Goal: Task Accomplishment & Management: Manage account settings

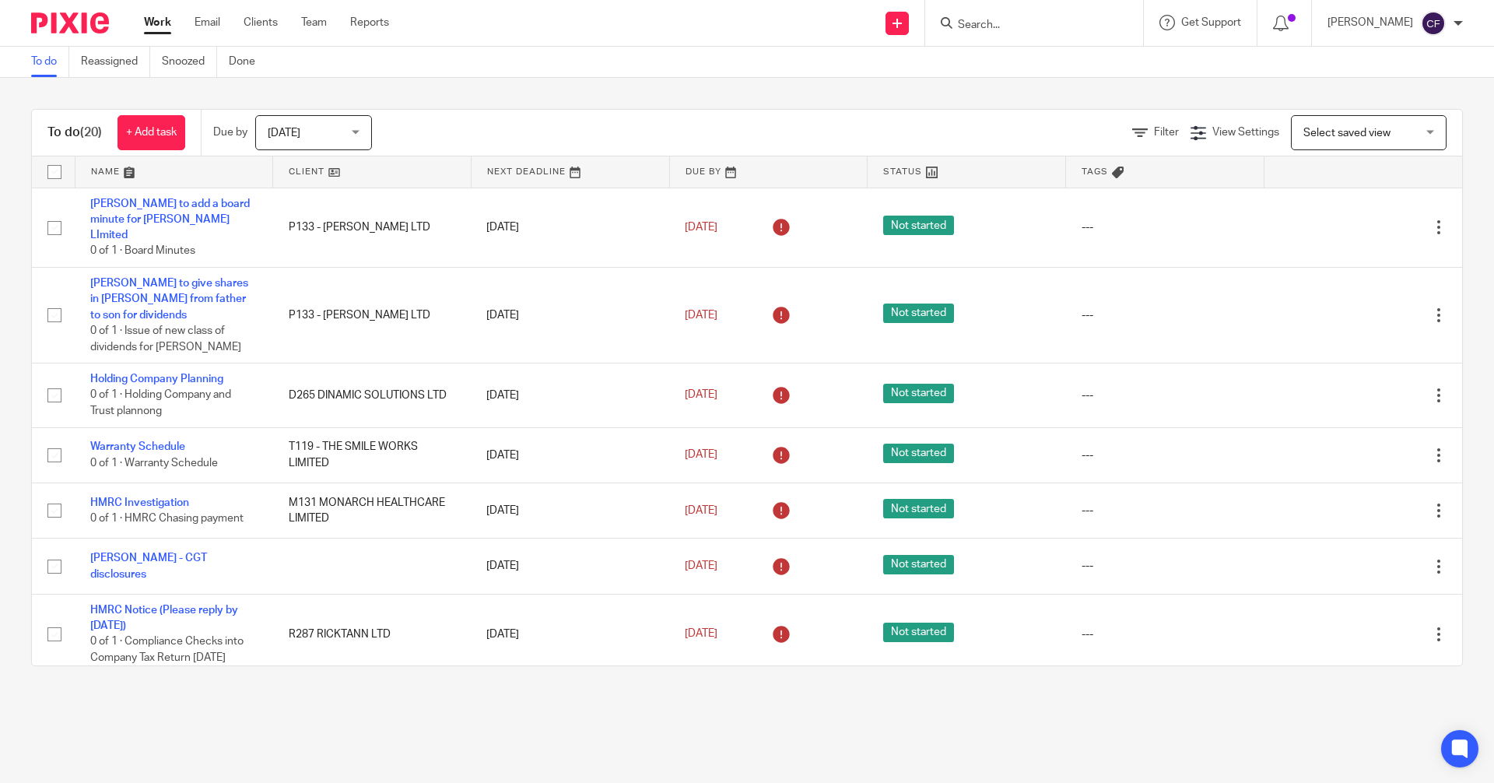
click at [994, 26] on input "Search" at bounding box center [1026, 26] width 140 height 14
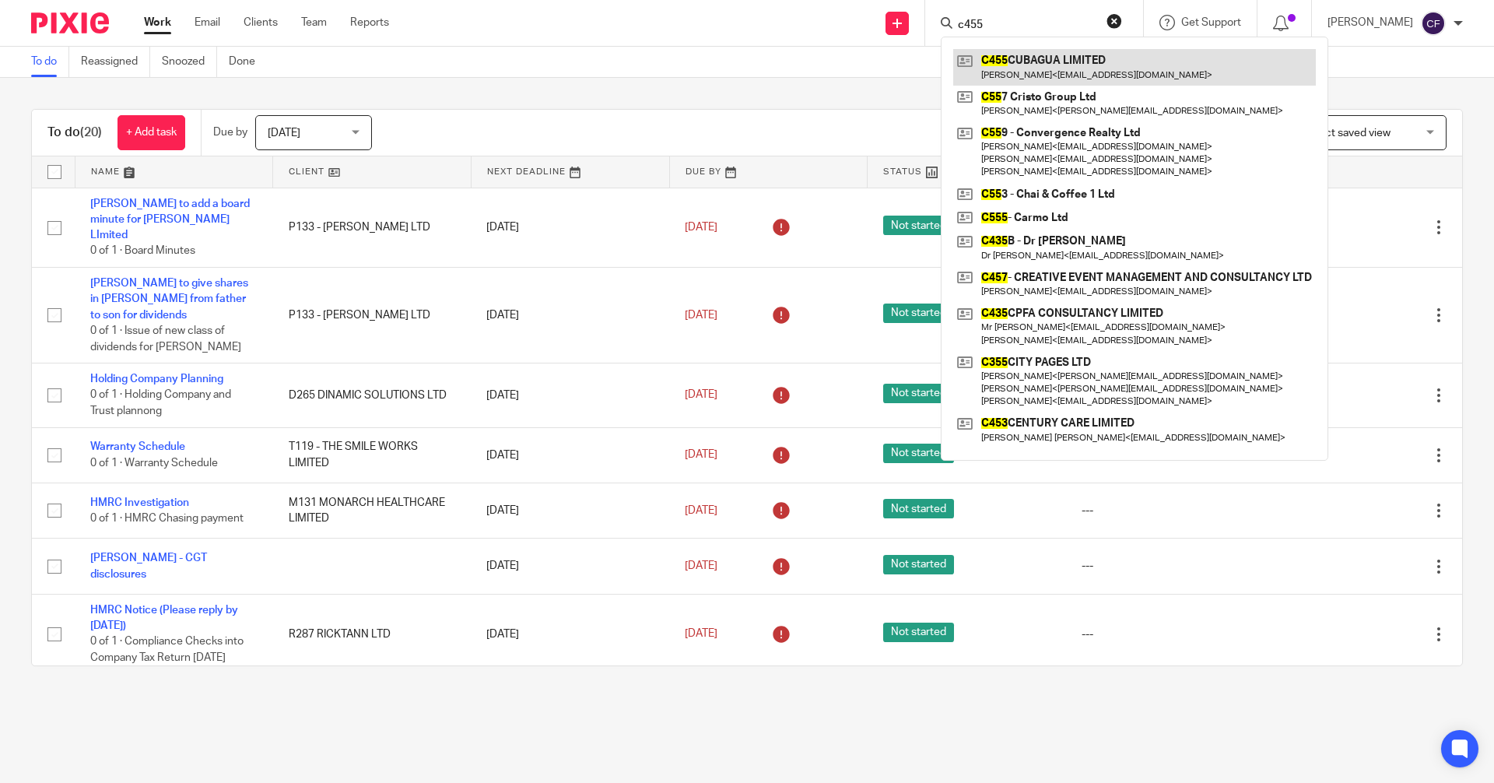
type input "c455"
click at [1057, 72] on link at bounding box center [1134, 67] width 363 height 36
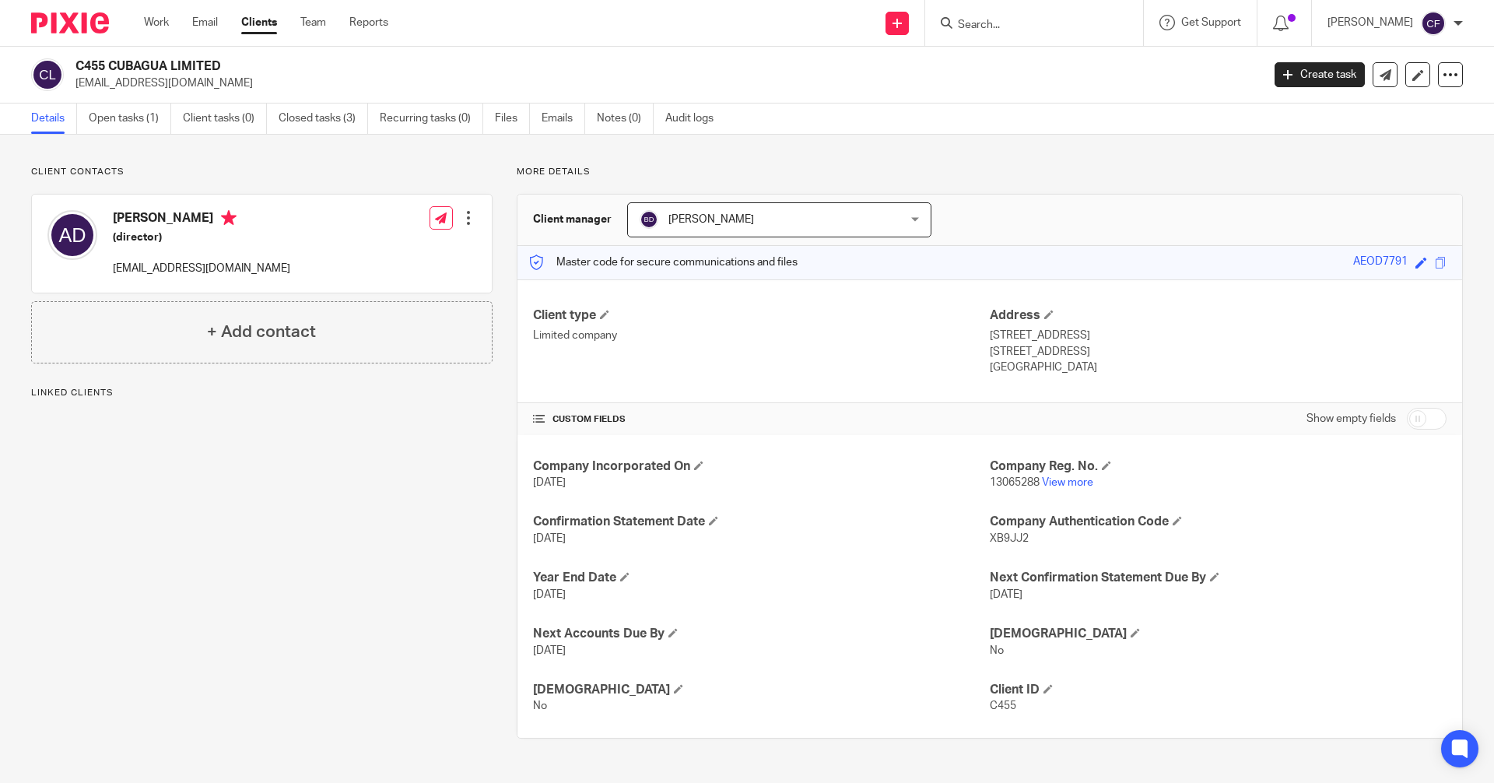
click at [466, 217] on div at bounding box center [469, 218] width 16 height 16
click at [373, 248] on link "Edit contact" at bounding box center [395, 252] width 149 height 23
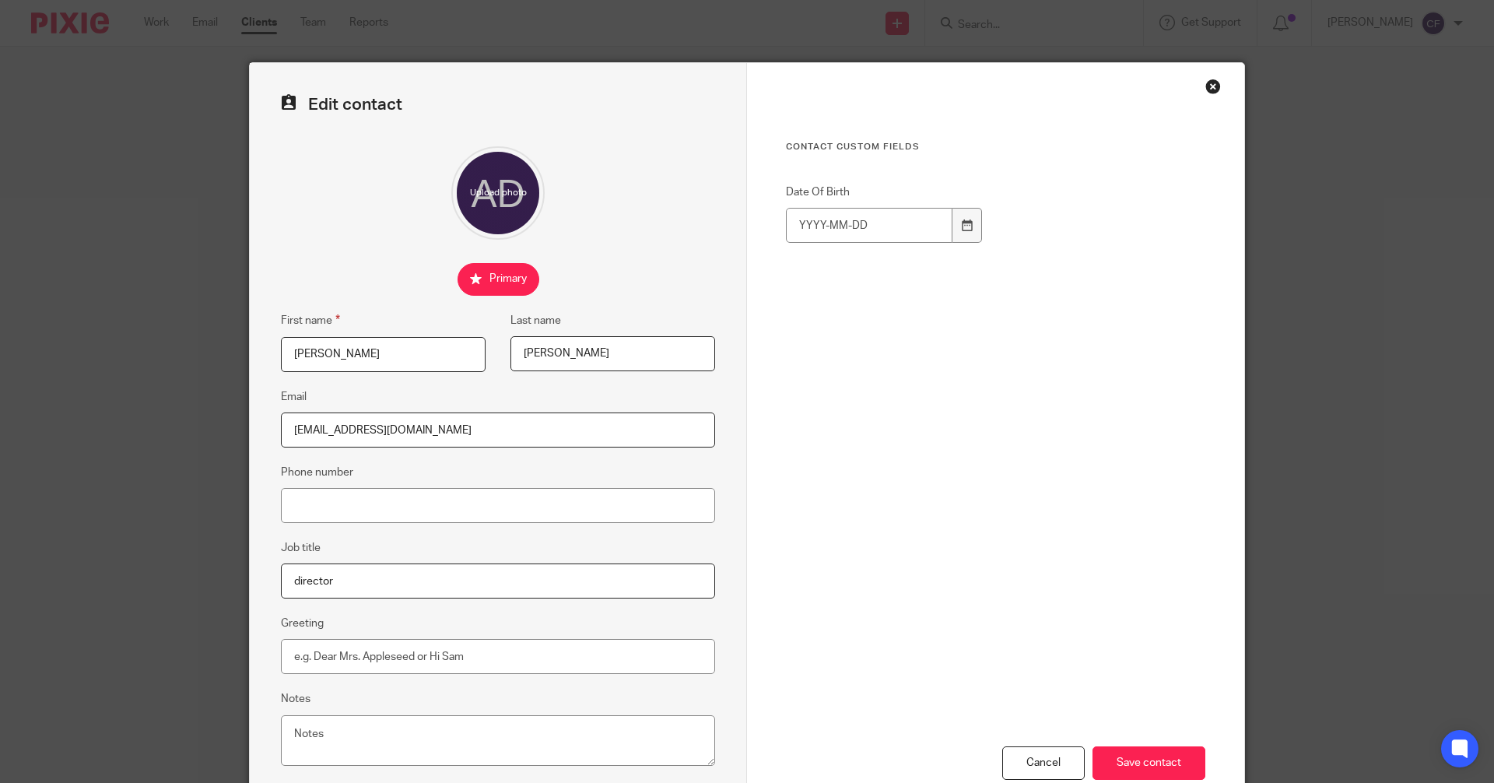
click at [354, 356] on input "Arturo" at bounding box center [383, 354] width 205 height 35
type input "Arturo Eugenio"
click at [518, 350] on input "Dominguez" at bounding box center [612, 353] width 205 height 35
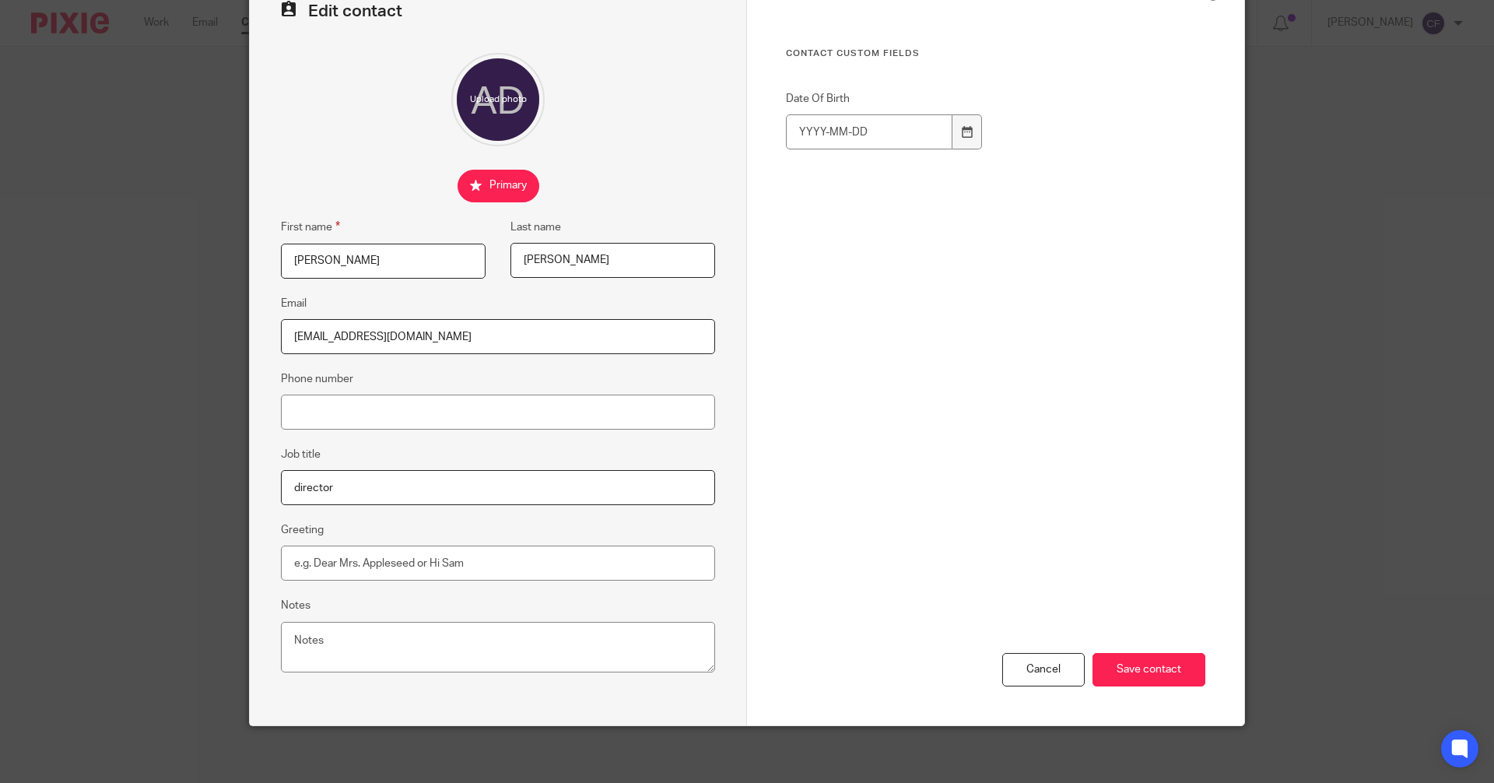
scroll to position [99, 0]
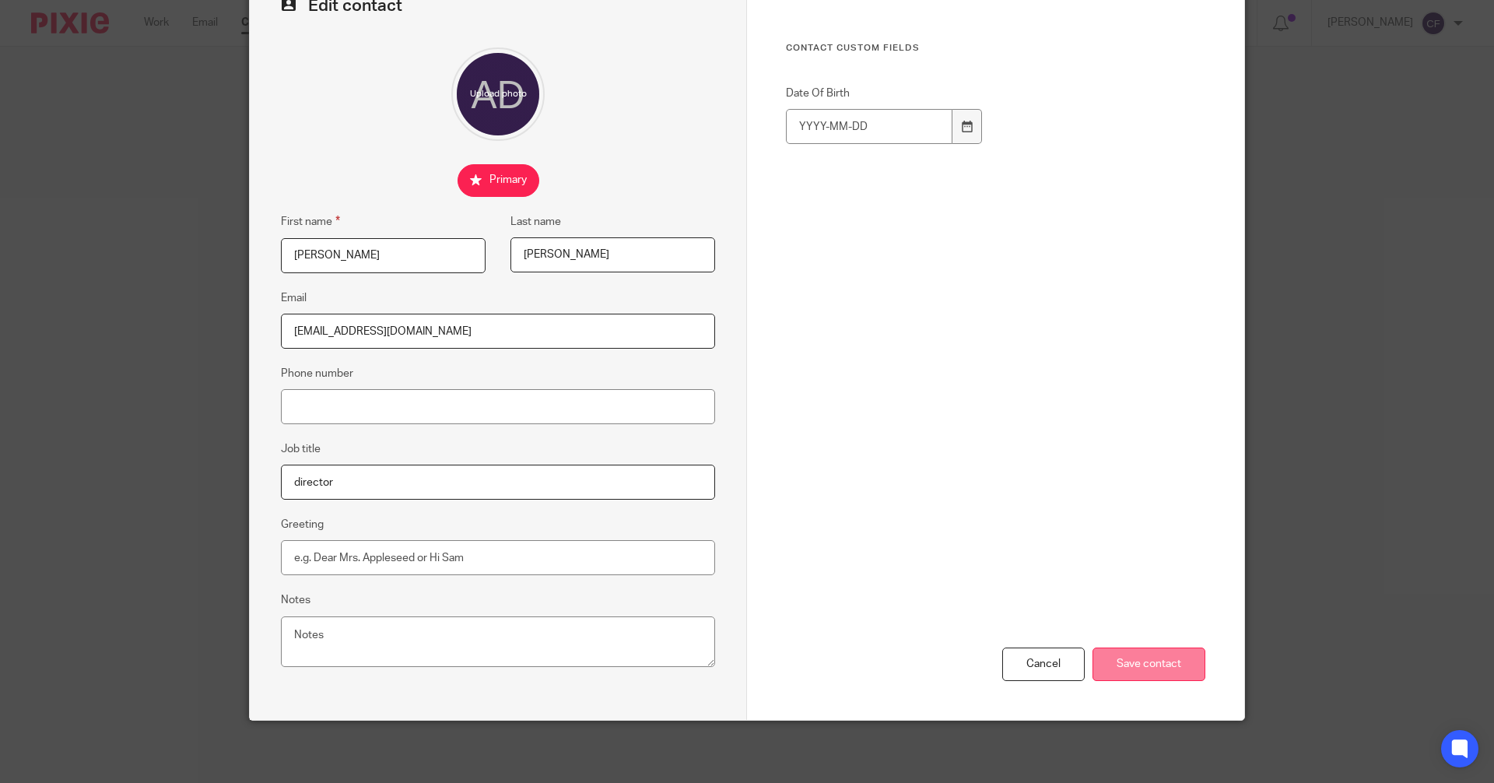
type input "Ottengo Dominguez"
click at [1140, 674] on input "Save contact" at bounding box center [1148, 663] width 113 height 33
click at [1129, 662] on input "Save contact" at bounding box center [1148, 663] width 113 height 33
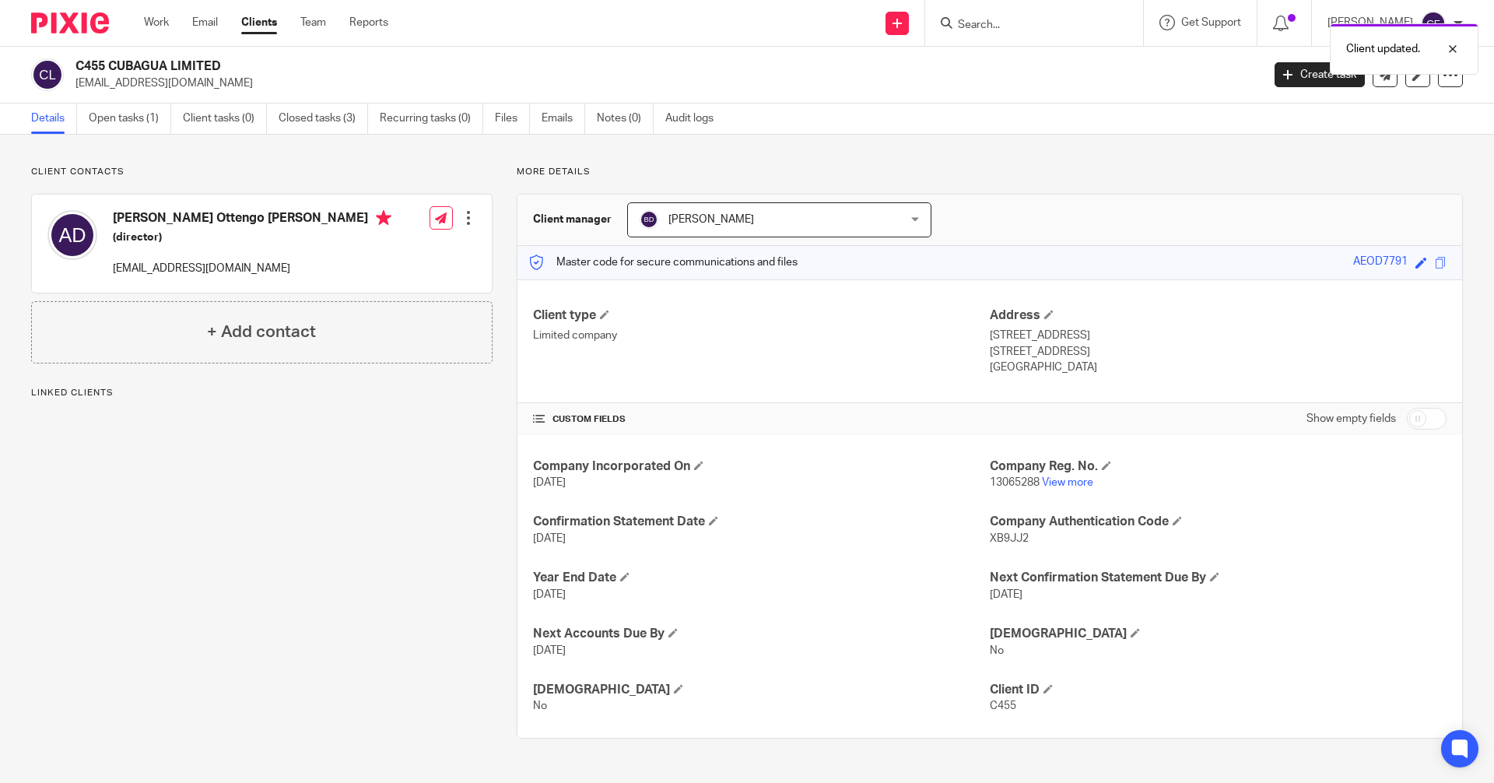
click at [994, 32] on div "Client updated." at bounding box center [1112, 45] width 731 height 59
click at [994, 32] on input "Search" at bounding box center [1026, 26] width 140 height 14
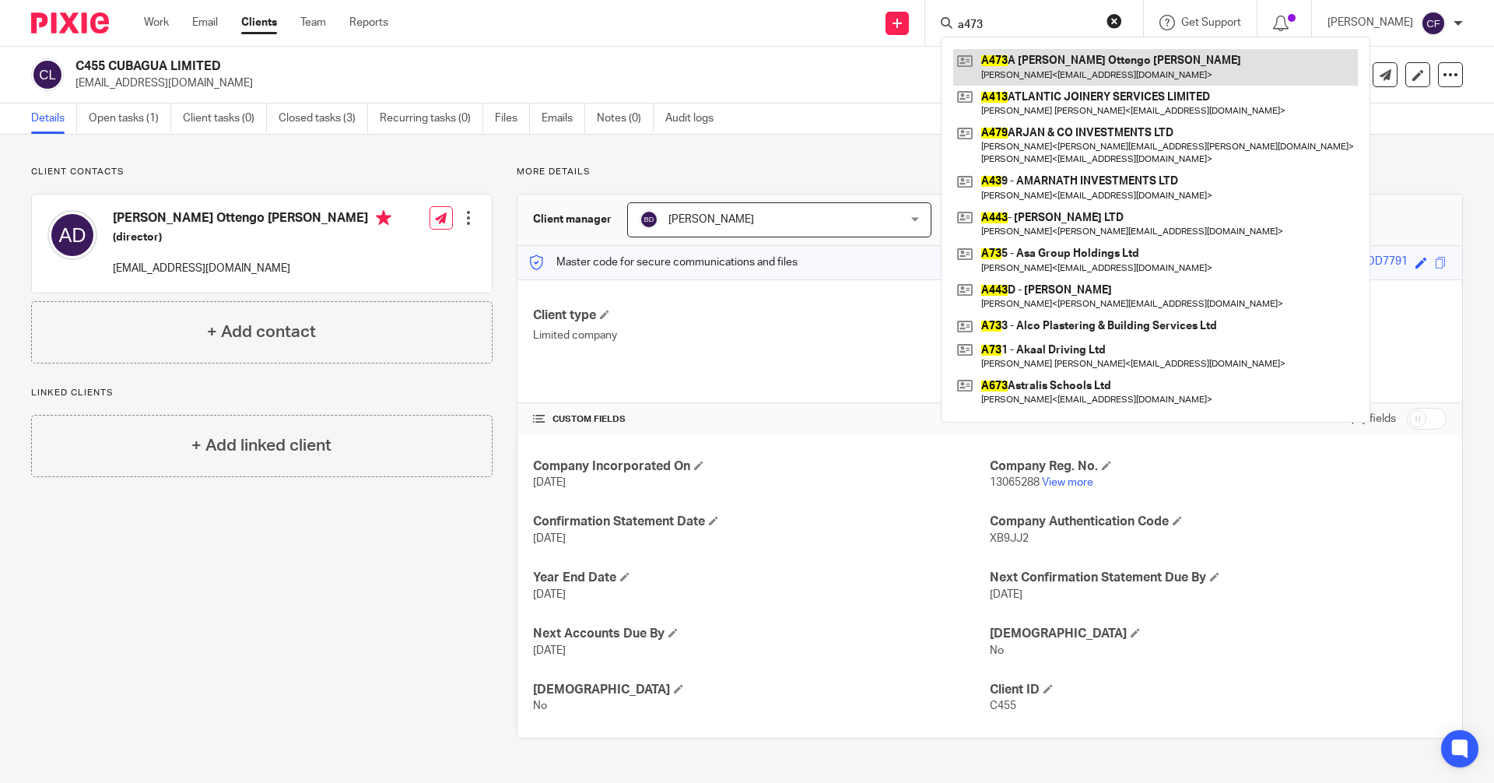
type input "a473"
click at [1073, 73] on link at bounding box center [1155, 67] width 405 height 36
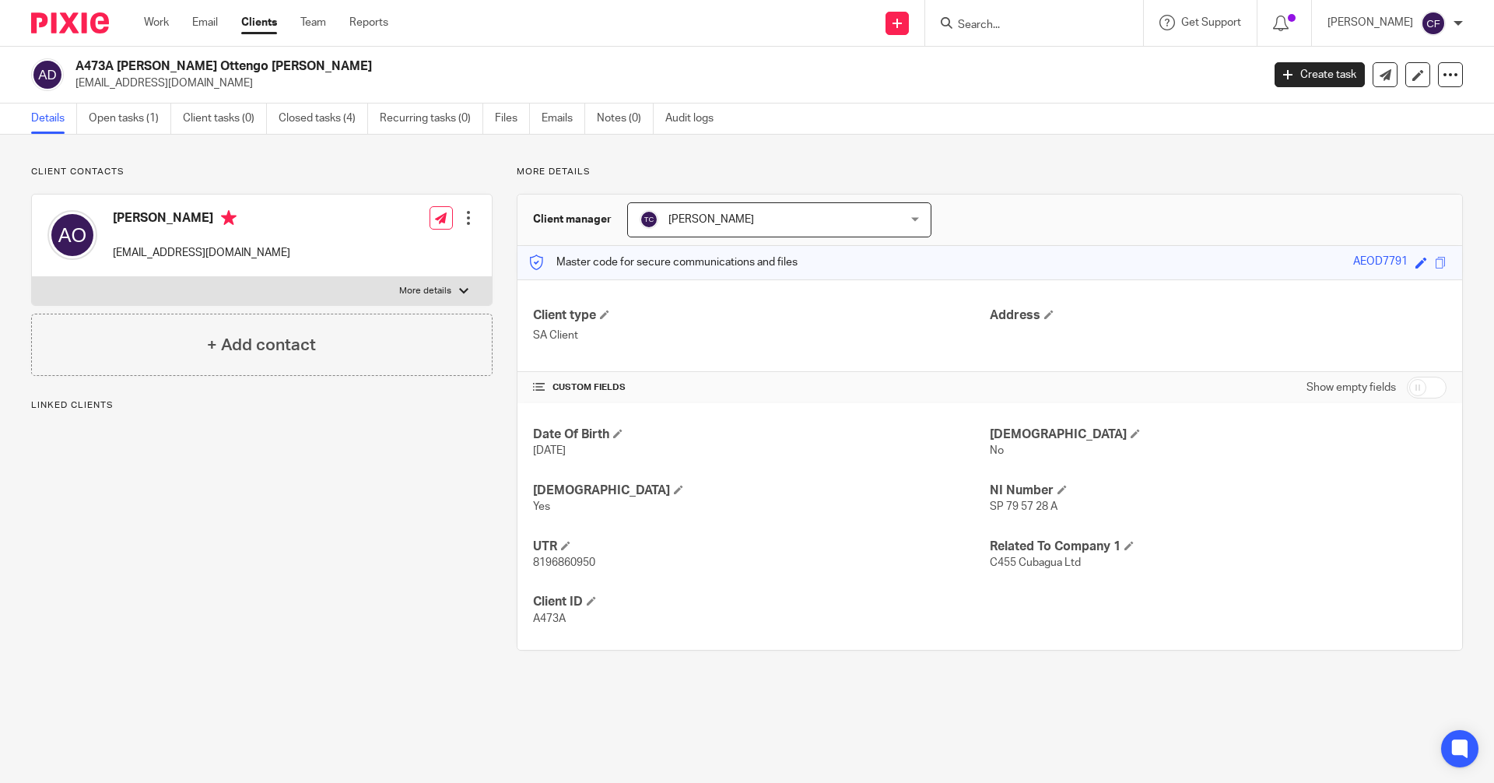
click at [462, 216] on div at bounding box center [469, 218] width 16 height 16
click at [365, 254] on link "Edit contact" at bounding box center [395, 252] width 149 height 23
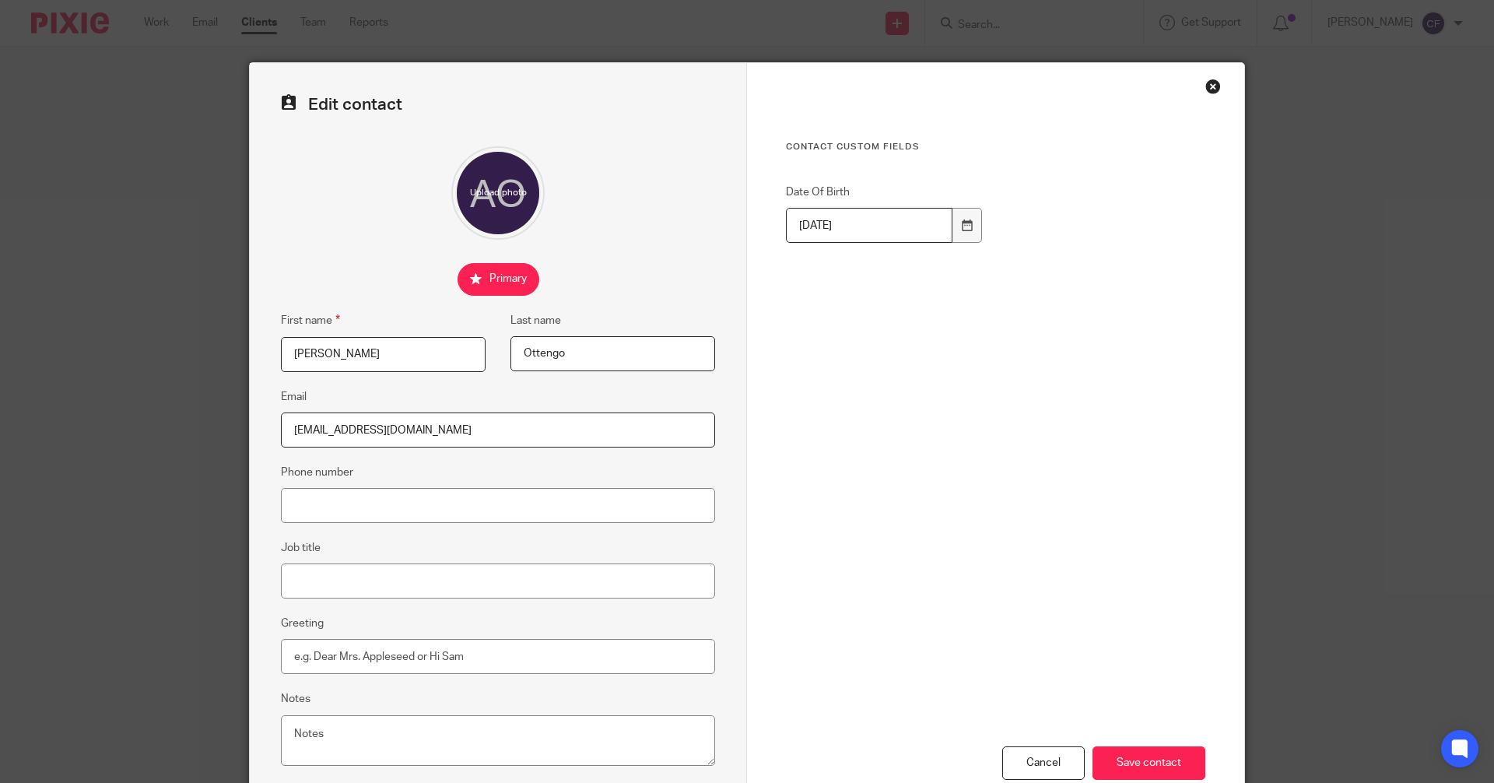
click at [336, 355] on input "[PERSON_NAME]" at bounding box center [383, 354] width 205 height 35
type input "[PERSON_NAME]"
click at [608, 352] on input "Ottengo" at bounding box center [612, 353] width 205 height 35
type input "[PERSON_NAME]"
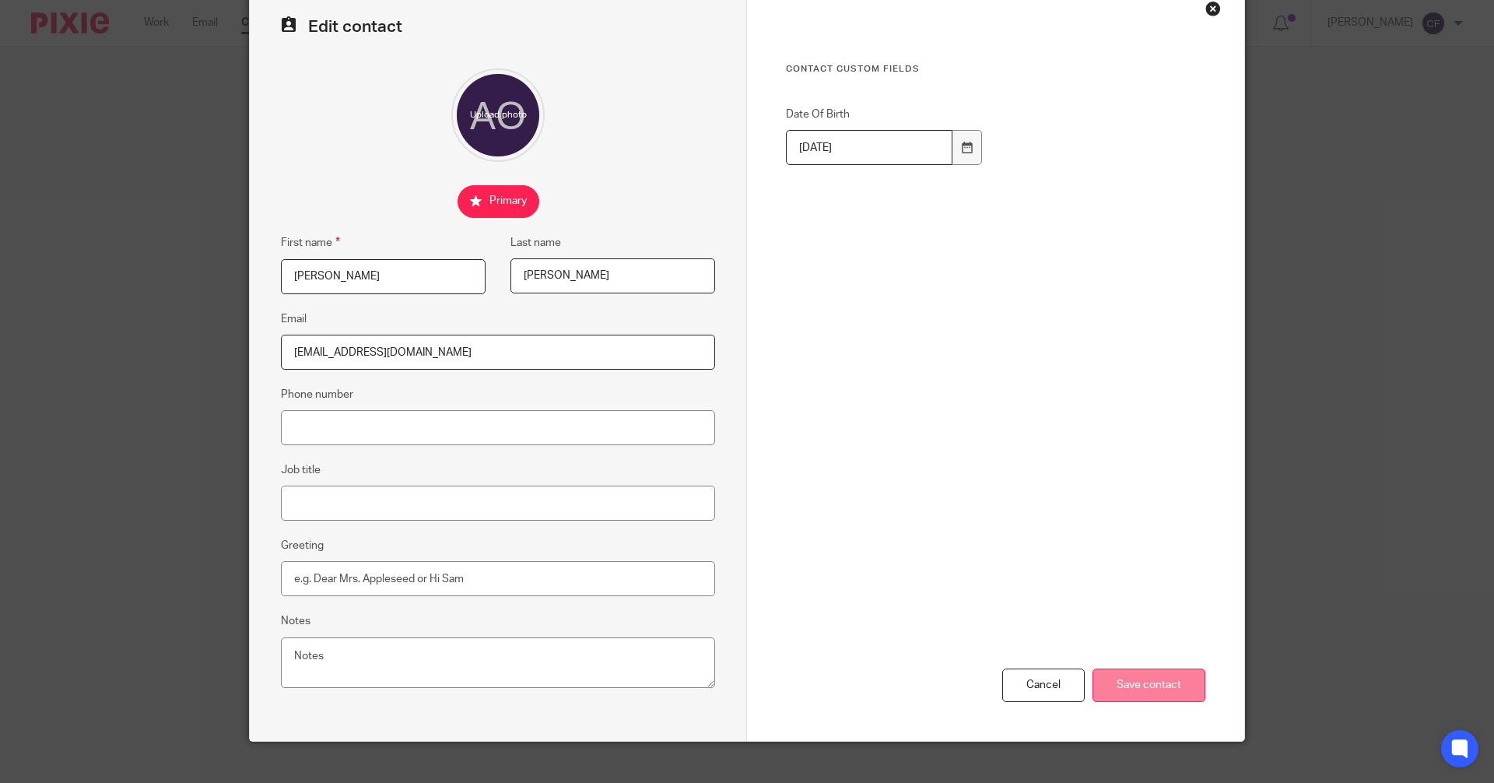
click at [1159, 686] on input "Save contact" at bounding box center [1148, 684] width 113 height 33
click at [1138, 686] on input "Save contact" at bounding box center [1148, 684] width 113 height 33
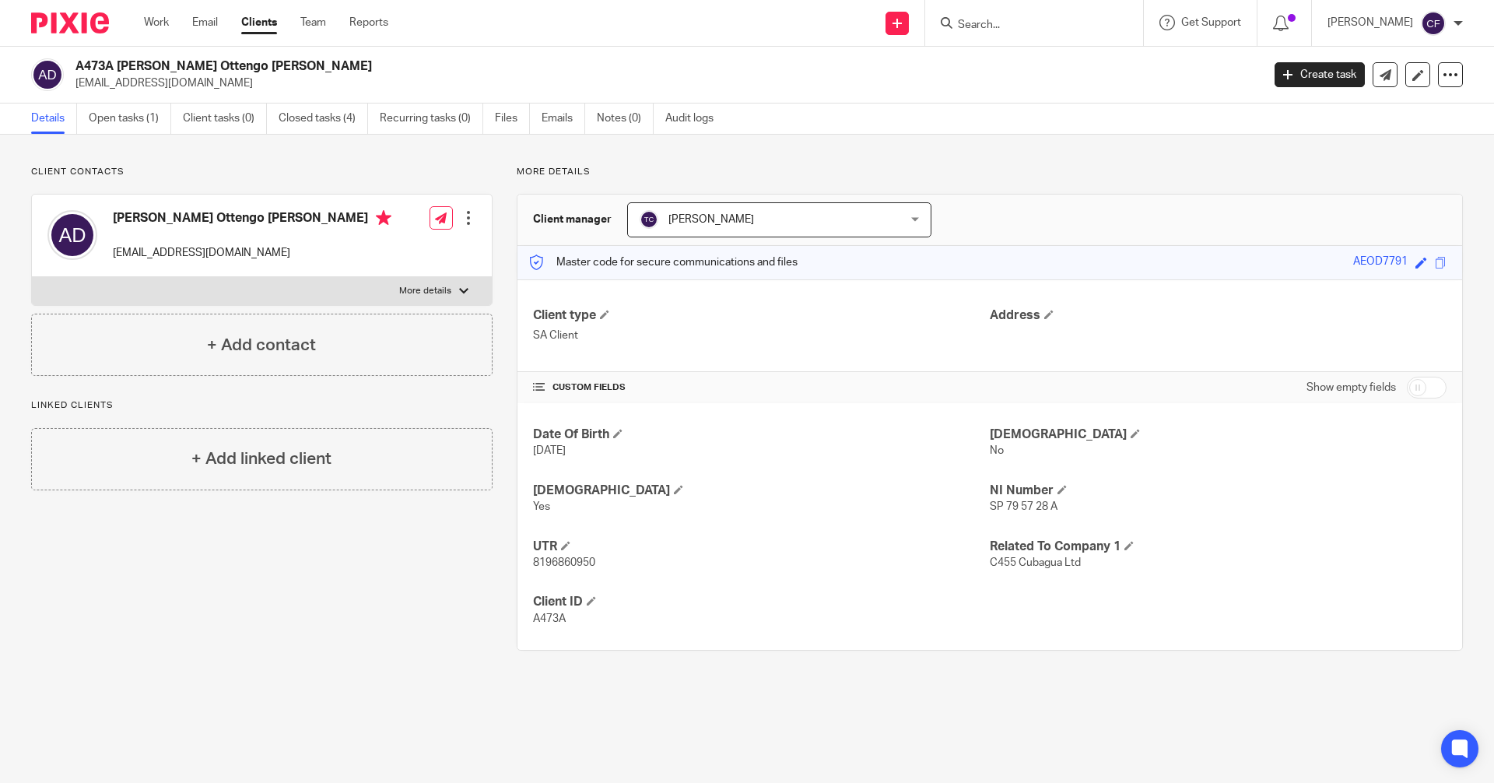
drag, startPoint x: 1395, startPoint y: 264, endPoint x: 1335, endPoint y: 263, distance: 59.9
click at [1335, 263] on div "Master code for secure communications and files AEOD7791 Save AEOD7791" at bounding box center [989, 262] width 945 height 33
copy div "AEOD7791"
click at [1008, 30] on input "Search" at bounding box center [1026, 26] width 140 height 14
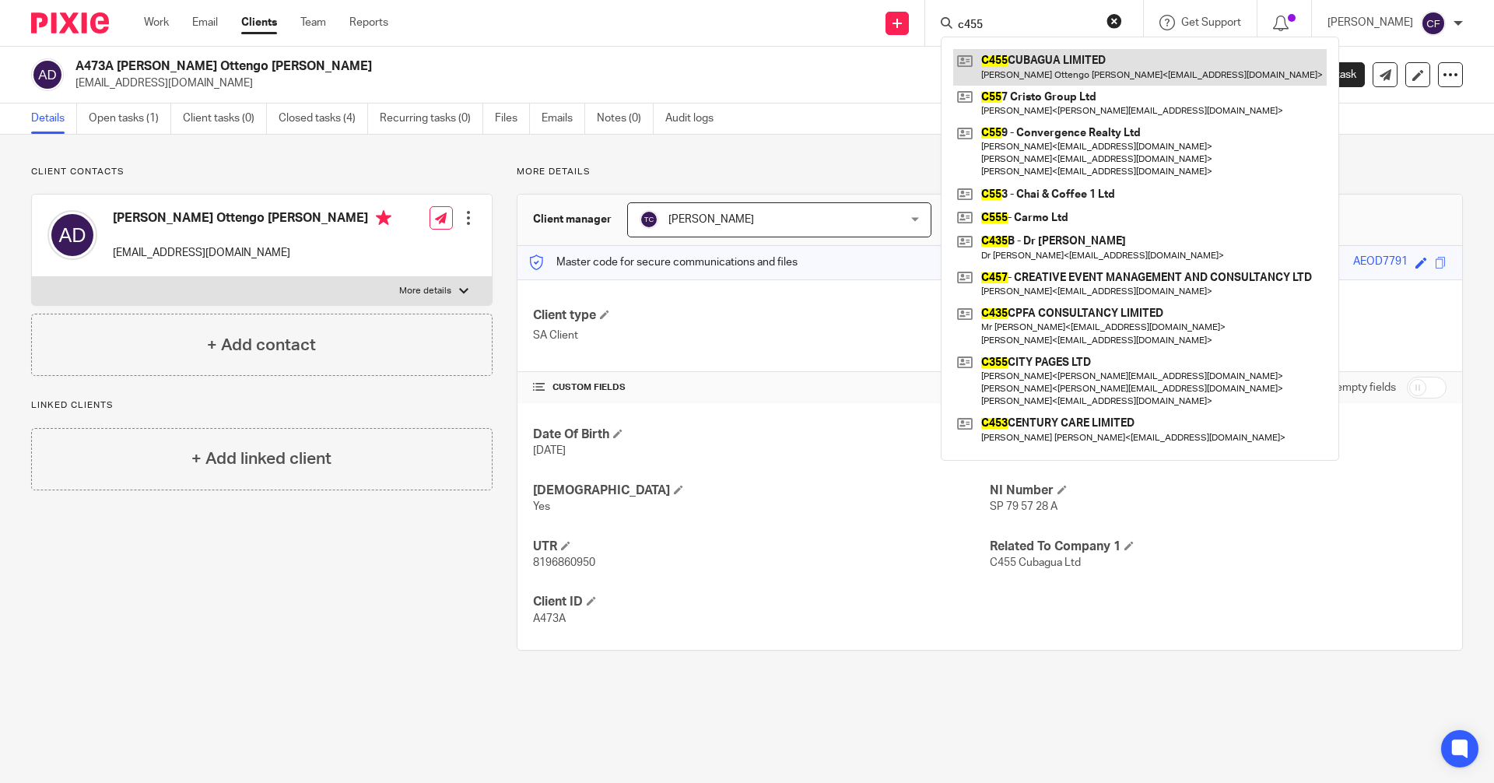
type input "c455"
click at [1060, 76] on link at bounding box center [1139, 67] width 373 height 36
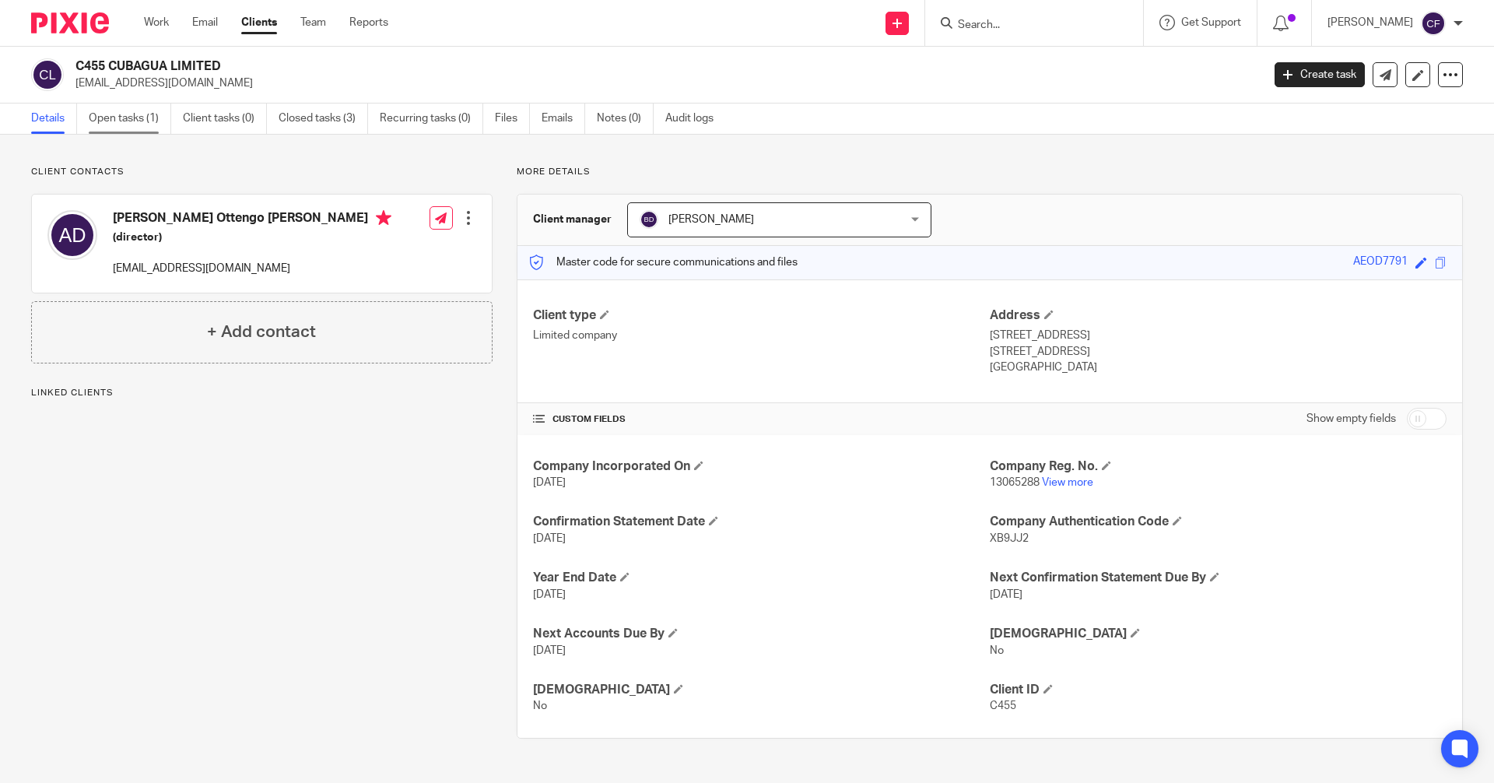
click at [121, 117] on link "Open tasks (1)" at bounding box center [130, 118] width 82 height 30
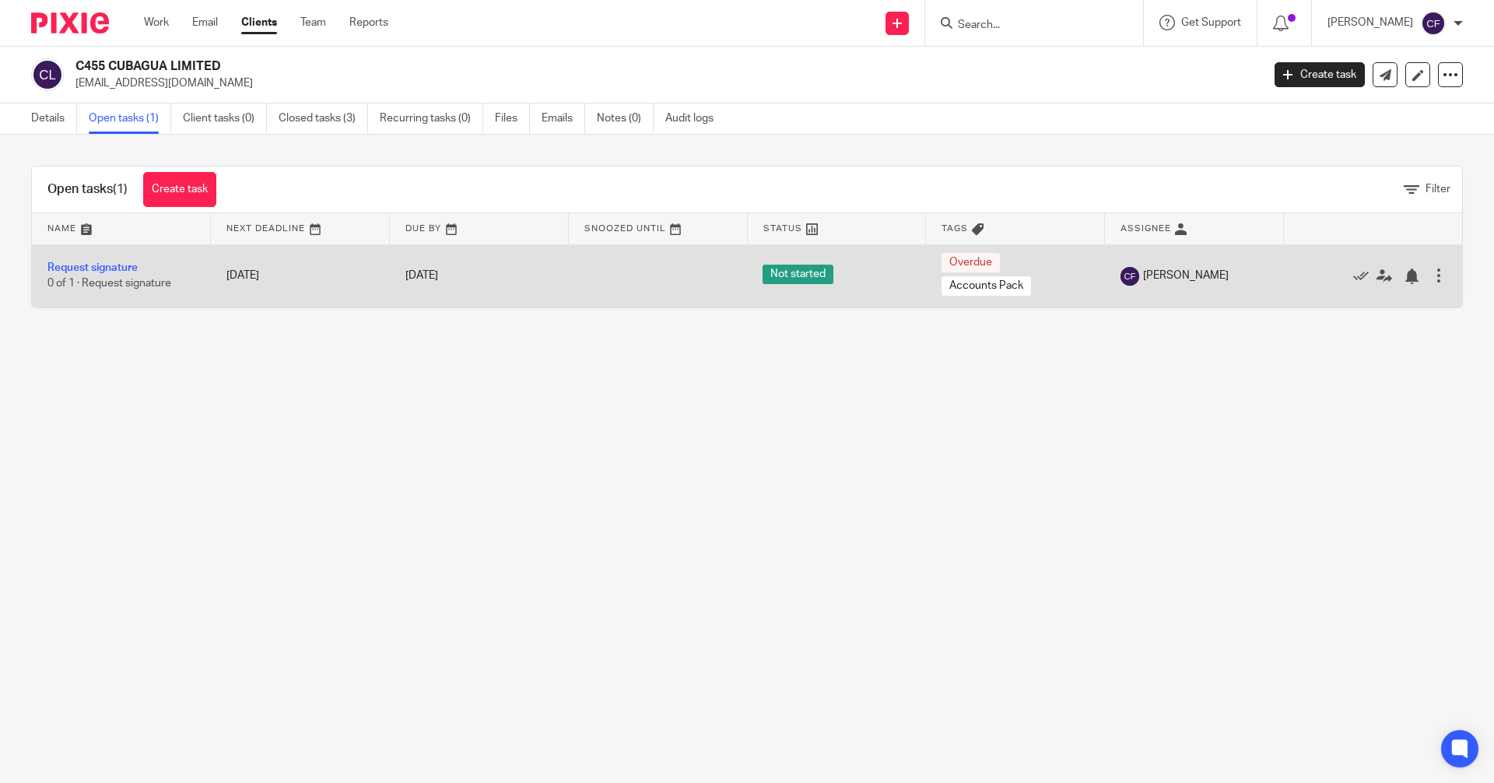
click at [1431, 274] on div at bounding box center [1439, 276] width 16 height 16
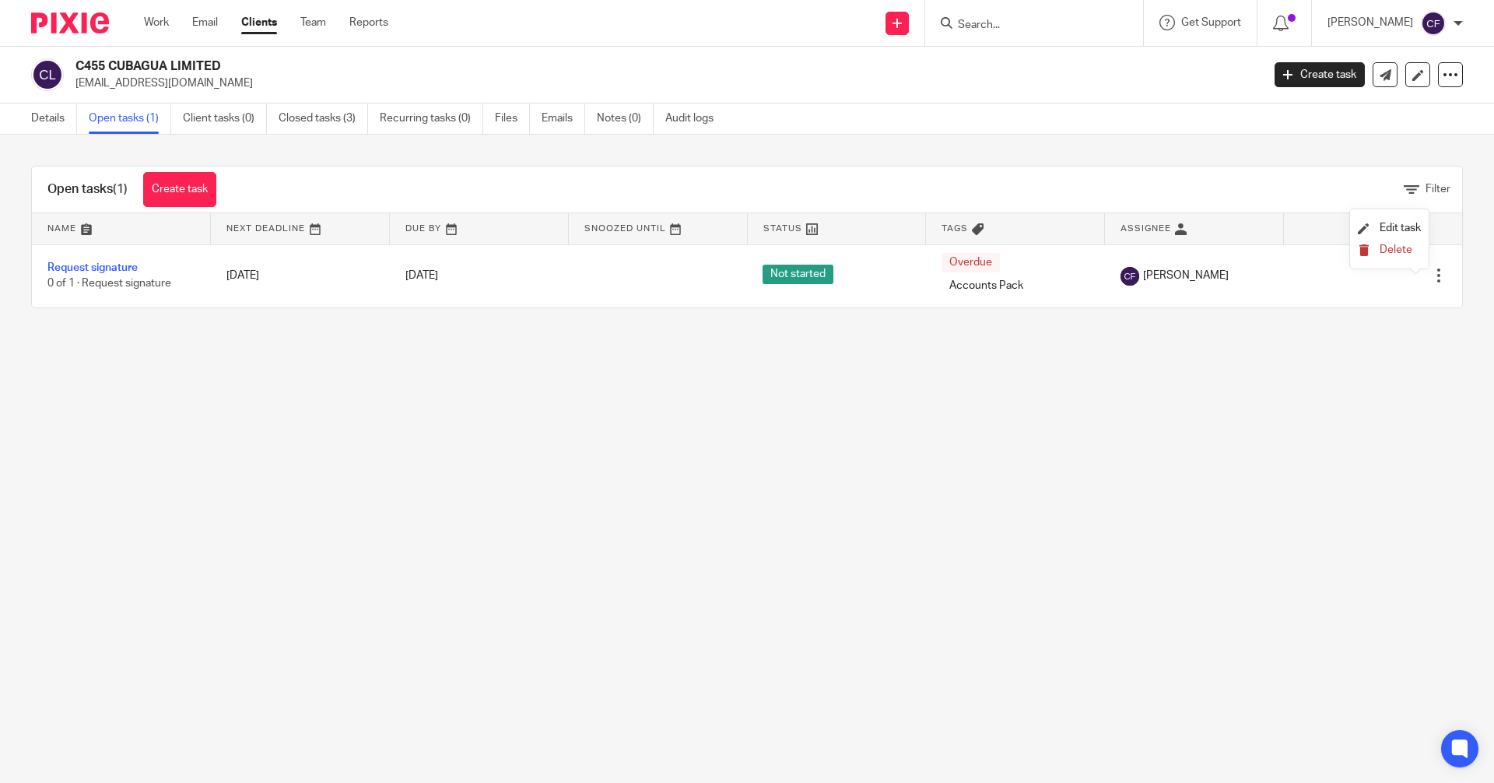
click at [1399, 252] on span "Delete" at bounding box center [1396, 249] width 33 height 11
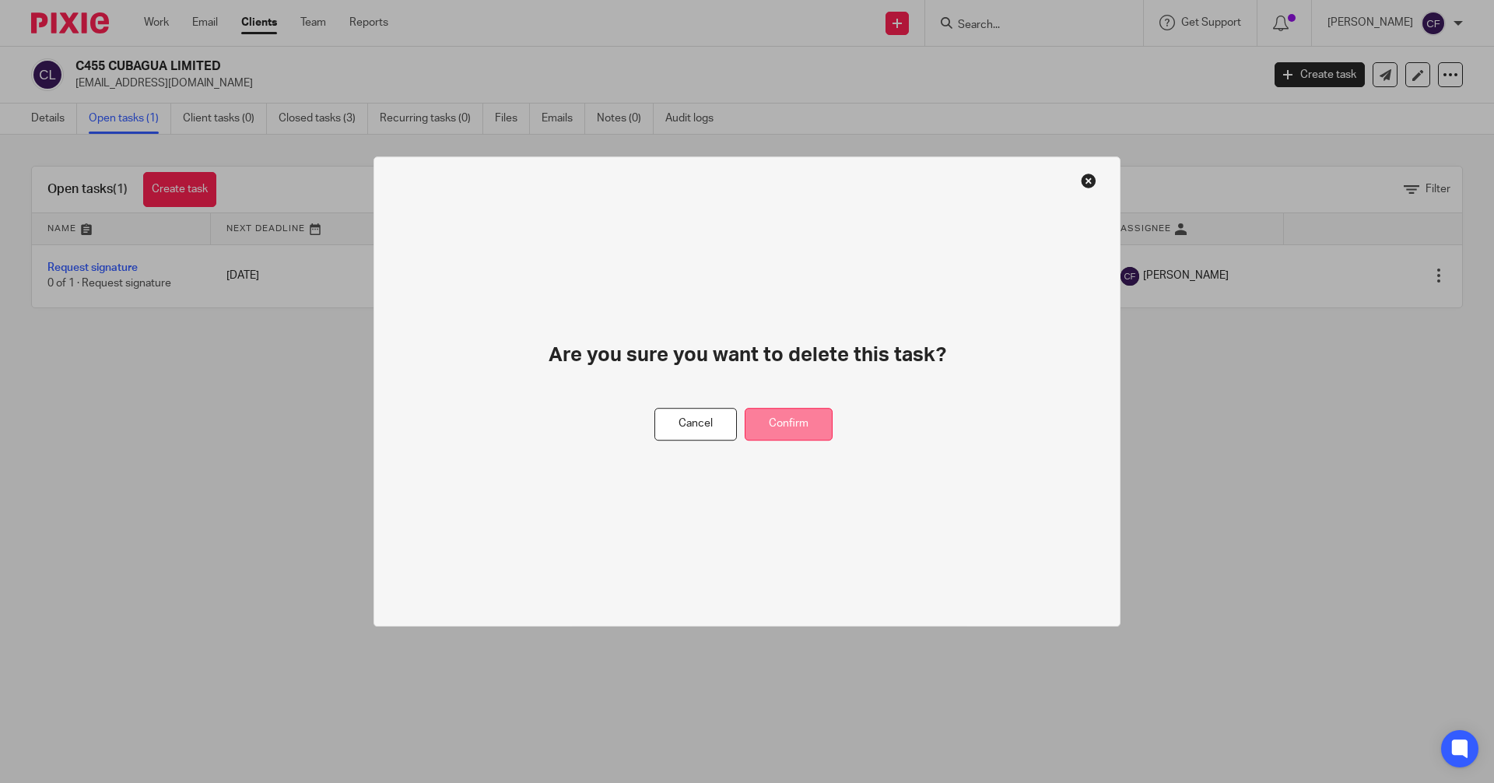
click at [789, 427] on button "Confirm" at bounding box center [789, 424] width 88 height 33
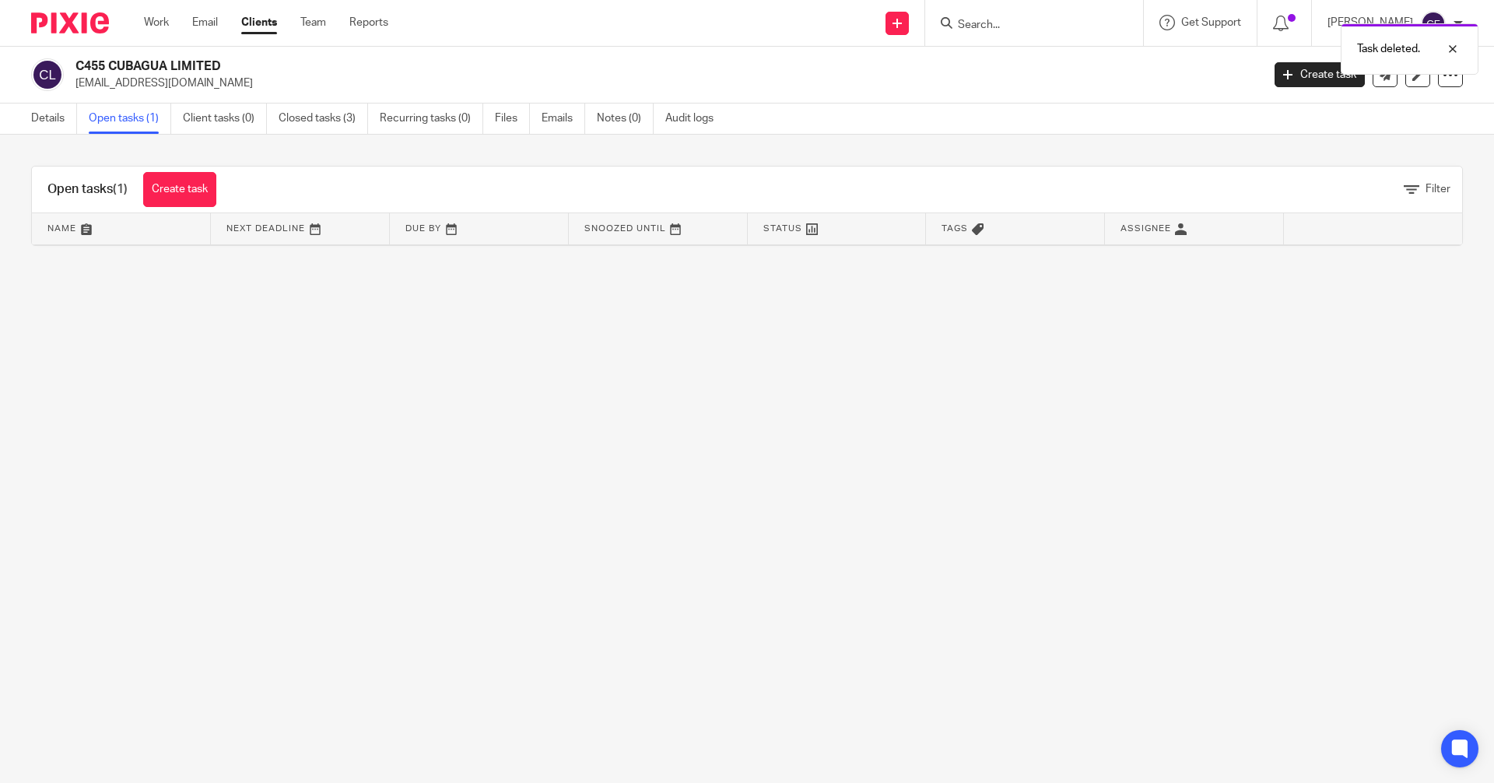
click at [987, 27] on div "Task deleted." at bounding box center [1112, 45] width 731 height 59
click at [985, 30] on input "Search" at bounding box center [1026, 26] width 140 height 14
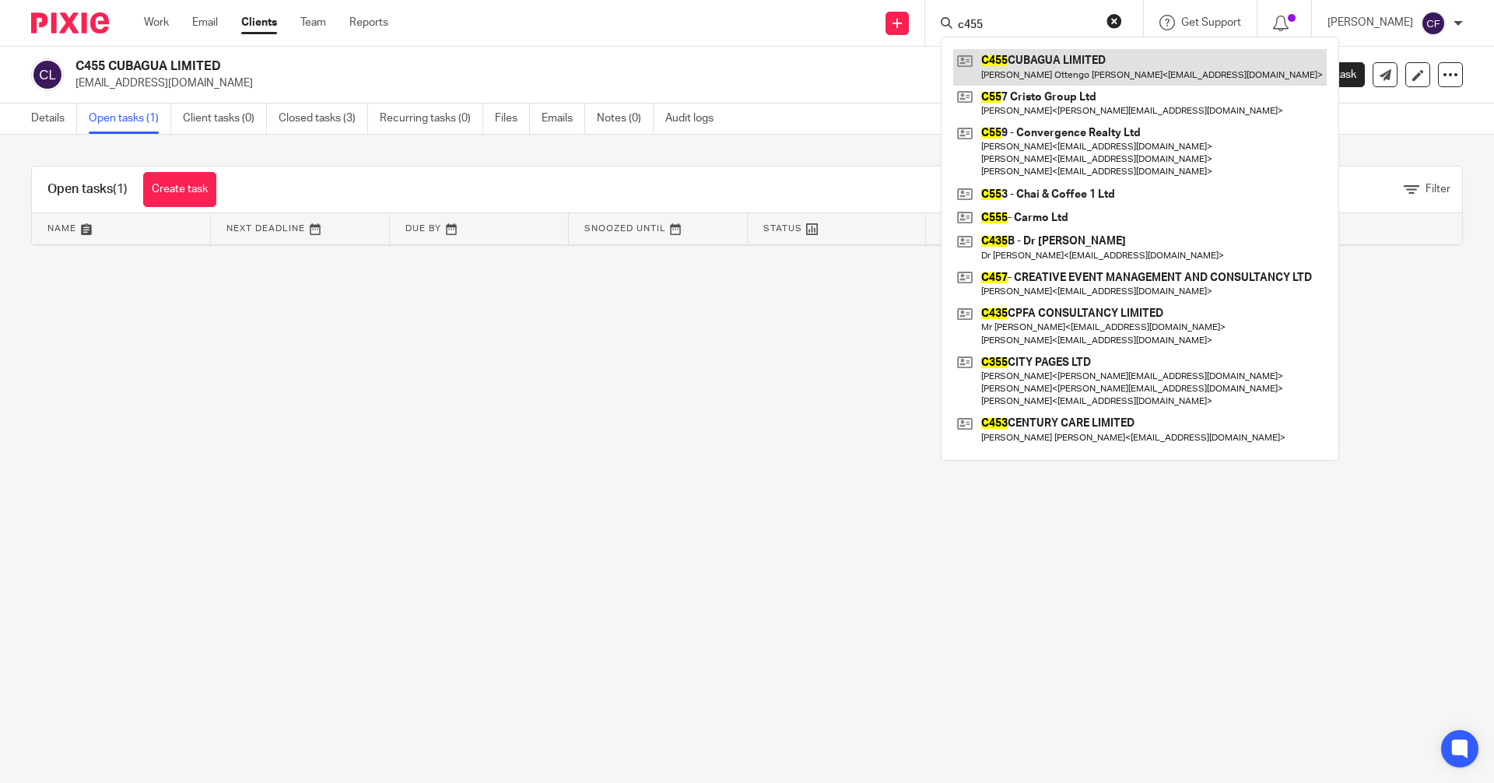
type input "c455"
click at [1066, 82] on link at bounding box center [1139, 67] width 373 height 36
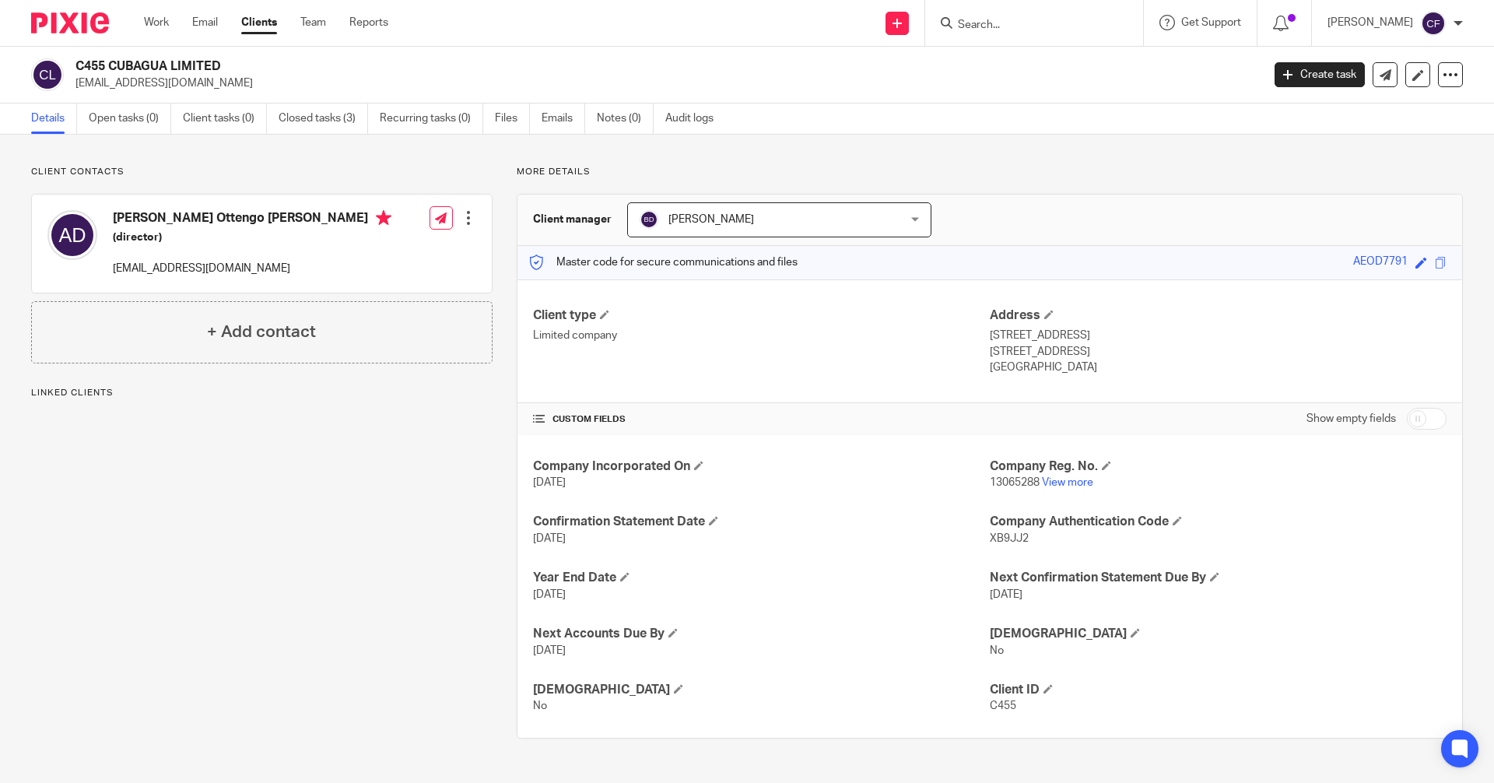
click at [999, 24] on input "Search" at bounding box center [1026, 26] width 140 height 14
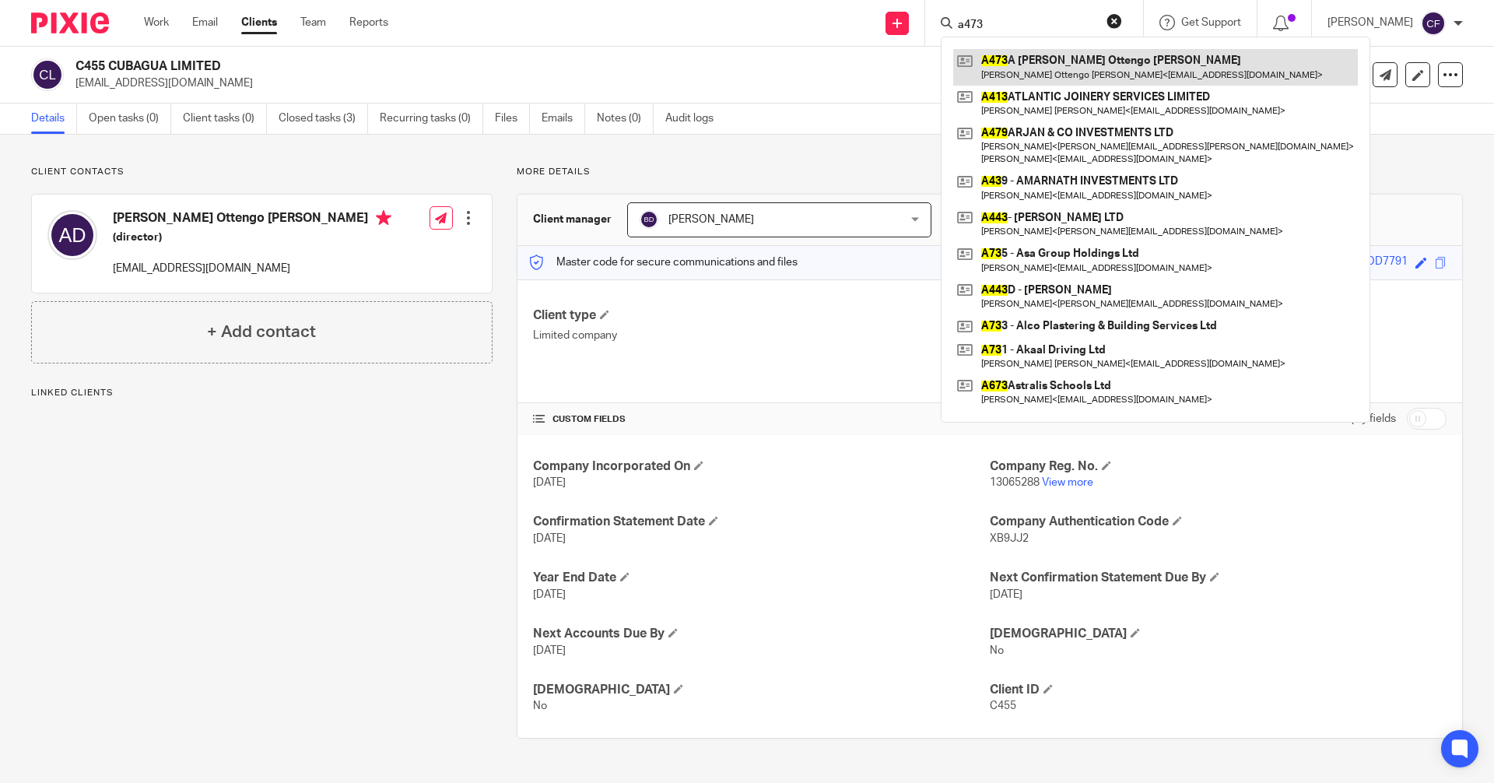
type input "a473"
click at [1090, 72] on link at bounding box center [1155, 67] width 405 height 36
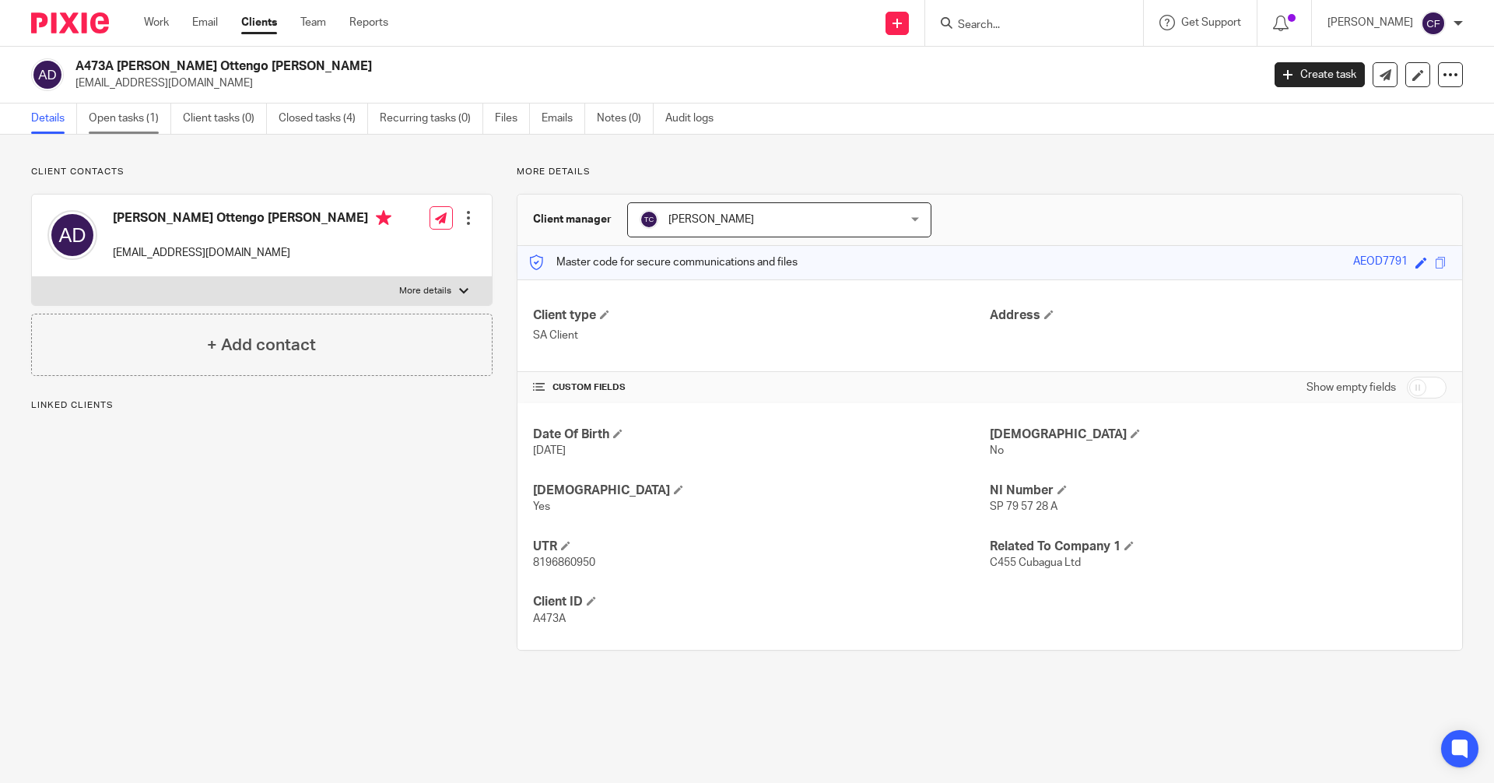
click at [136, 124] on link "Open tasks (1)" at bounding box center [130, 118] width 82 height 30
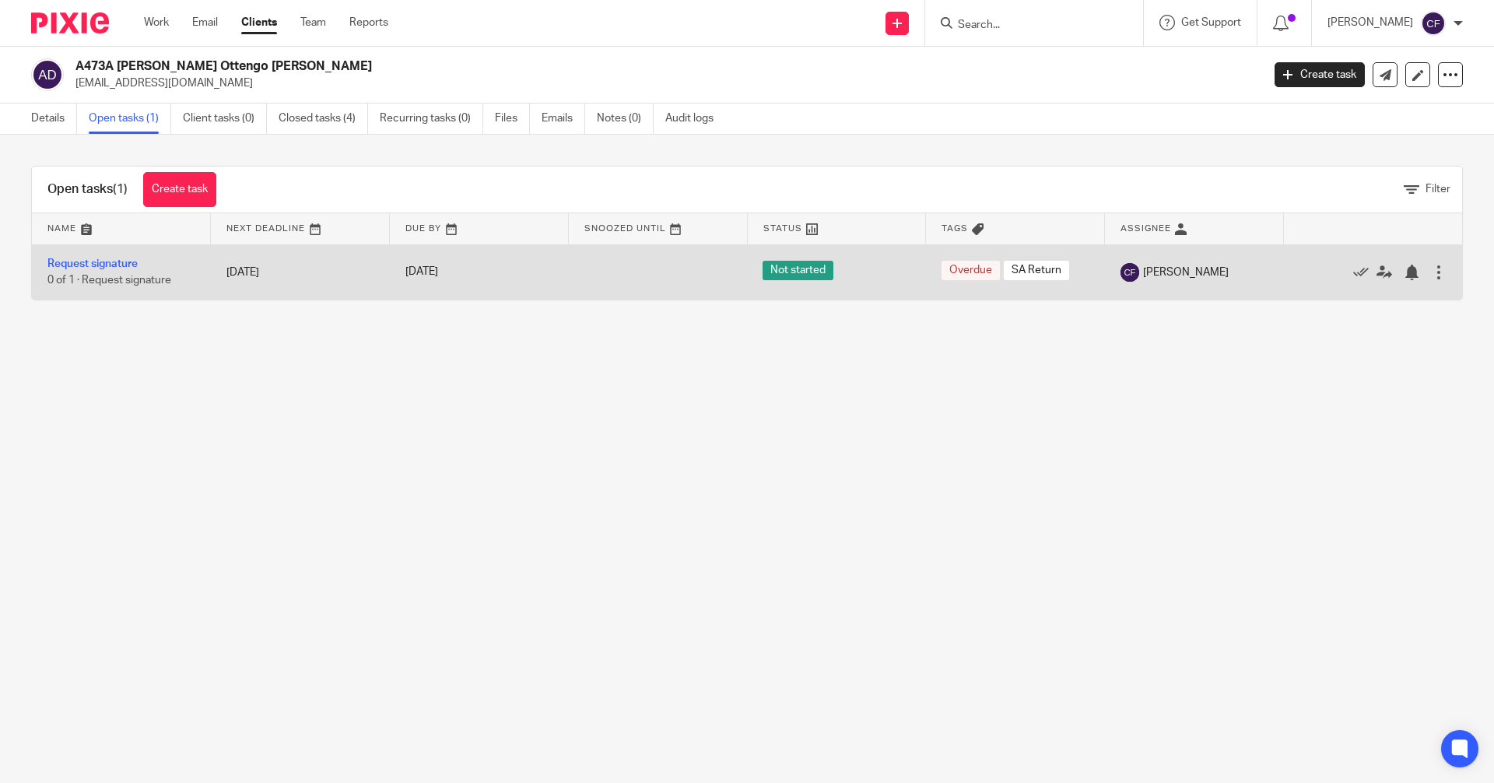
click at [1431, 275] on div at bounding box center [1439, 273] width 16 height 16
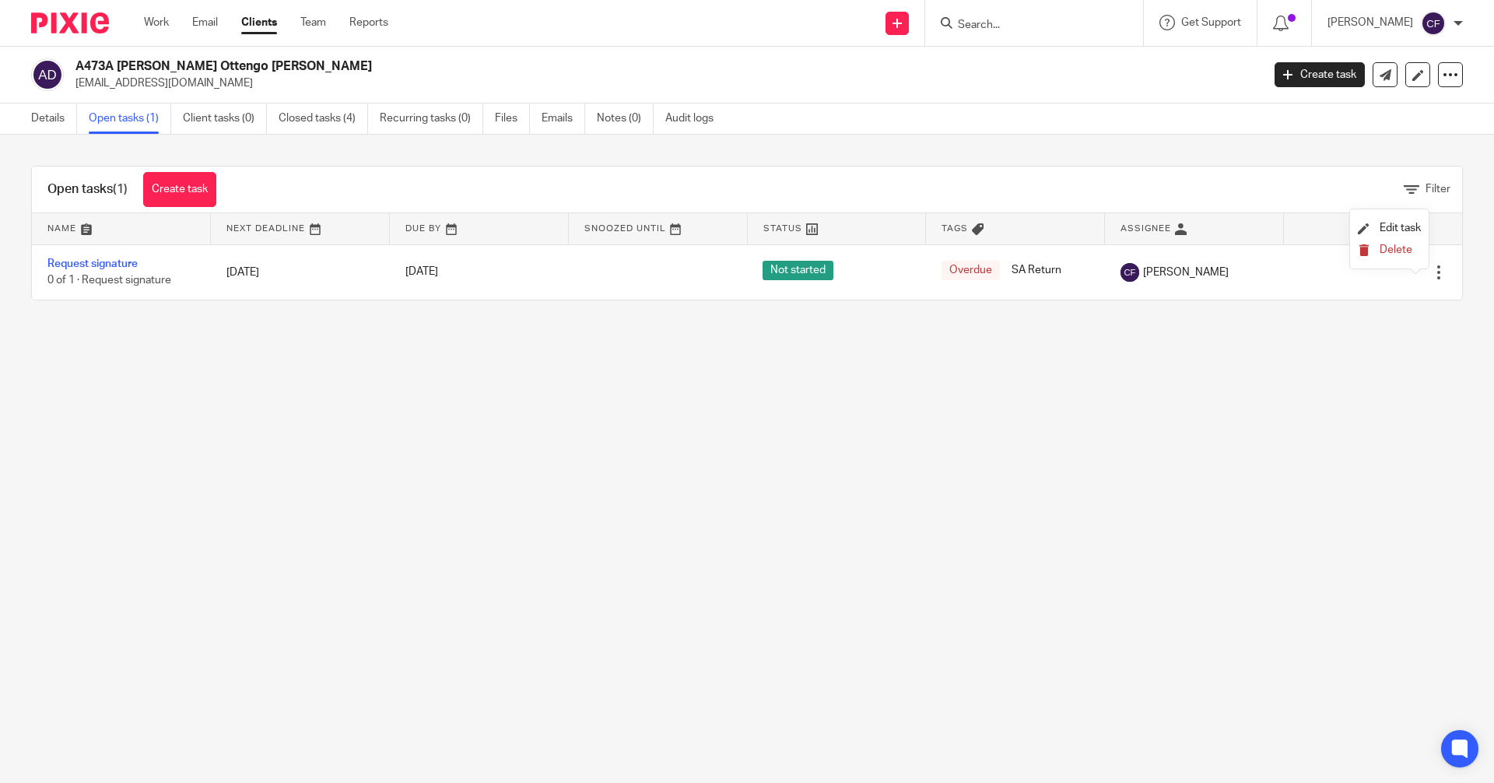
click at [1391, 252] on span "Delete" at bounding box center [1396, 249] width 33 height 11
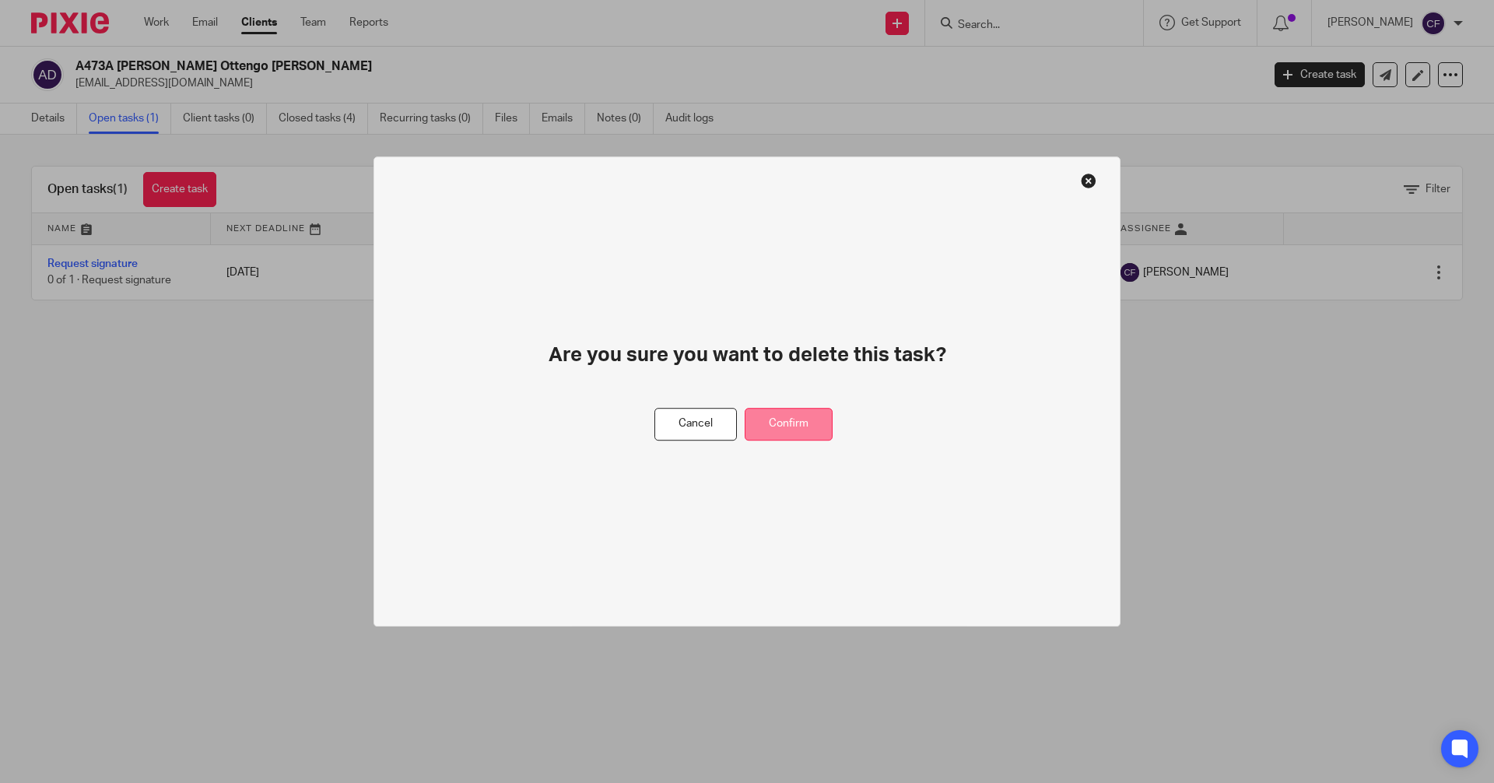
click at [792, 428] on button "Confirm" at bounding box center [789, 424] width 88 height 33
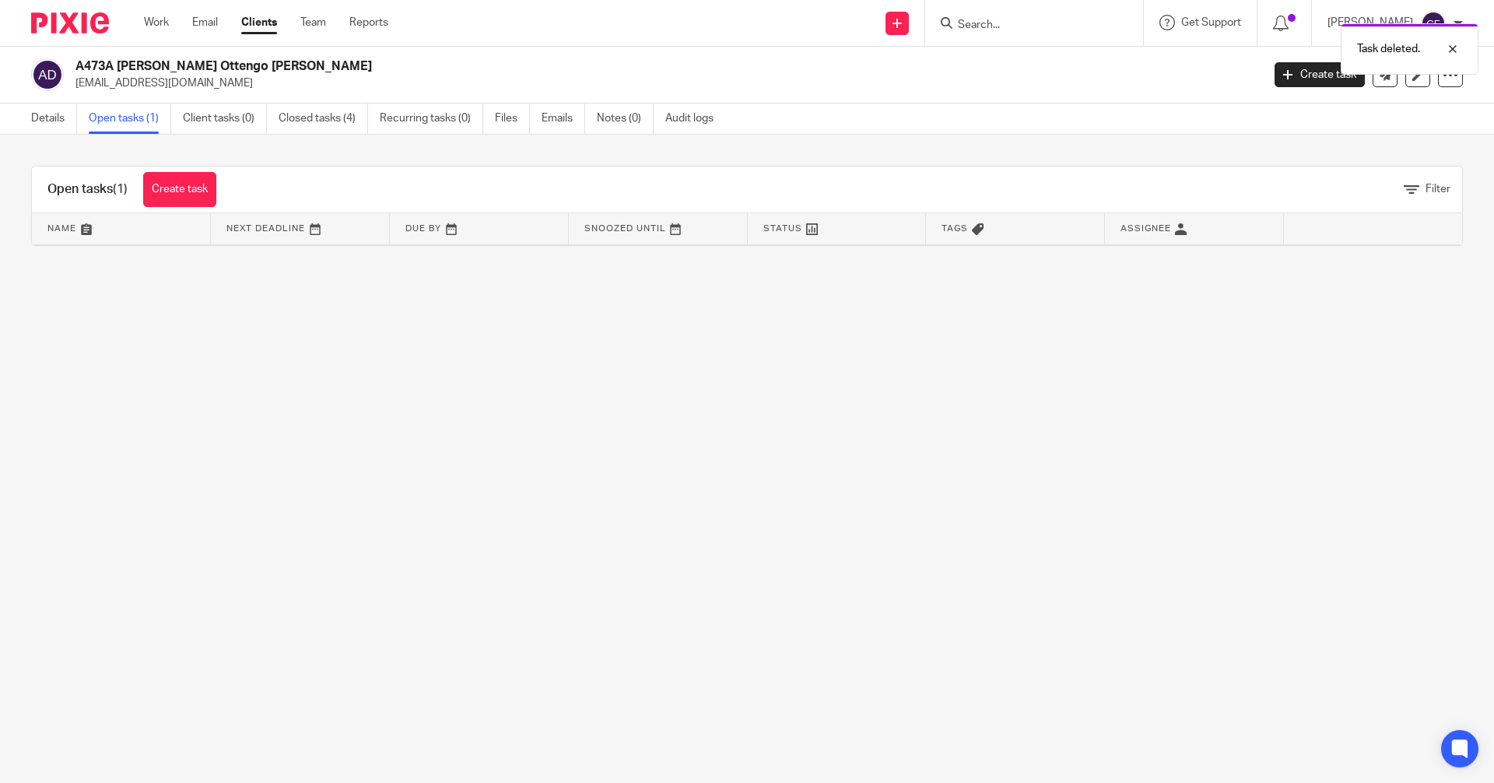
click at [129, 121] on link "Open tasks (1)" at bounding box center [130, 118] width 82 height 30
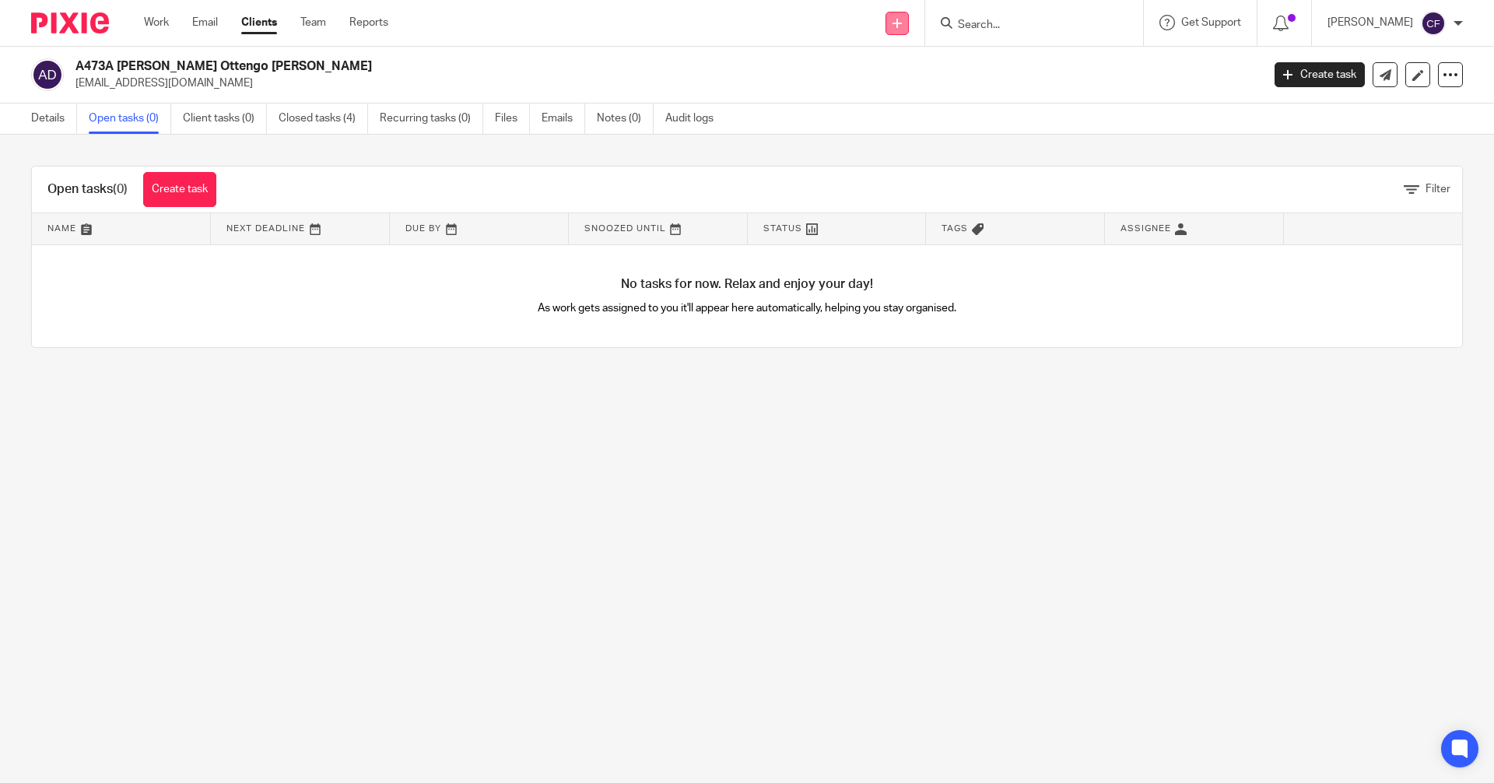
click at [908, 32] on link at bounding box center [897, 23] width 23 height 23
click at [908, 139] on link "Request signature" at bounding box center [911, 141] width 109 height 23
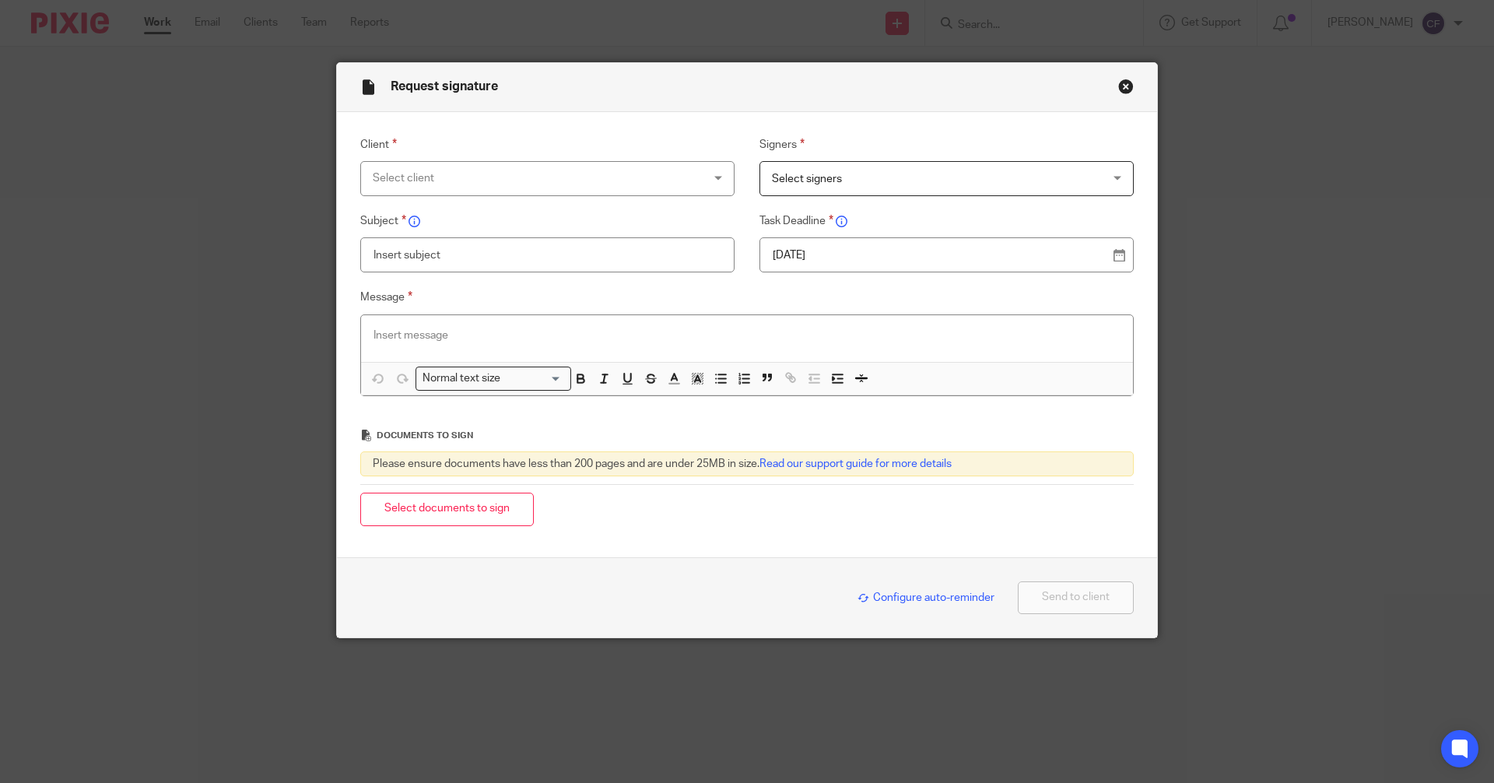
click at [713, 173] on div "Select client" at bounding box center [547, 178] width 374 height 35
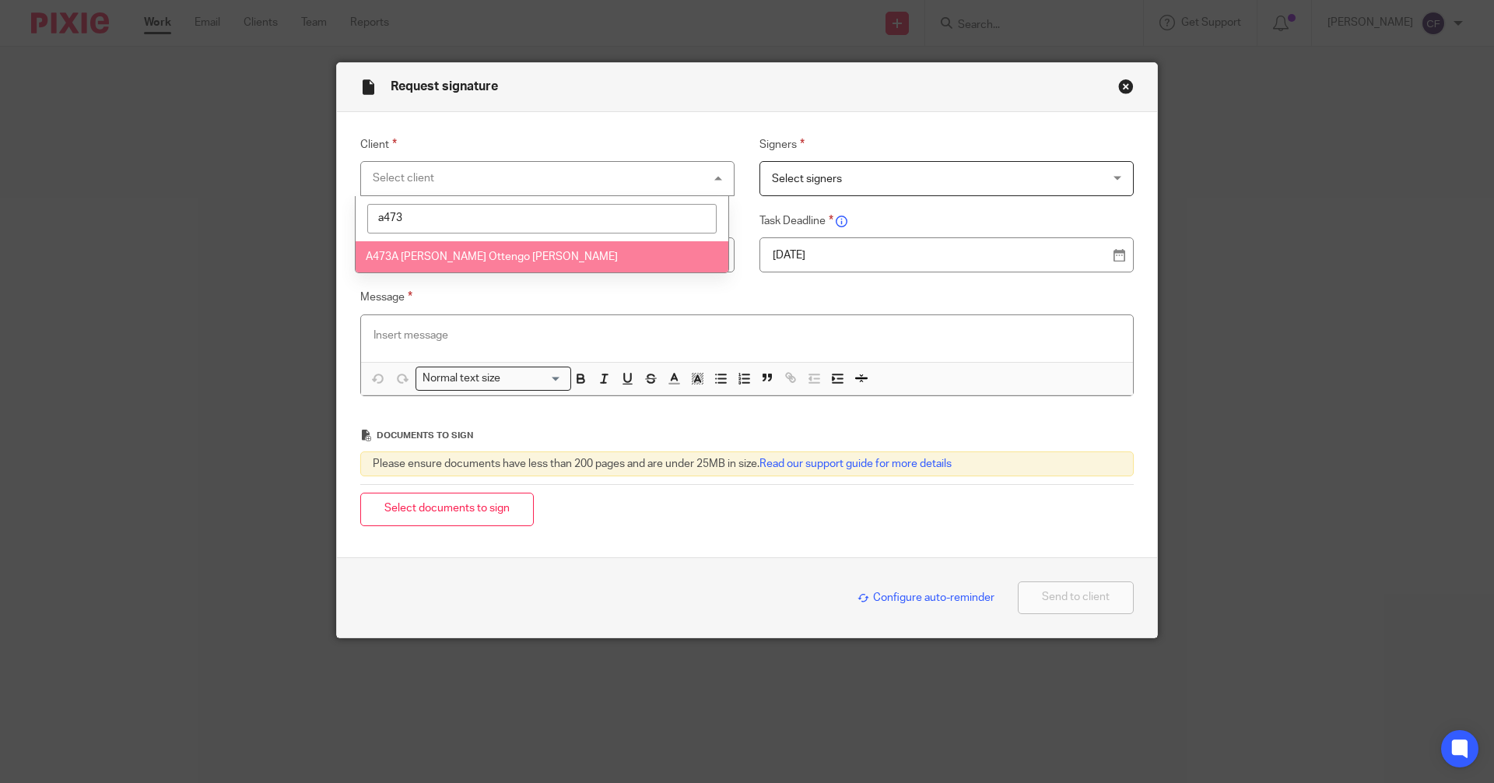
type input "a473"
click at [599, 262] on li "A473A Mr Arturo Eugenio Ottengo Dominguez" at bounding box center [542, 257] width 373 height 32
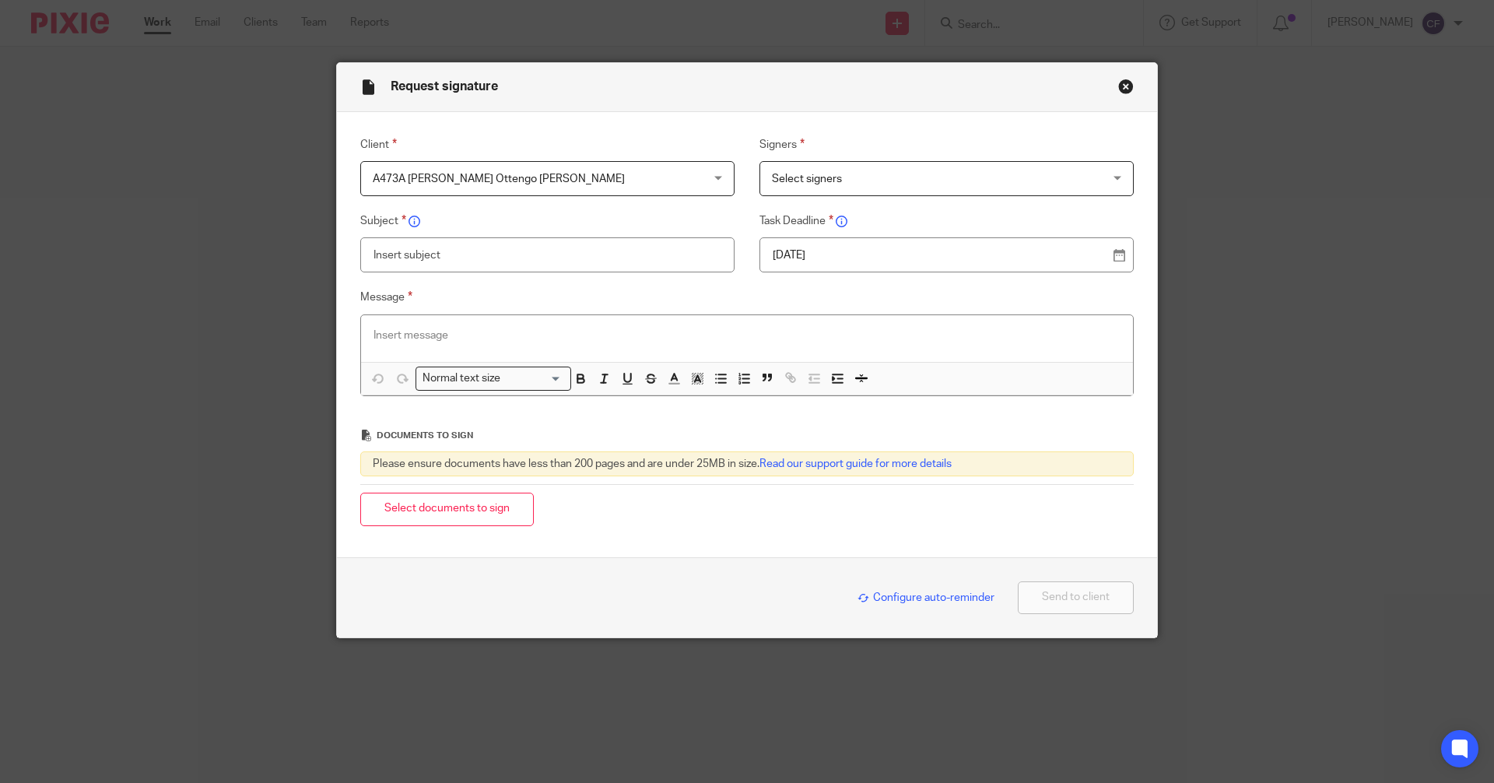
click at [825, 188] on span "Select signers" at bounding box center [916, 178] width 289 height 33
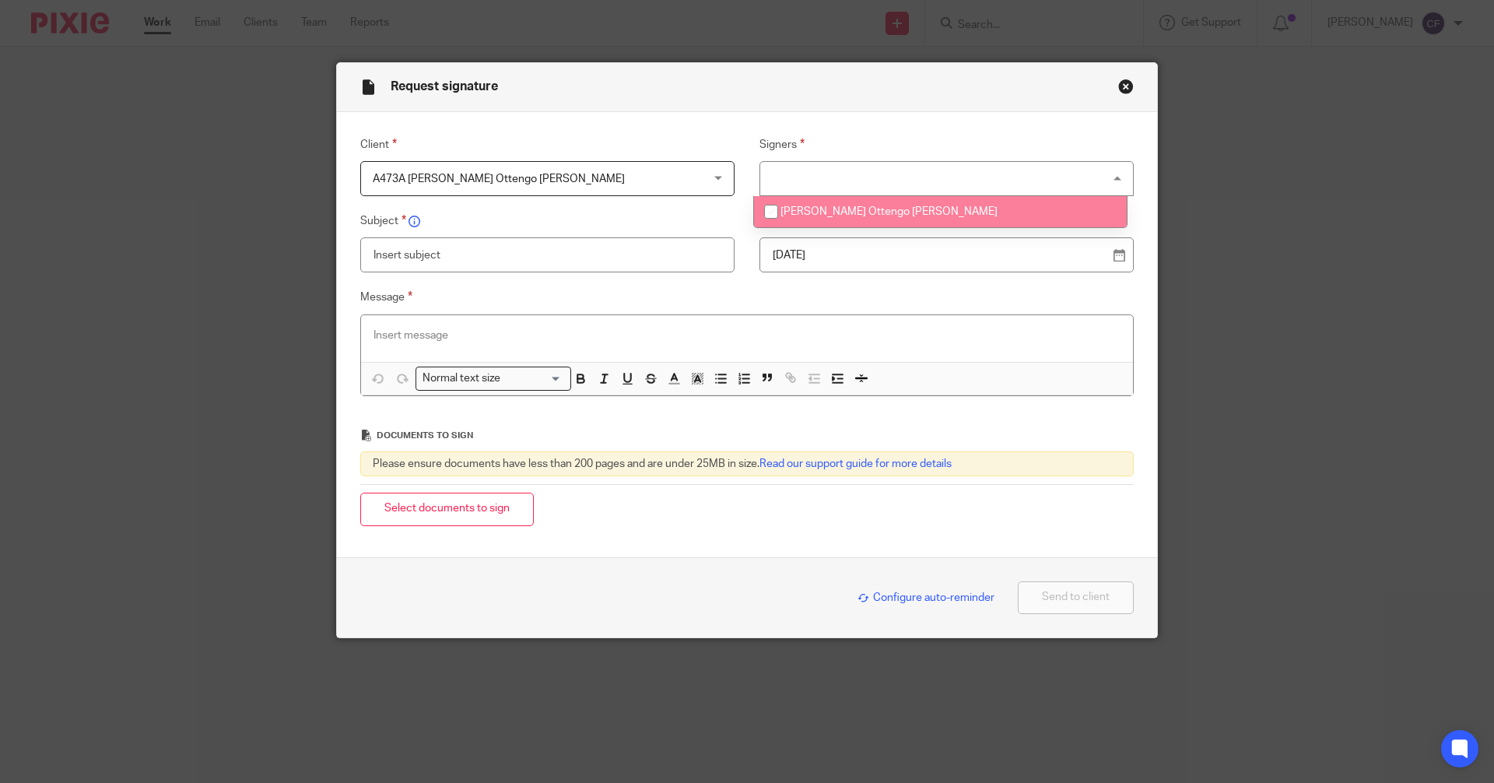
click at [766, 212] on input "checkbox" at bounding box center [771, 212] width 30 height 30
checkbox input "true"
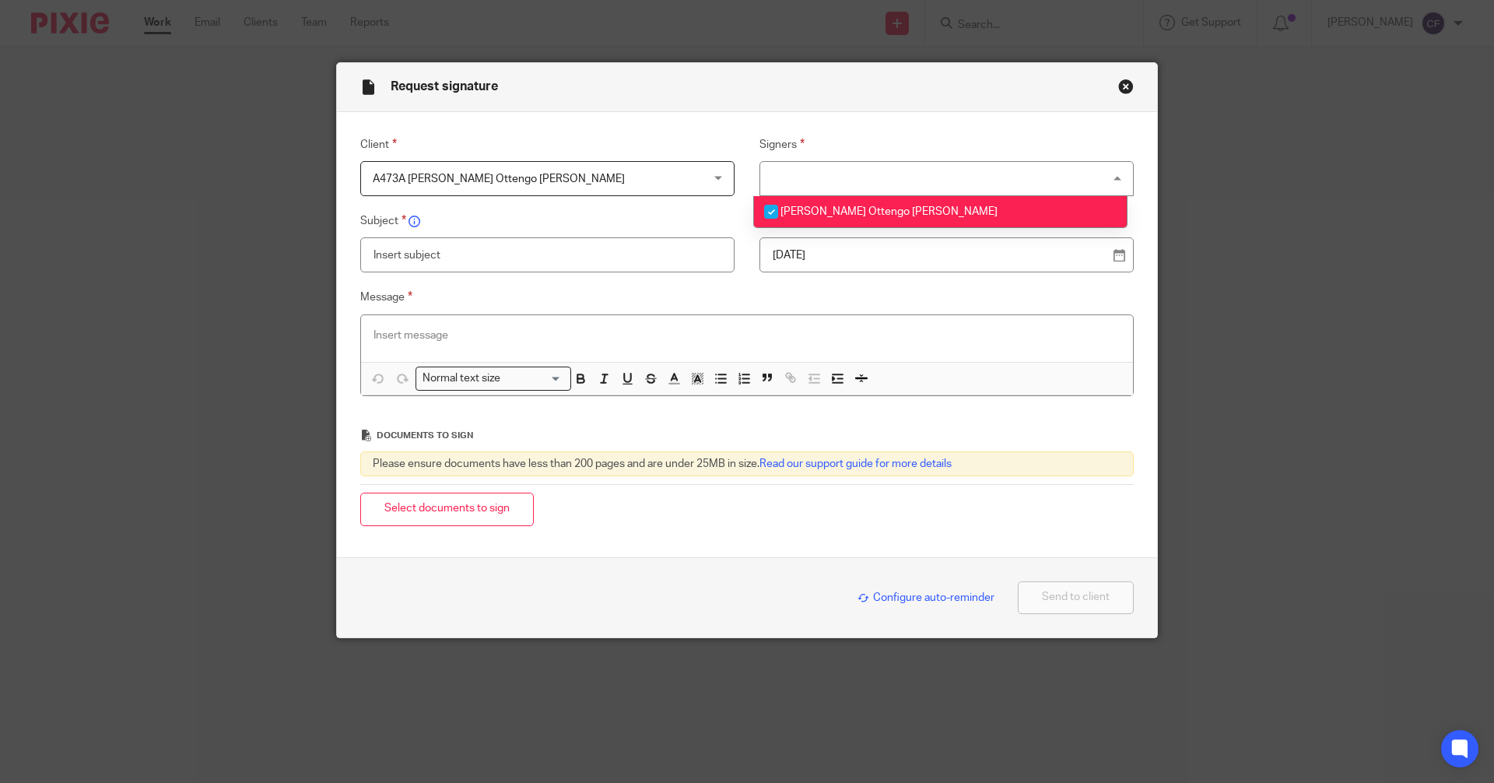
click at [642, 260] on input "text" at bounding box center [547, 254] width 374 height 35
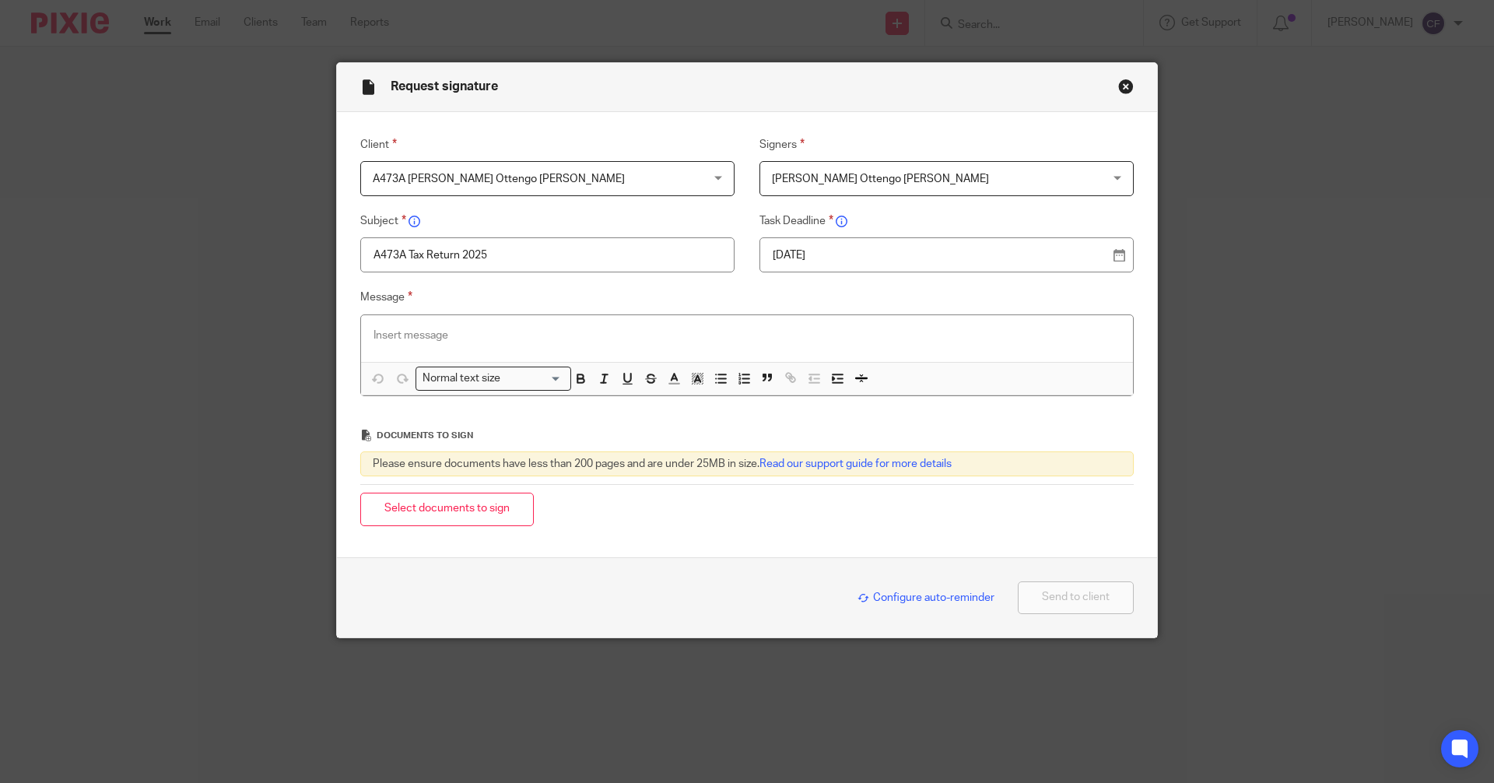
type input "A473A Tax Return 2025"
click at [412, 325] on div at bounding box center [747, 338] width 772 height 47
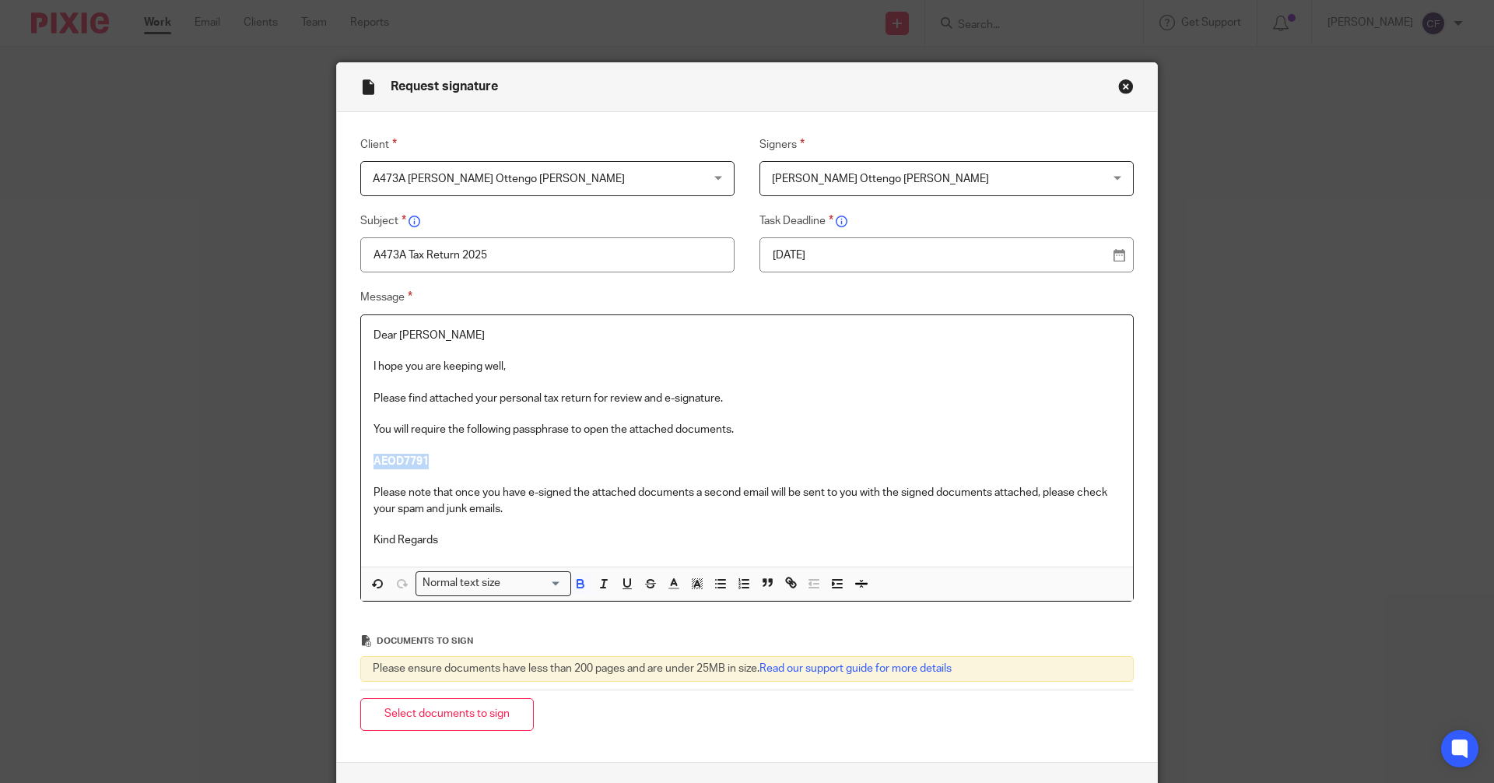
drag, startPoint x: 454, startPoint y: 463, endPoint x: 364, endPoint y: 465, distance: 89.5
click at [364, 465] on div "Dear Arturo I hope you are keeping well, Please find attached your personal tax…" at bounding box center [747, 441] width 772 height 252
click at [495, 581] on div "Normal text size" at bounding box center [489, 581] width 147 height 19
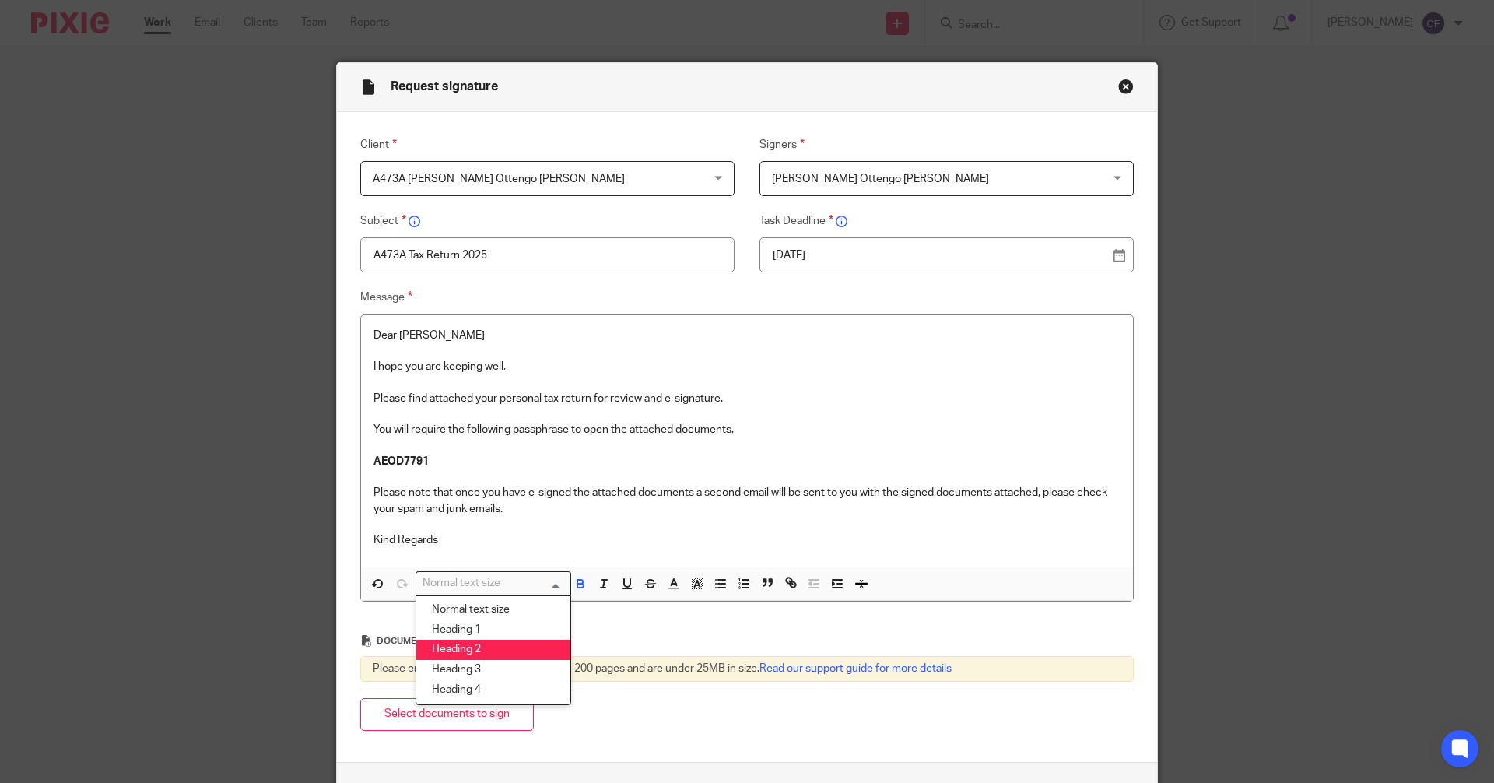
click at [476, 654] on li "Heading 2" at bounding box center [493, 650] width 154 height 20
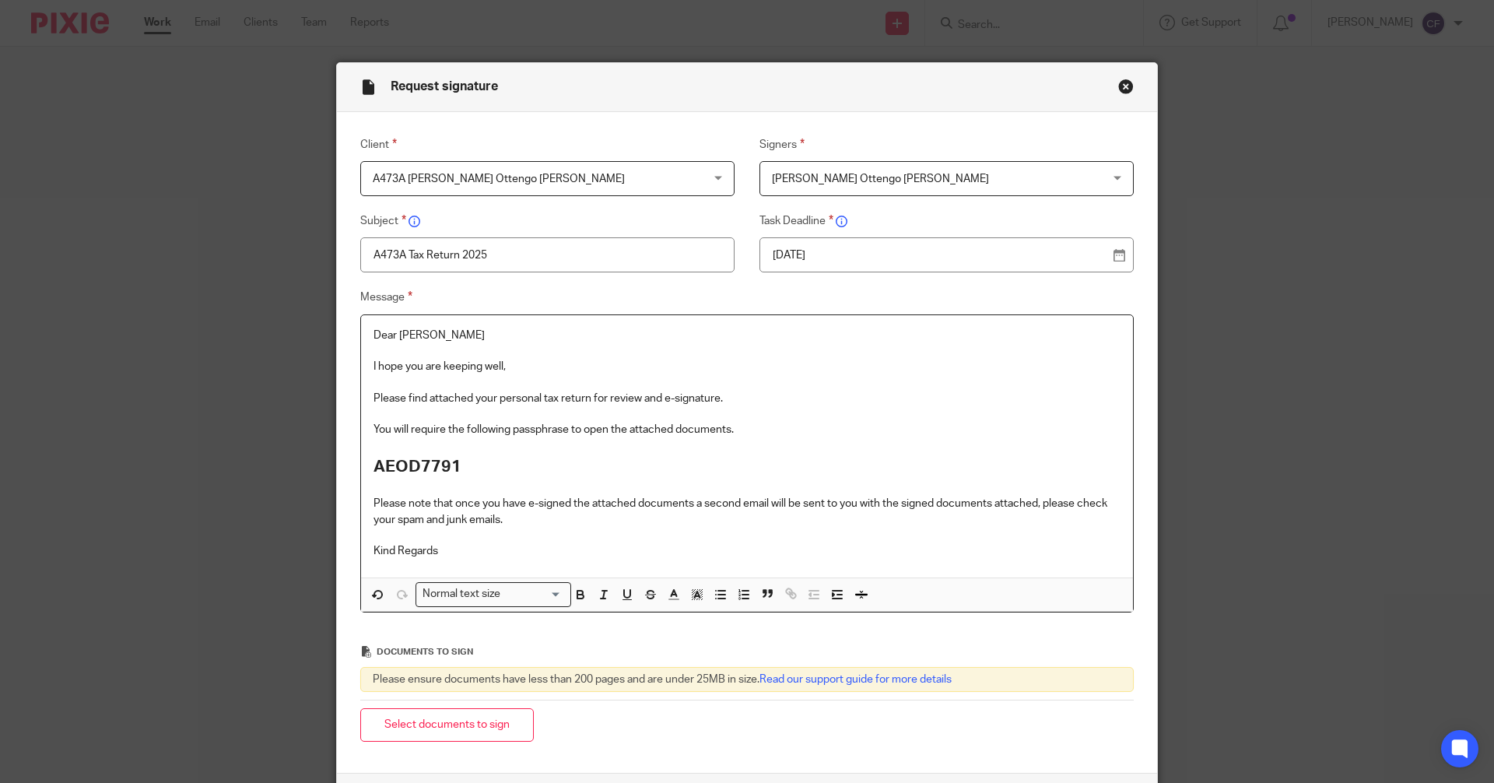
click at [451, 539] on p at bounding box center [746, 536] width 747 height 16
click at [447, 551] on p "Kind Regards" at bounding box center [746, 551] width 747 height 16
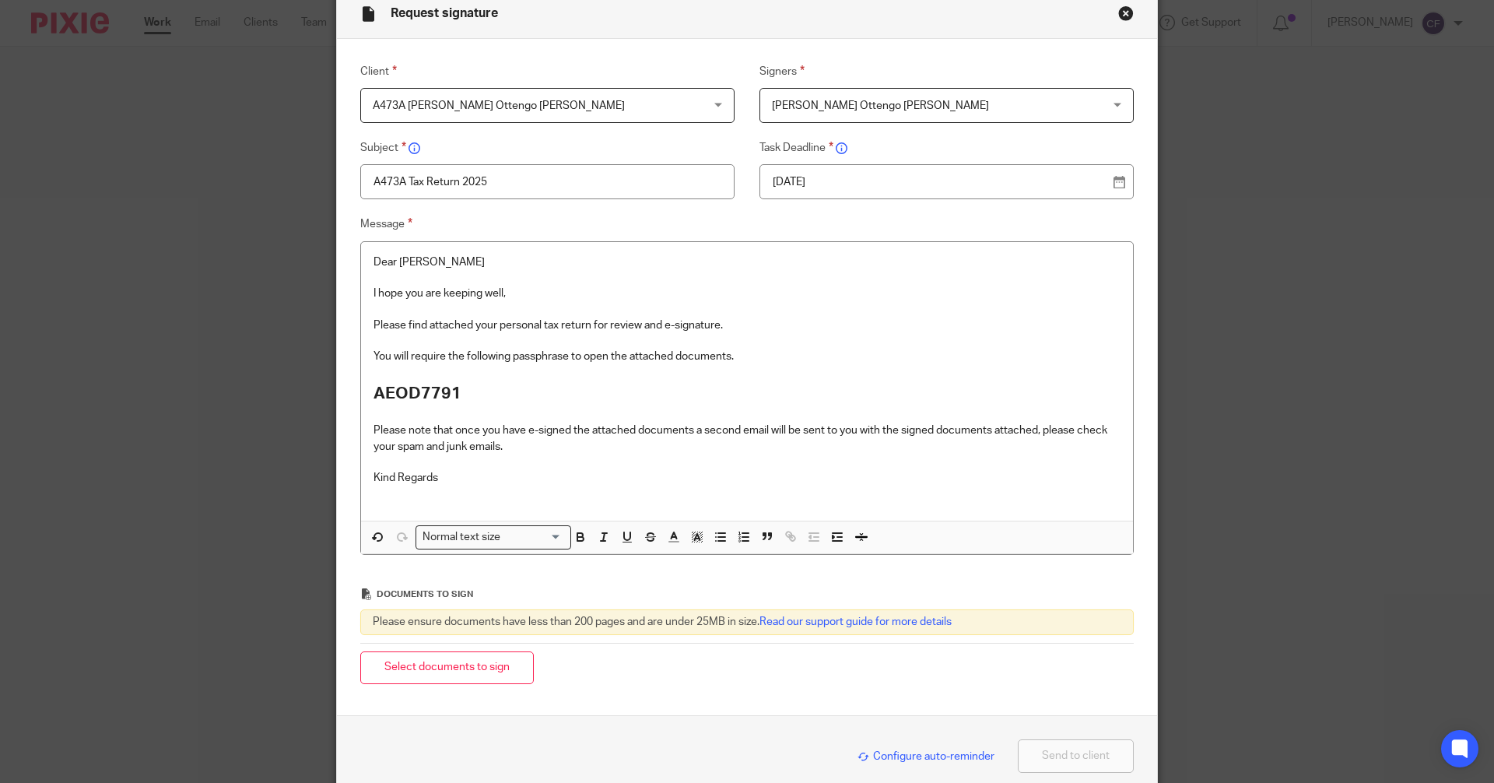
scroll to position [149, 0]
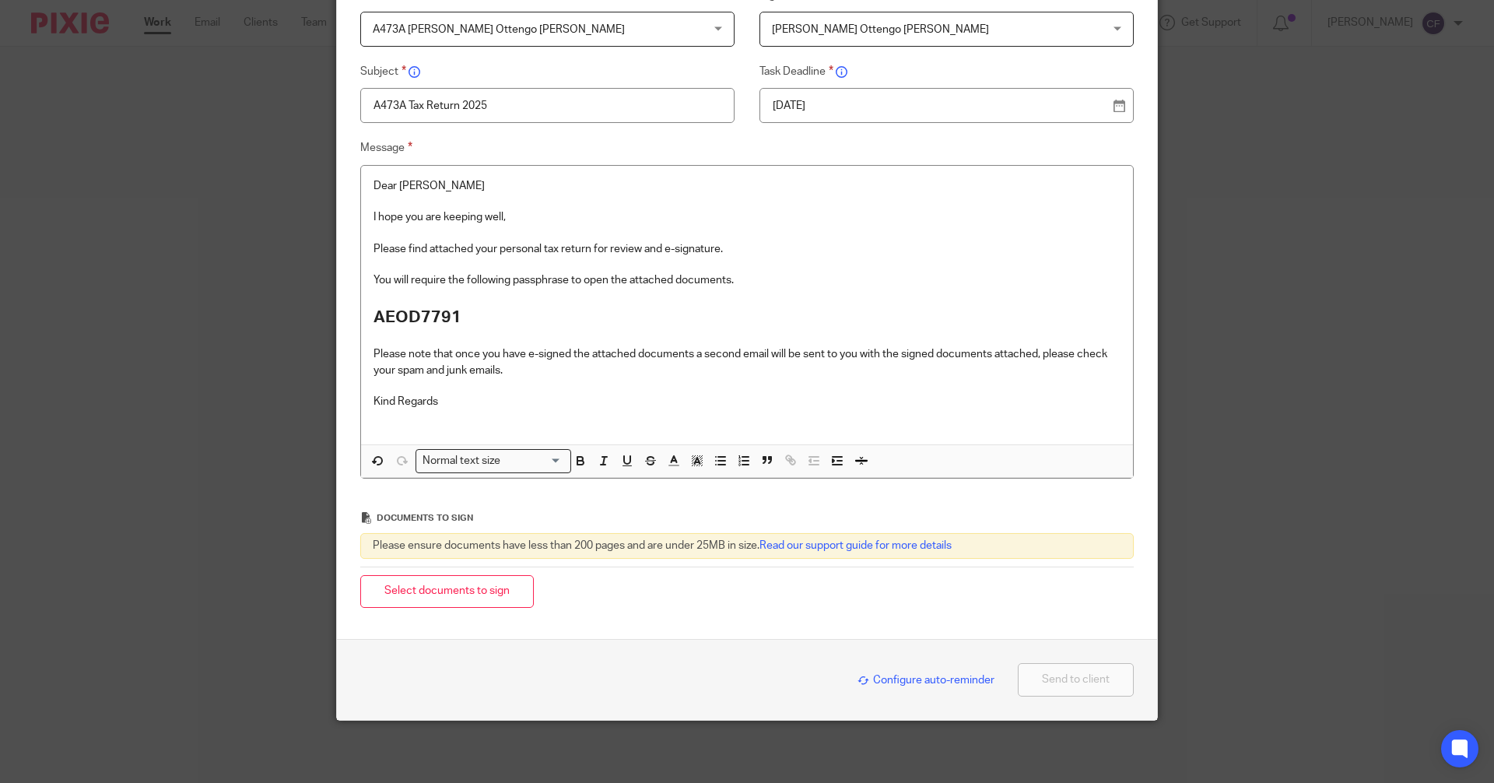
drag, startPoint x: 439, startPoint y: 596, endPoint x: 37, endPoint y: 523, distance: 408.9
click at [437, 598] on button "Select documents to sign" at bounding box center [447, 591] width 174 height 33
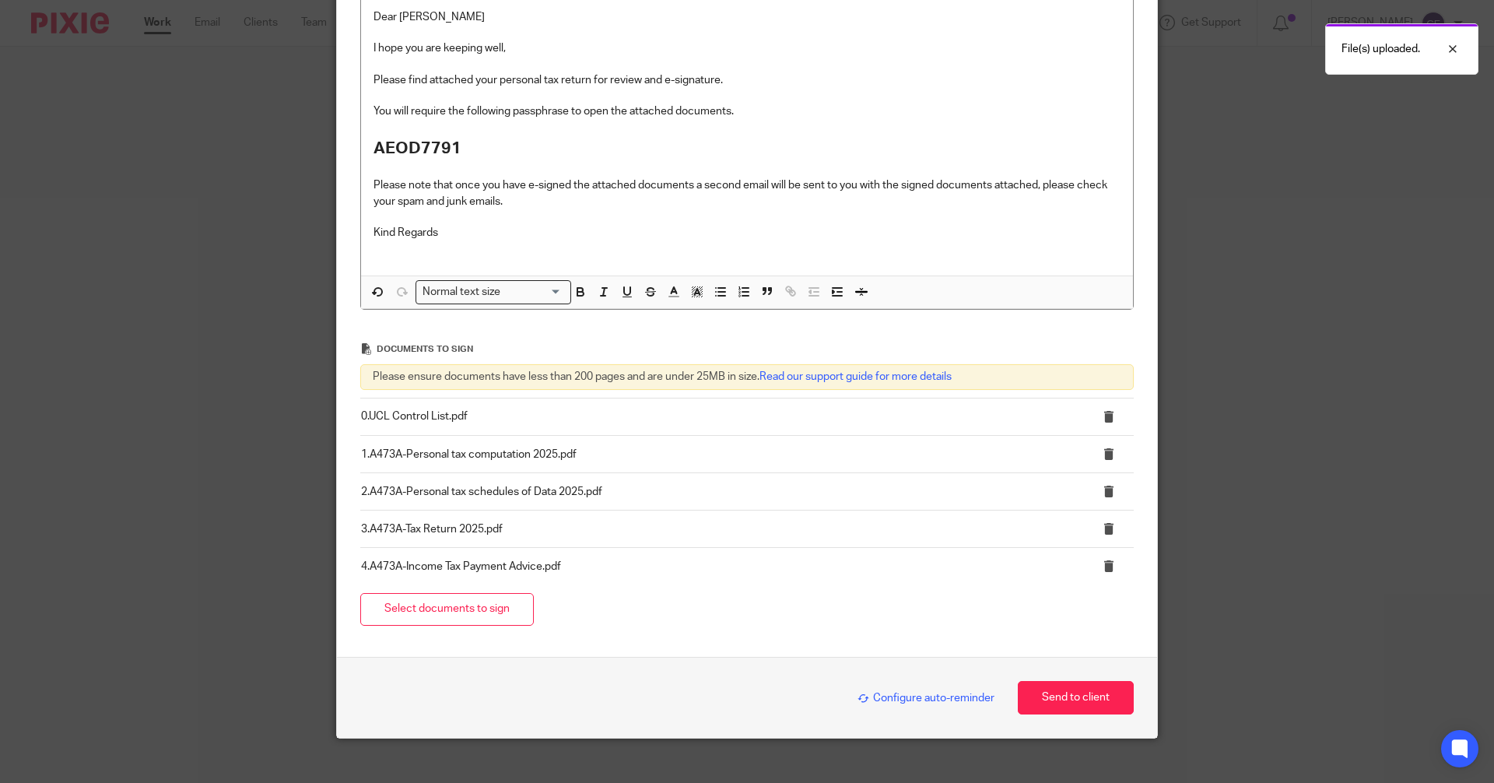
scroll to position [336, 0]
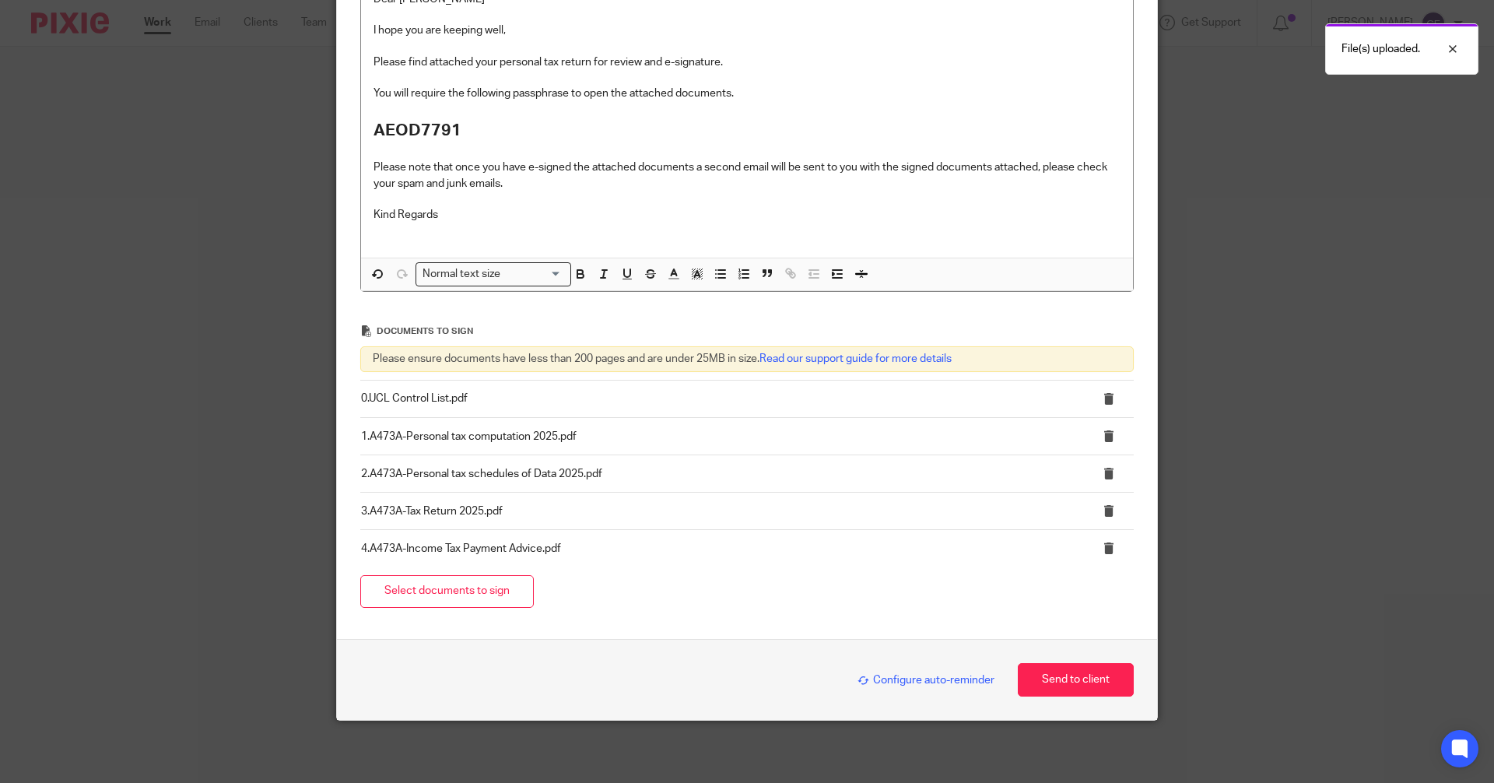
click at [930, 679] on span "Configure auto-reminder" at bounding box center [925, 680] width 137 height 11
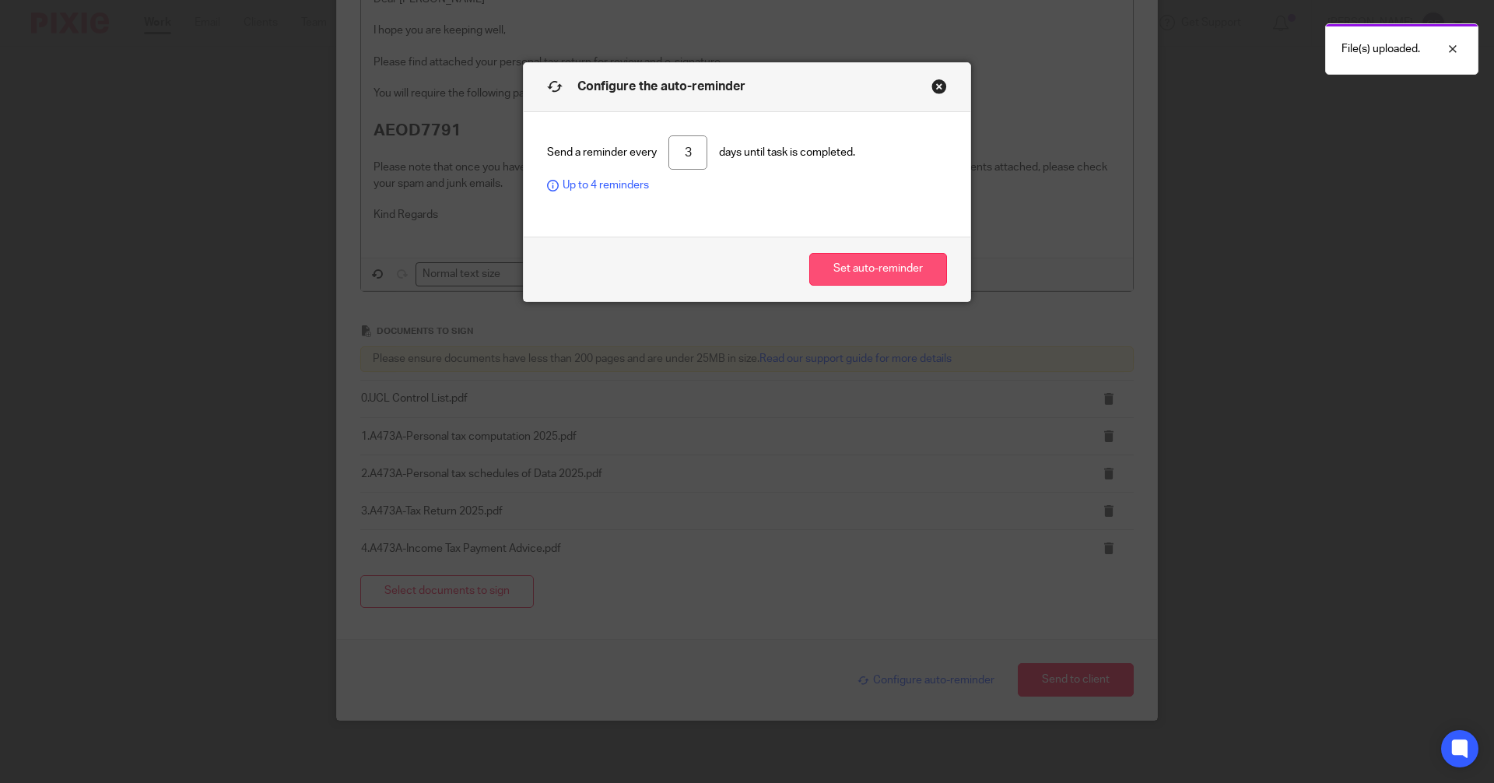
click at [856, 263] on button "Set auto-reminder" at bounding box center [878, 269] width 138 height 33
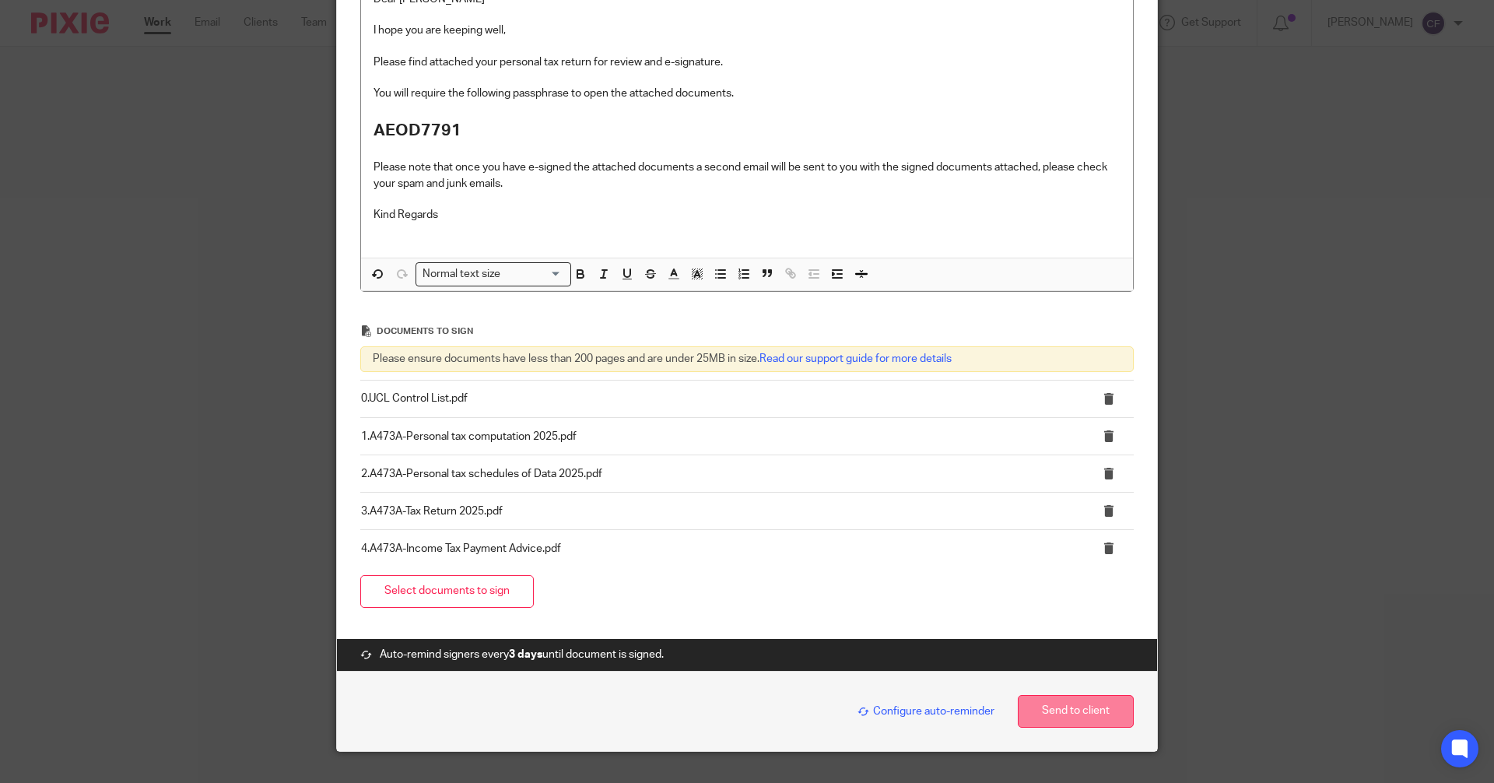
click at [1065, 709] on button "Send to client" at bounding box center [1076, 711] width 116 height 33
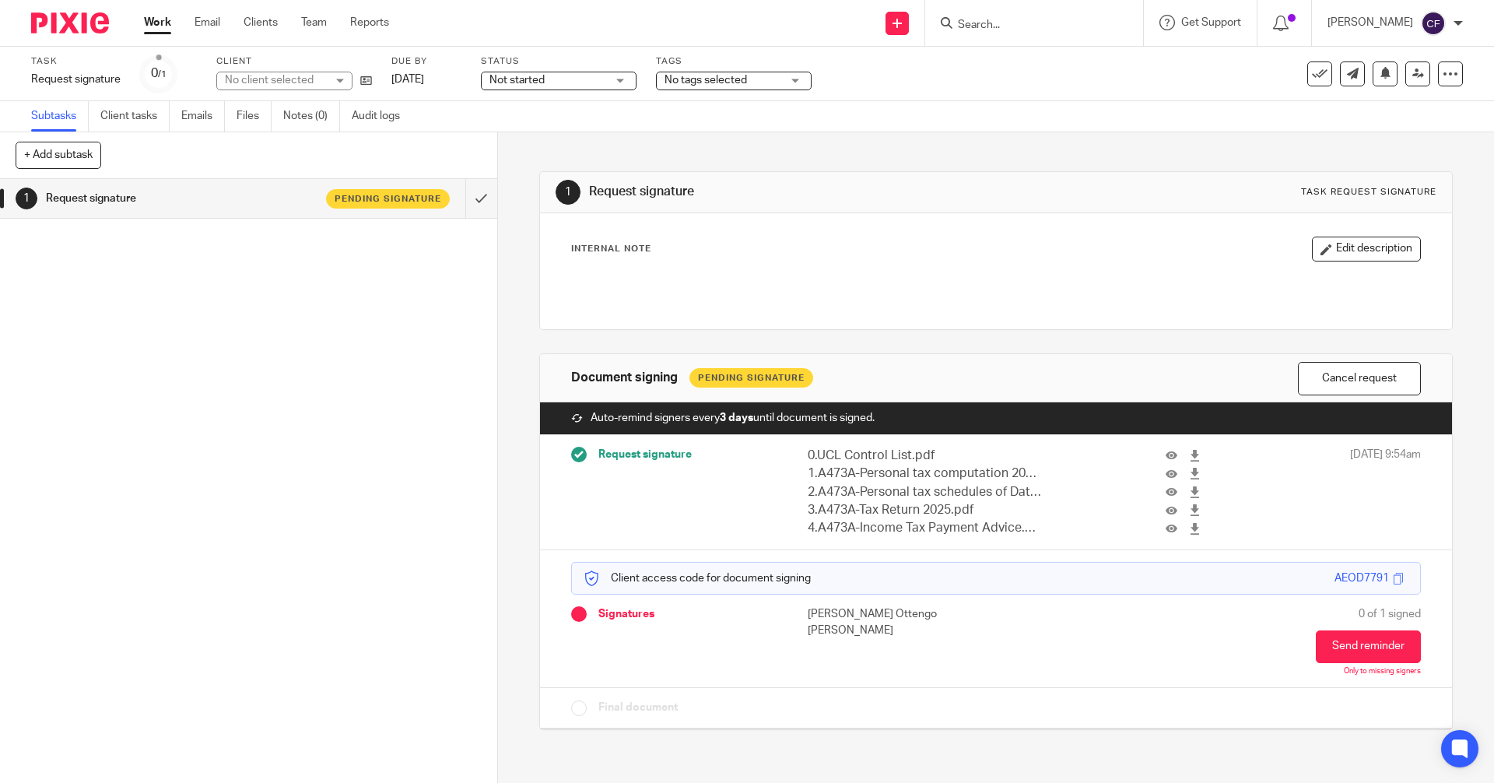
click at [746, 82] on span "No tags selected" at bounding box center [706, 80] width 82 height 11
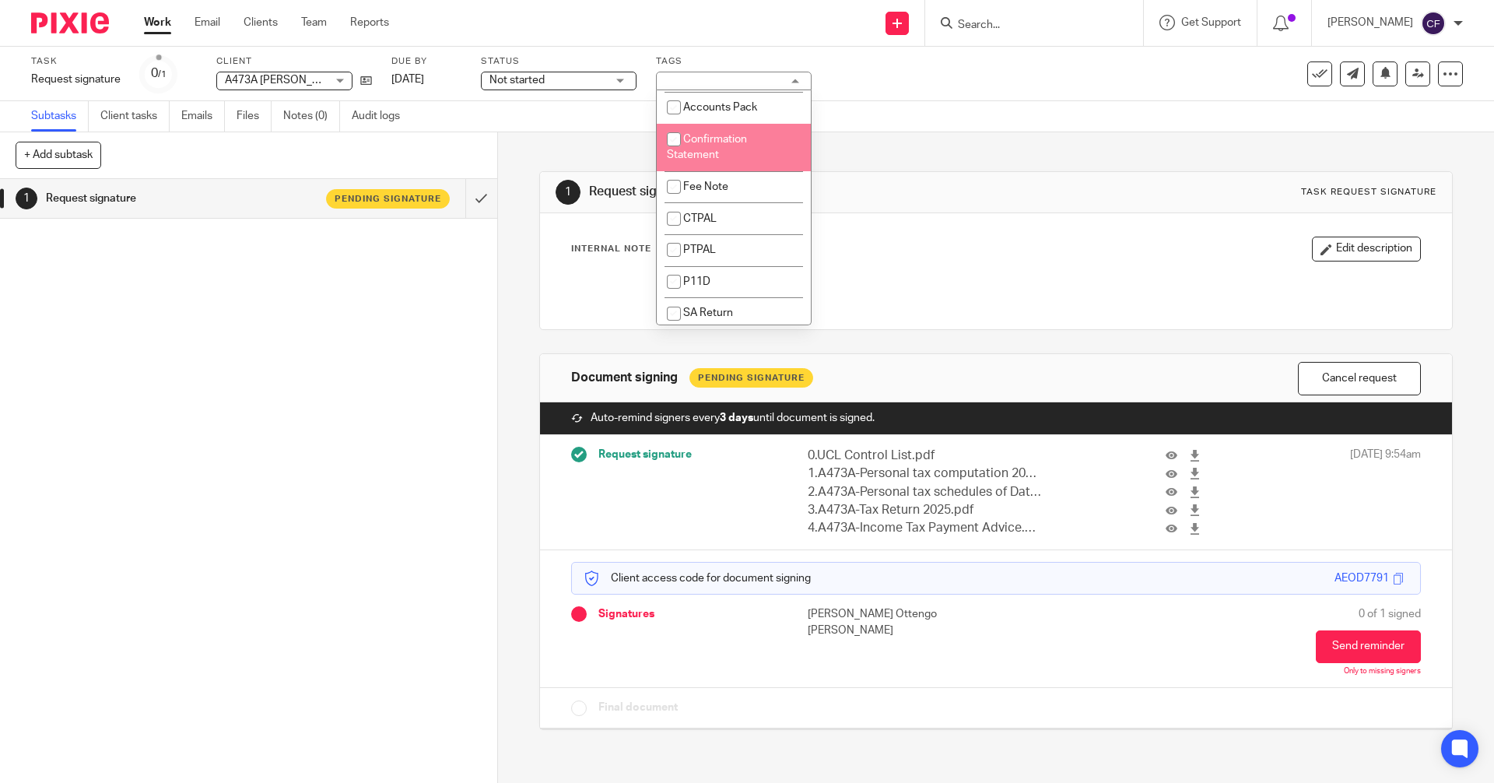
scroll to position [389, 0]
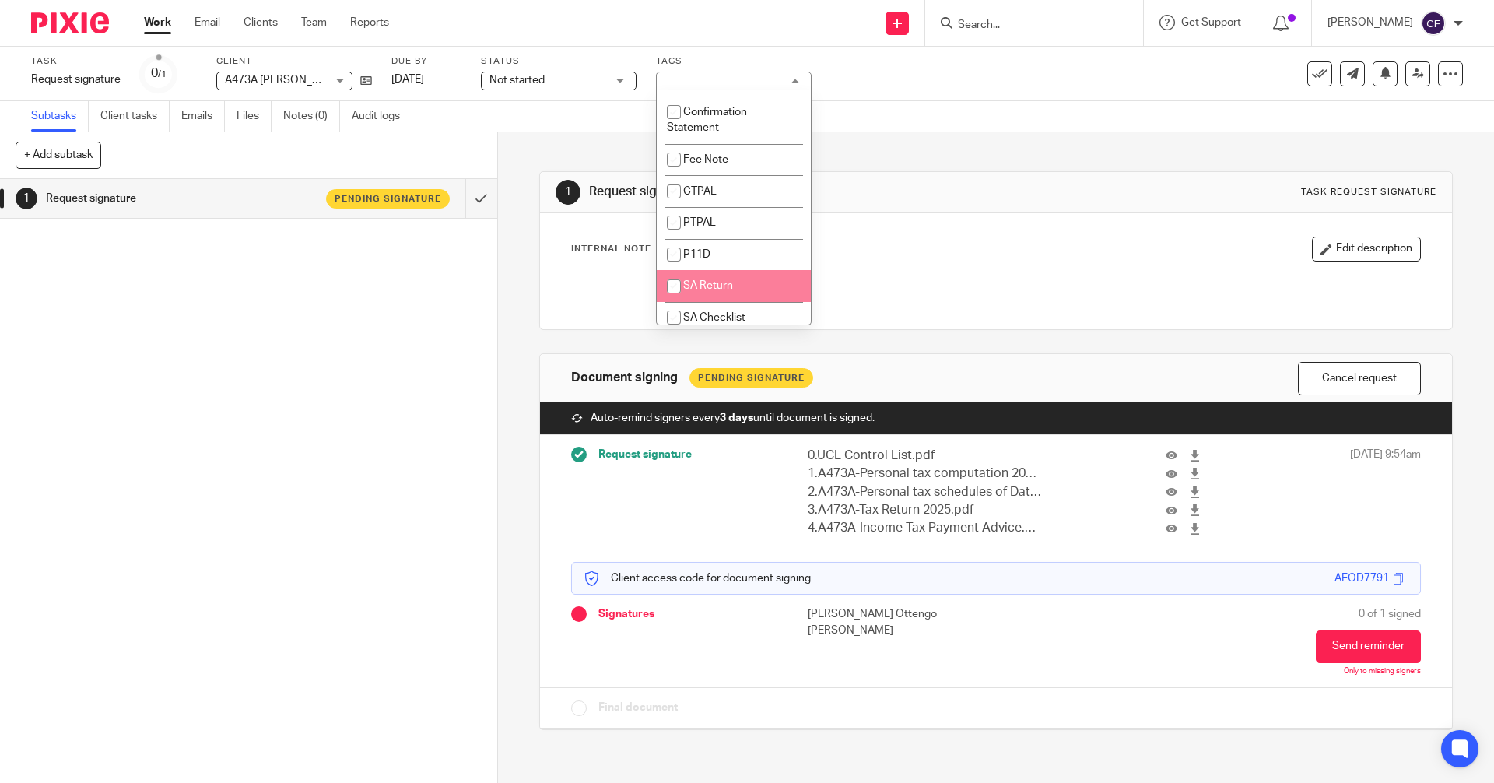
click at [722, 290] on span "SA Return" at bounding box center [708, 285] width 50 height 11
checkbox input "true"
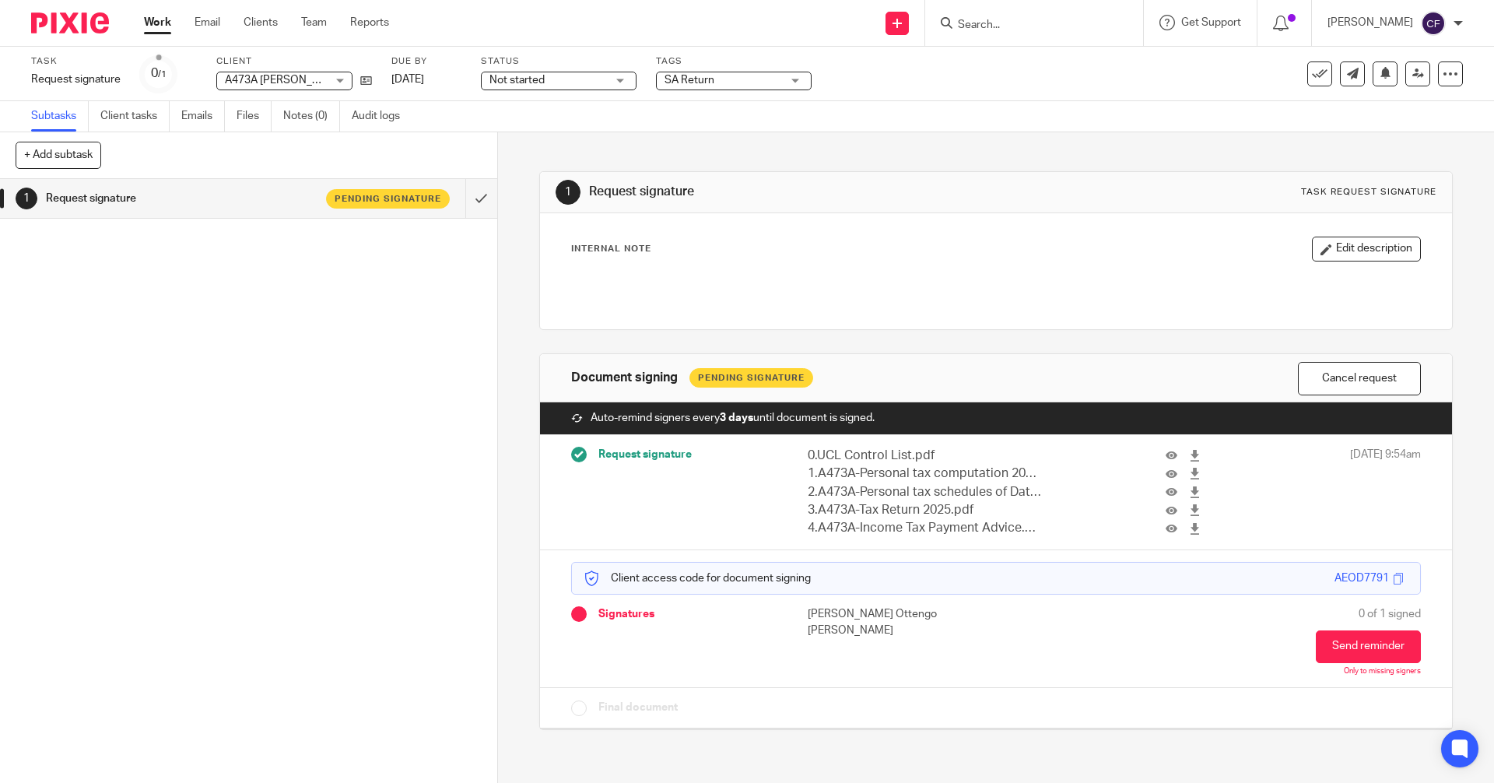
drag, startPoint x: 427, startPoint y: 379, endPoint x: 732, endPoint y: 78, distance: 428.6
click at [429, 377] on div "1 Request signature Pending signature" at bounding box center [248, 481] width 497 height 604
click at [909, 29] on link at bounding box center [897, 23] width 23 height 23
click at [896, 144] on link "Request signature" at bounding box center [911, 141] width 109 height 23
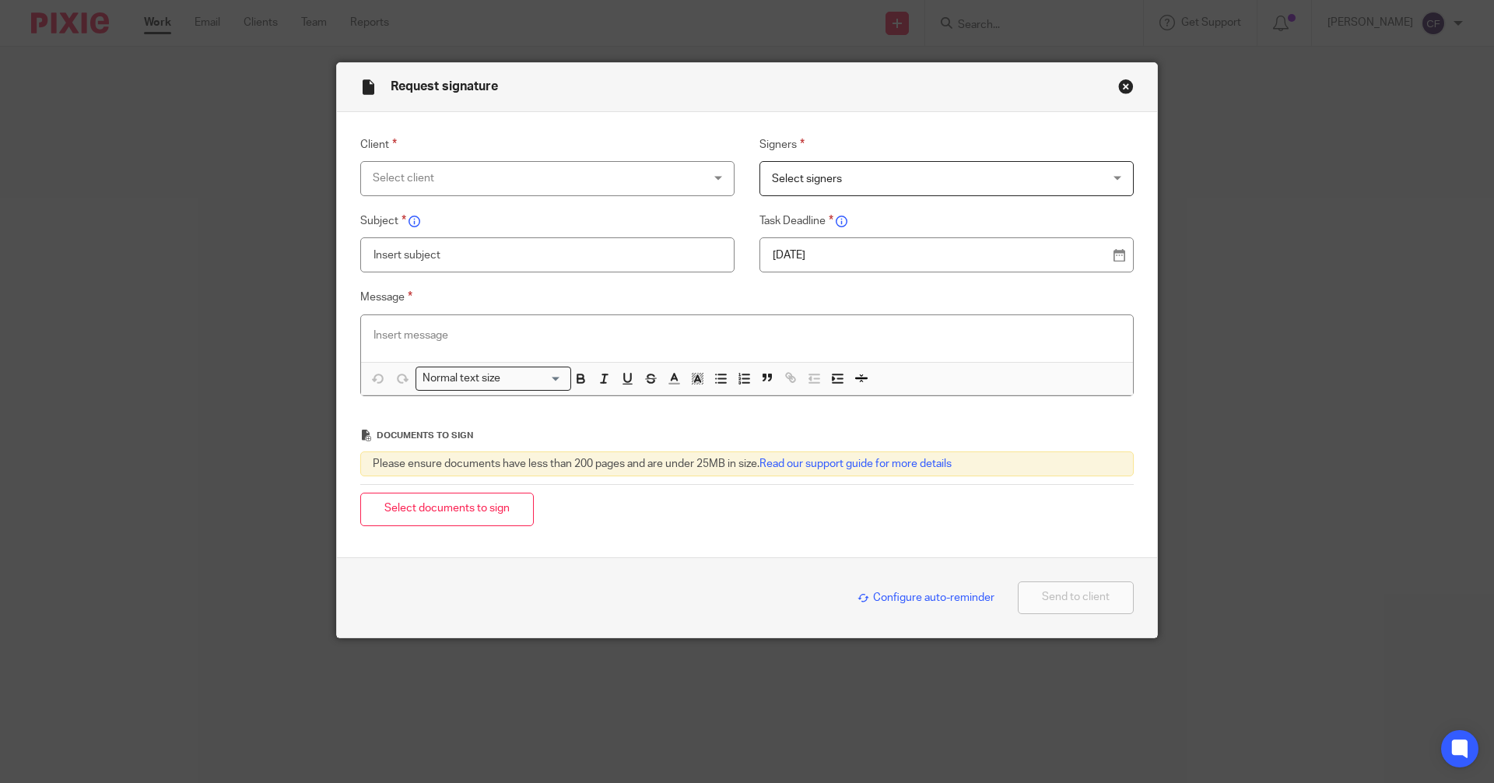
click at [714, 177] on div "Select client" at bounding box center [547, 178] width 374 height 35
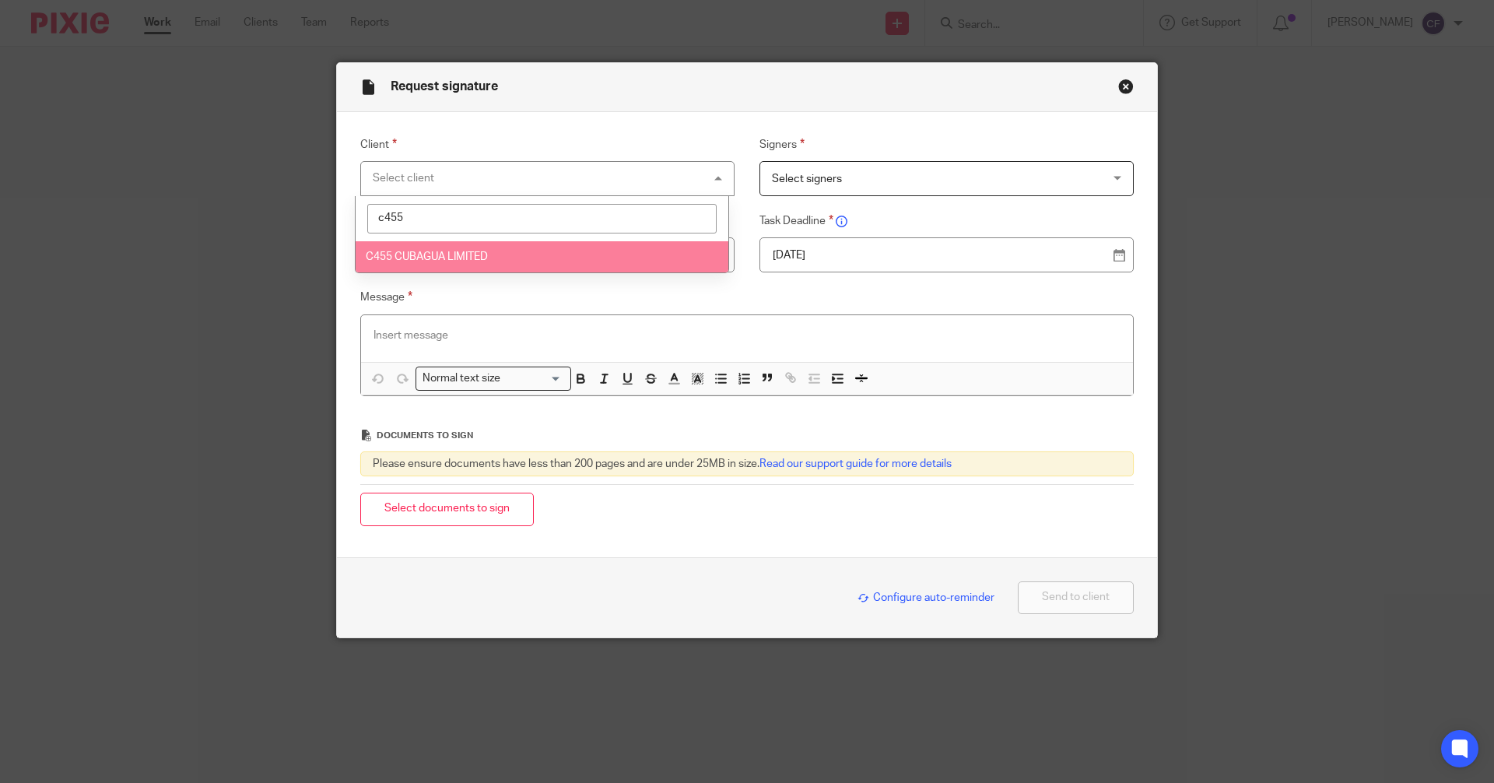
type input "c455"
click at [444, 258] on span "C455 CUBAGUA LIMITED" at bounding box center [427, 256] width 122 height 11
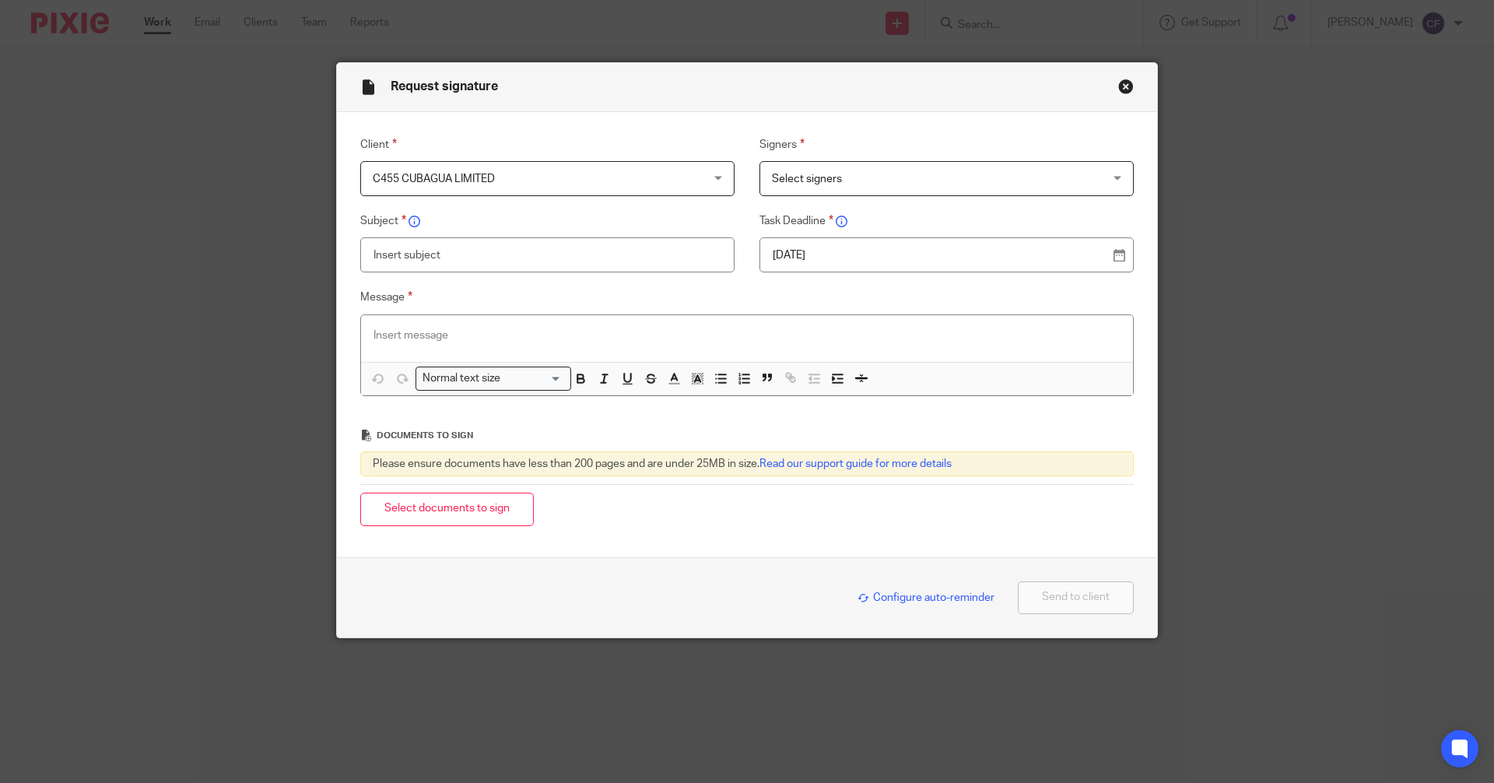
click at [828, 178] on span "Select signers" at bounding box center [807, 179] width 70 height 11
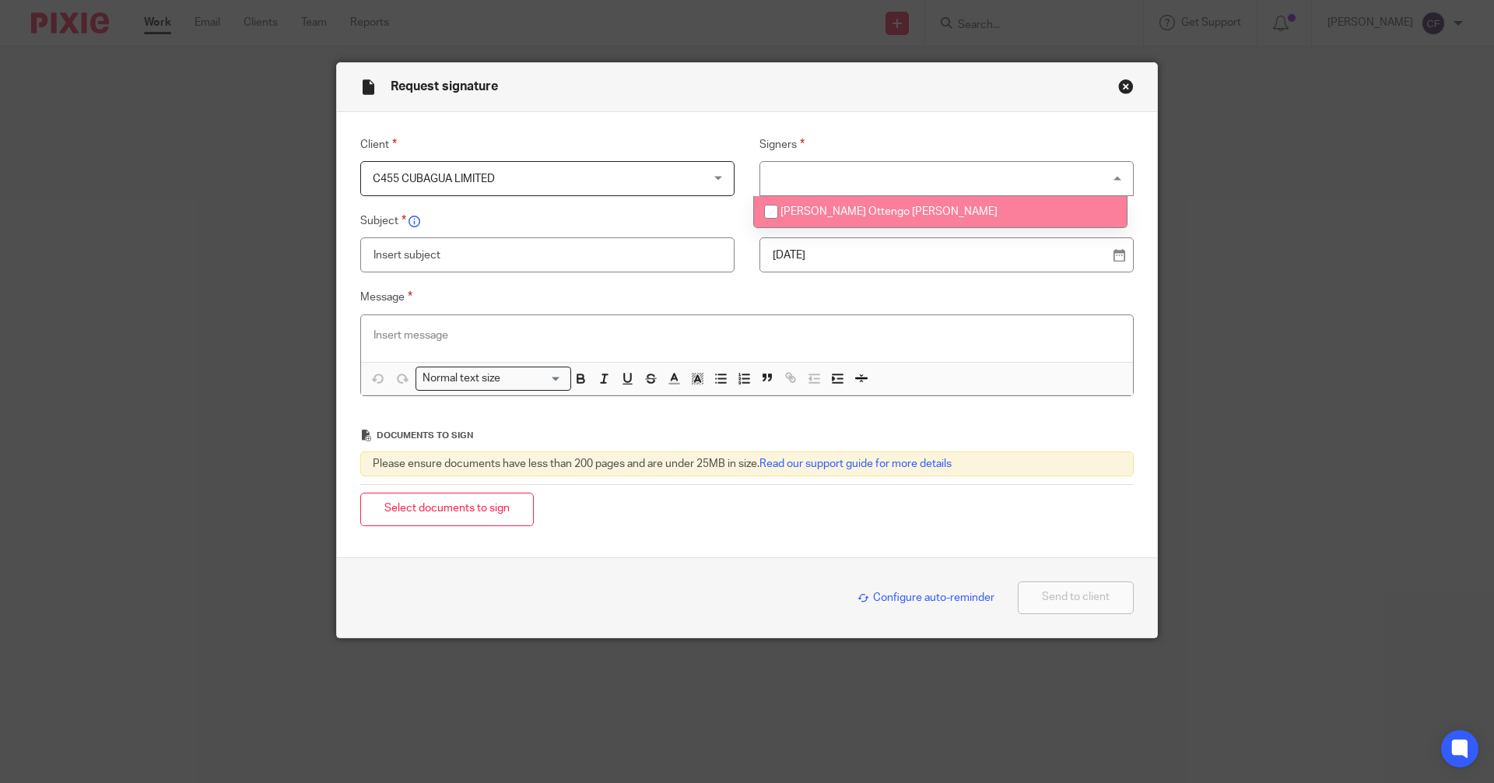
click at [769, 211] on input "checkbox" at bounding box center [771, 212] width 30 height 30
checkbox input "true"
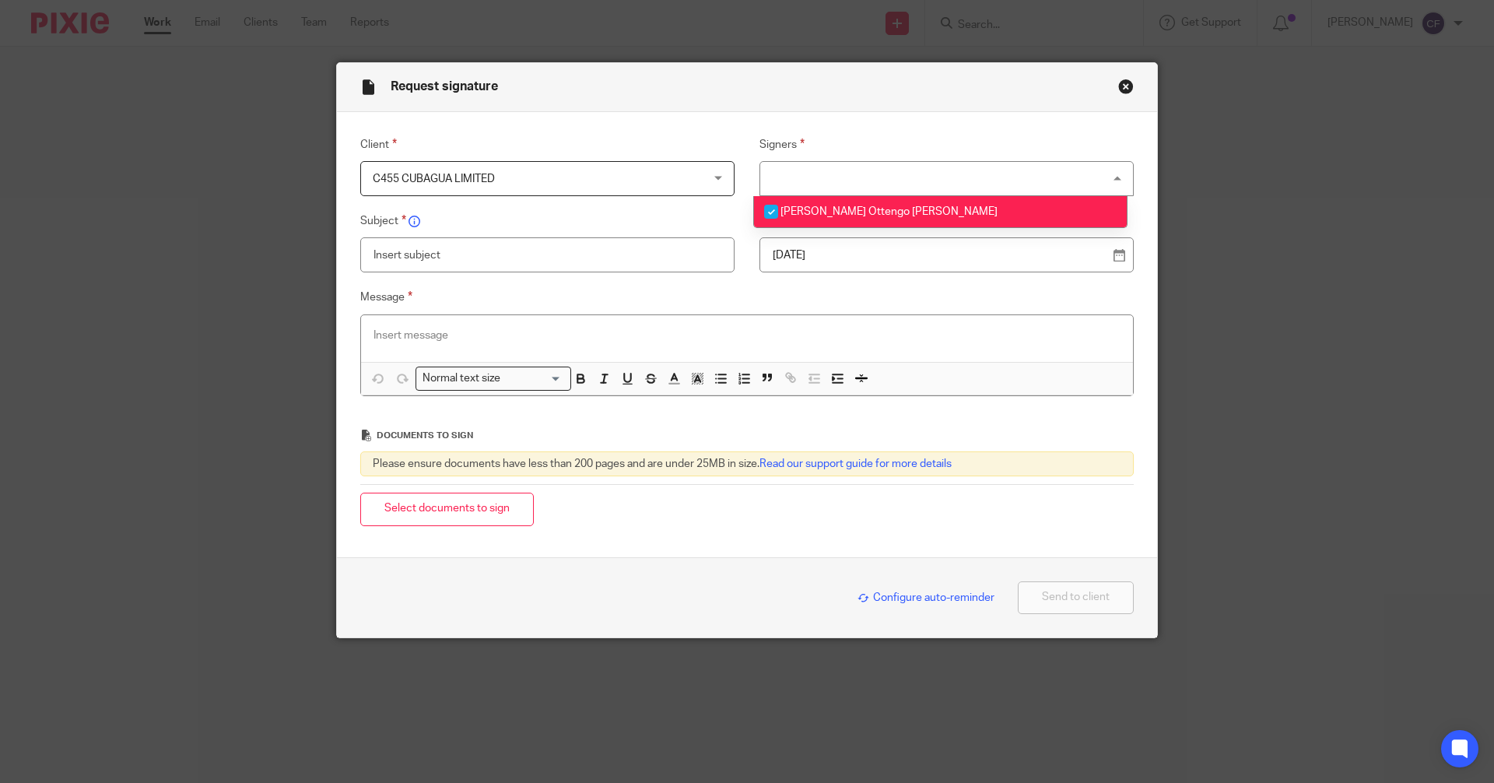
click at [568, 258] on input "text" at bounding box center [547, 254] width 374 height 35
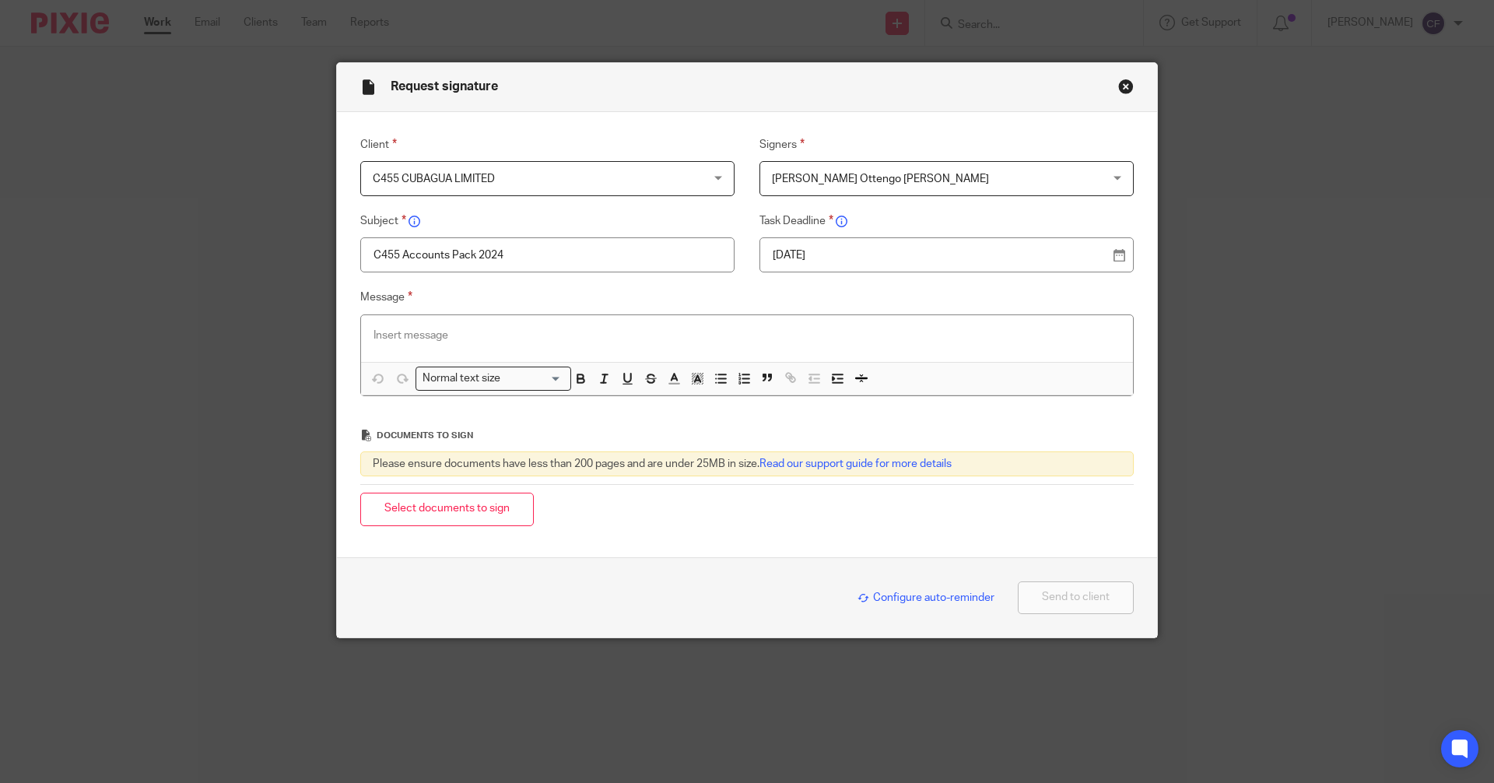
type input "C455 Accounts Pack 2024"
click at [406, 336] on p at bounding box center [746, 336] width 747 height 16
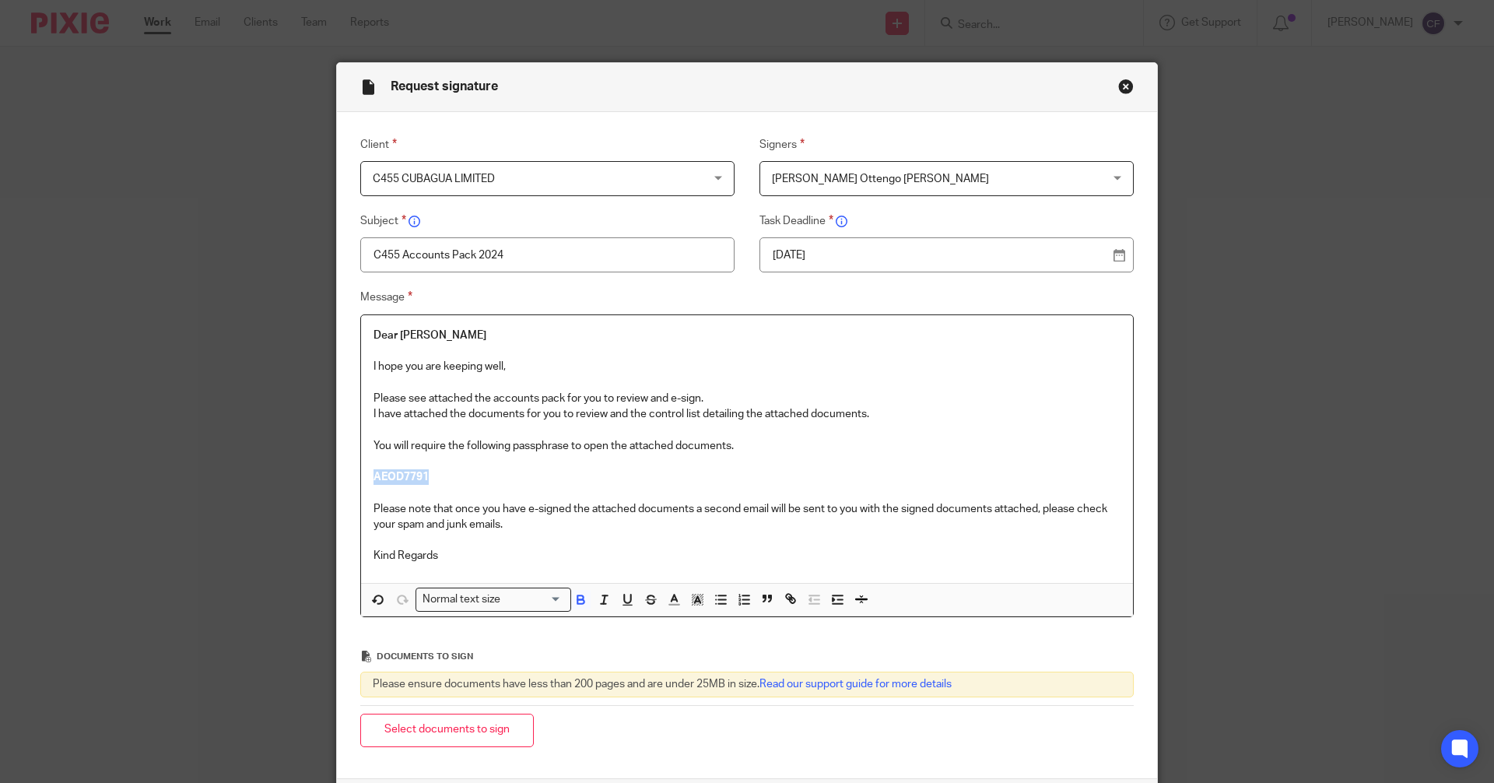
drag, startPoint x: 430, startPoint y: 483, endPoint x: 353, endPoint y: 482, distance: 77.0
click at [360, 482] on div "Dear Arturo I hope you are keeping well, Please see attached the accounts pack …" at bounding box center [746, 465] width 773 height 303
click at [471, 601] on div "Normal text size" at bounding box center [489, 597] width 147 height 19
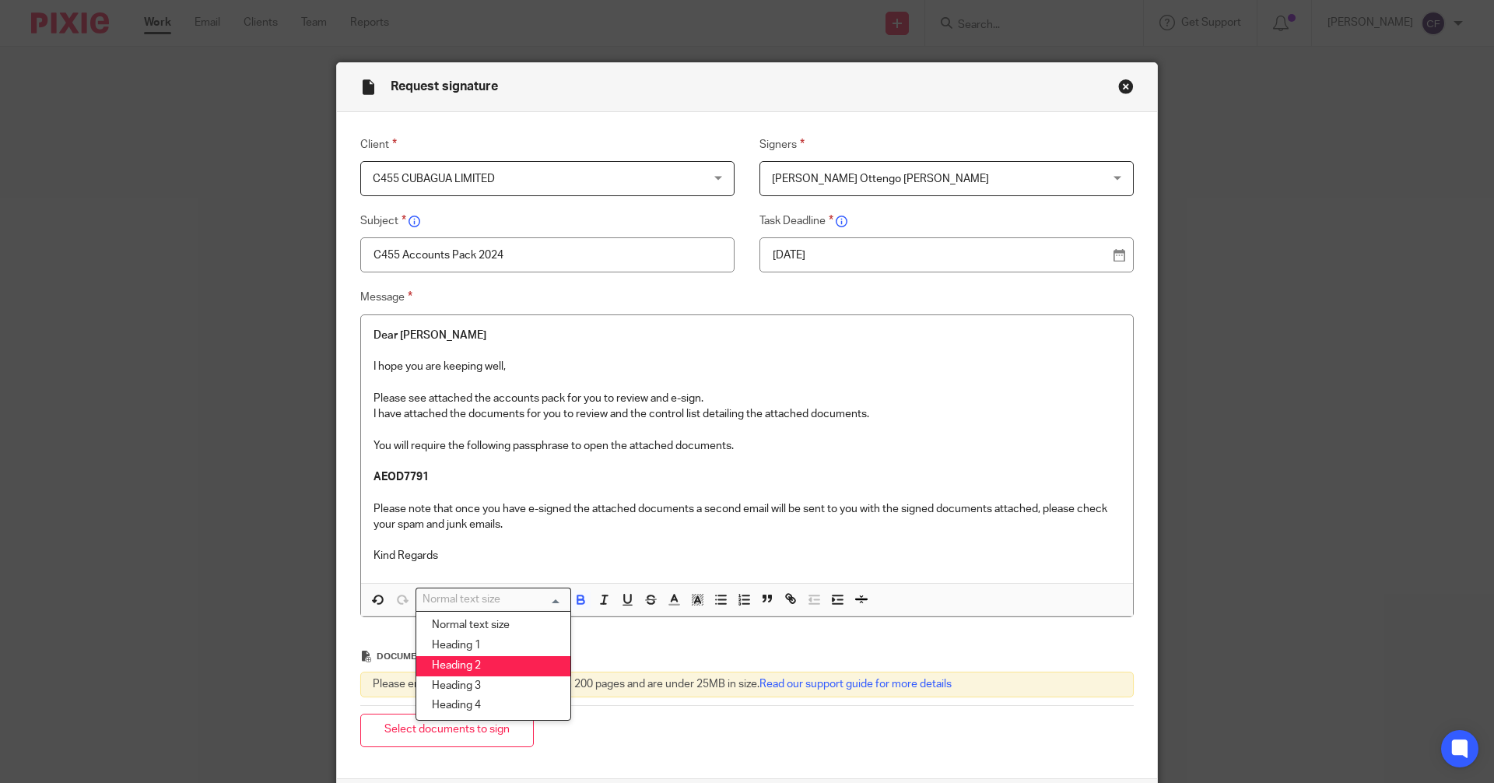
click at [468, 669] on li "Heading 2" at bounding box center [493, 666] width 154 height 20
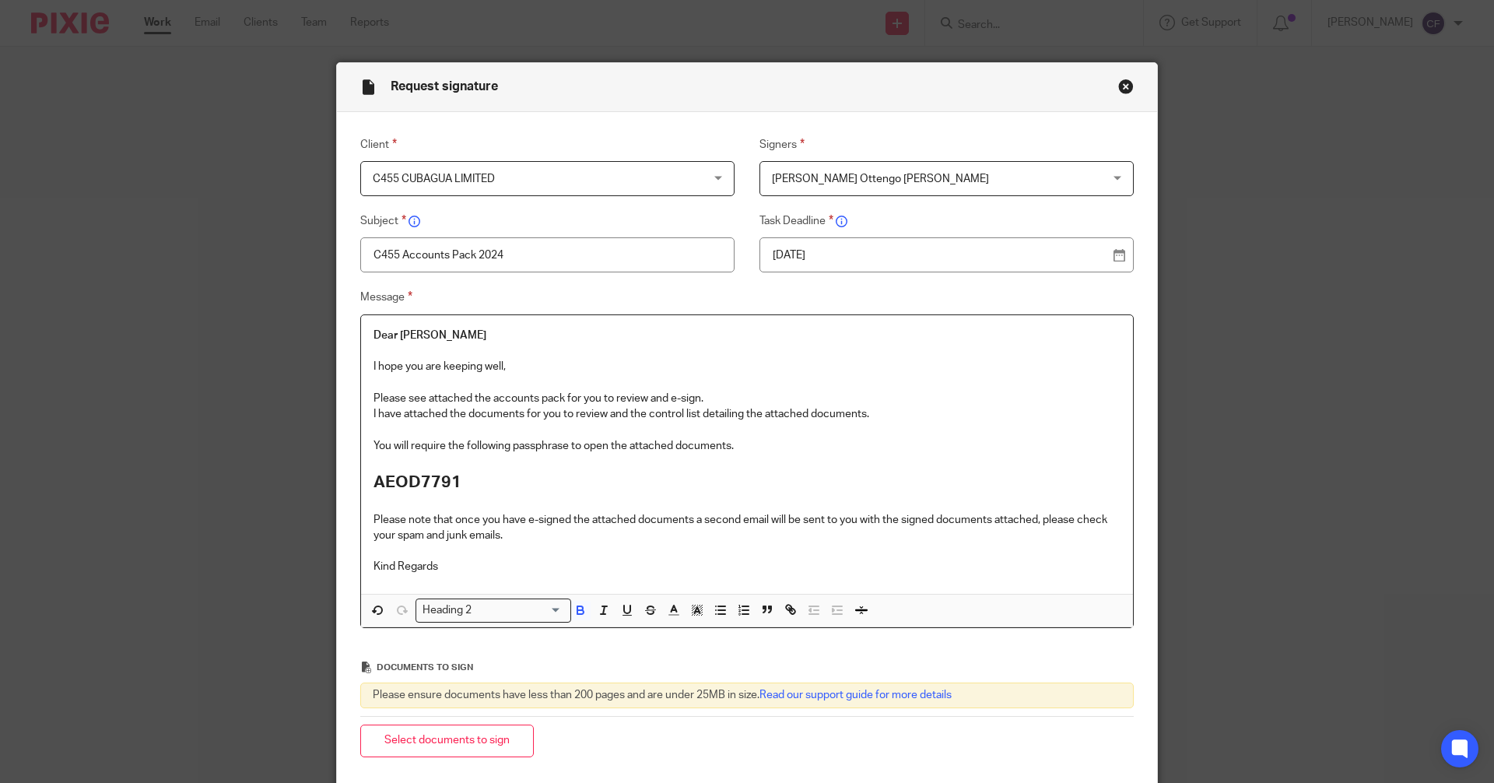
click at [439, 568] on p "Kind Regards" at bounding box center [746, 567] width 747 height 16
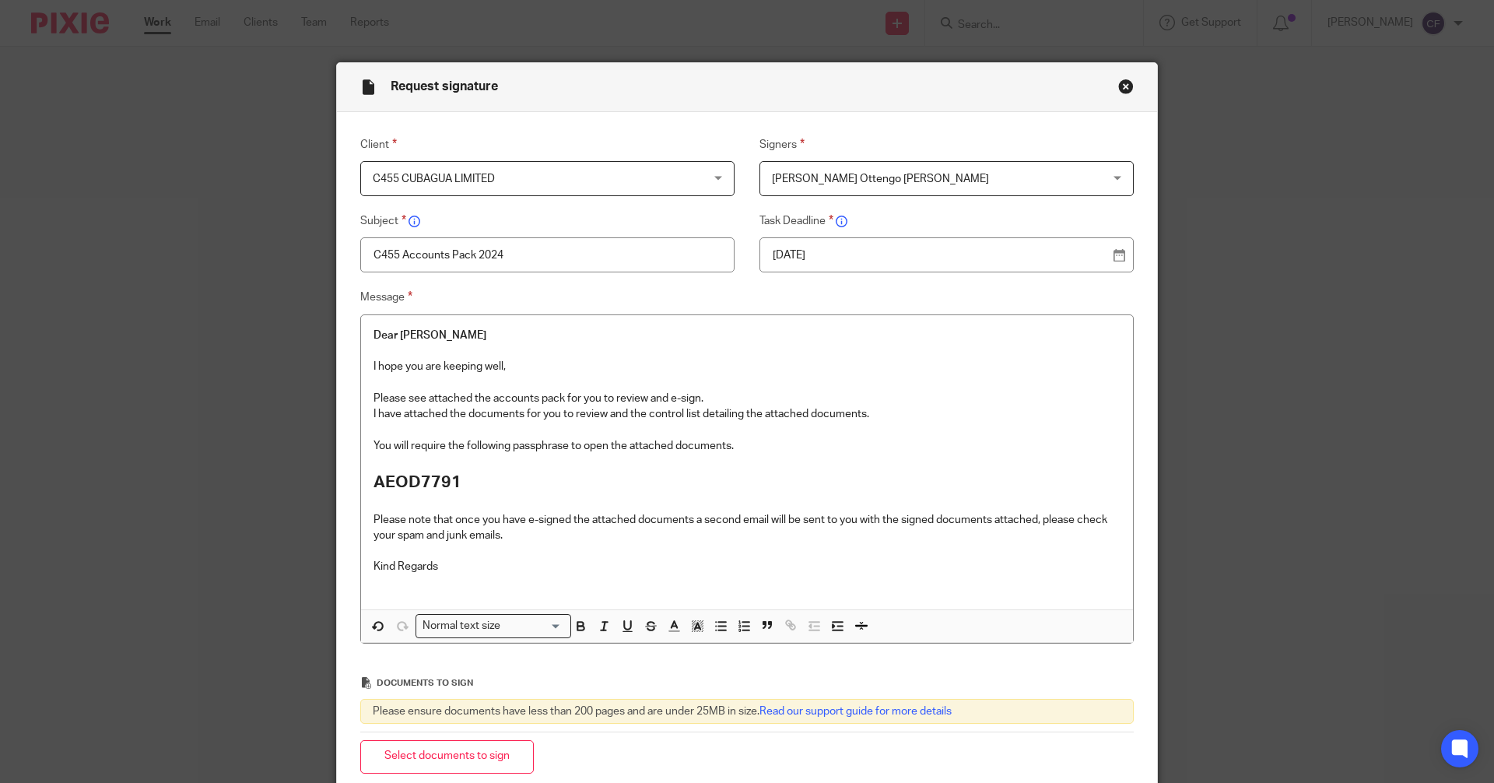
scroll to position [165, 0]
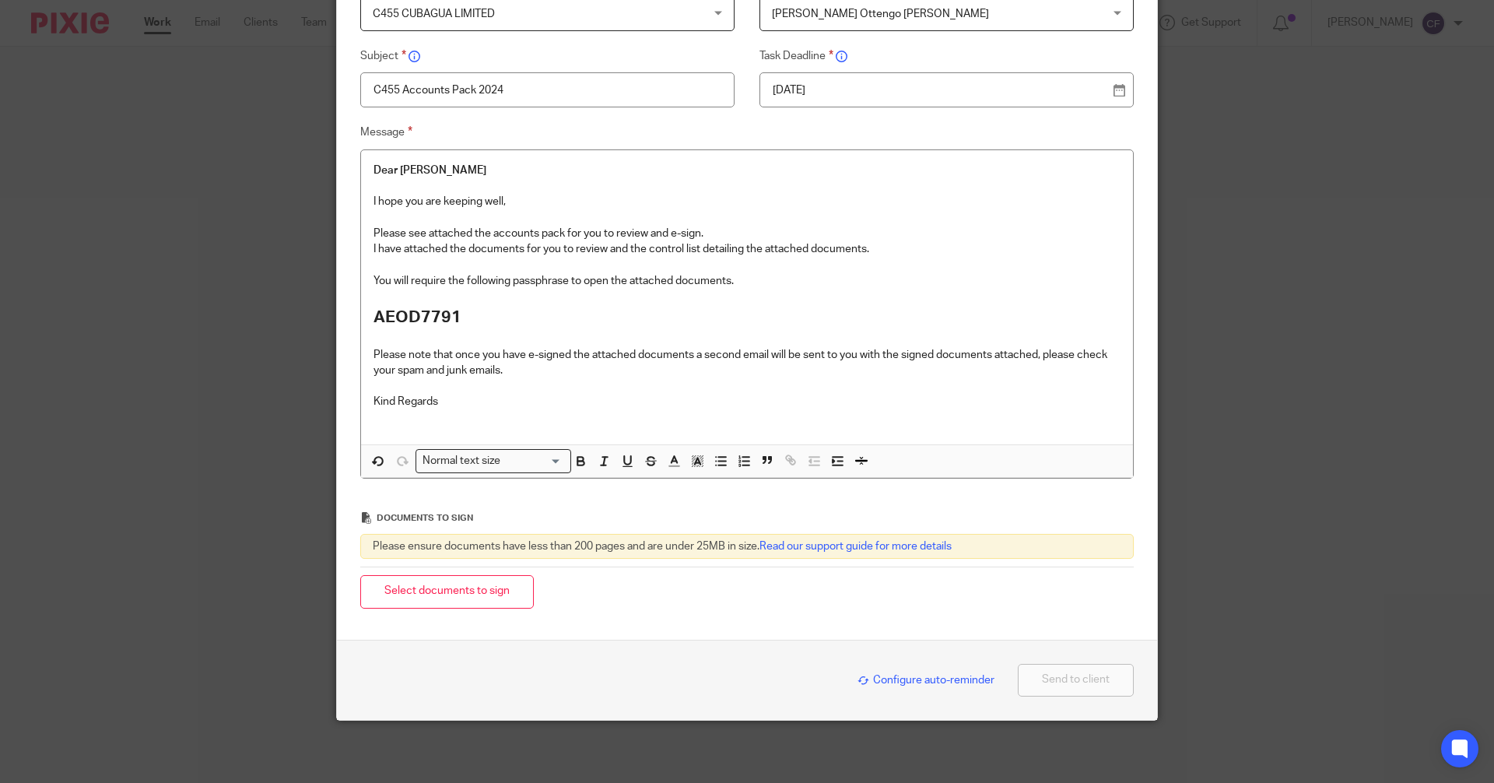
drag, startPoint x: 454, startPoint y: 597, endPoint x: 85, endPoint y: 563, distance: 371.2
click at [454, 597] on button "Select documents to sign" at bounding box center [447, 591] width 174 height 33
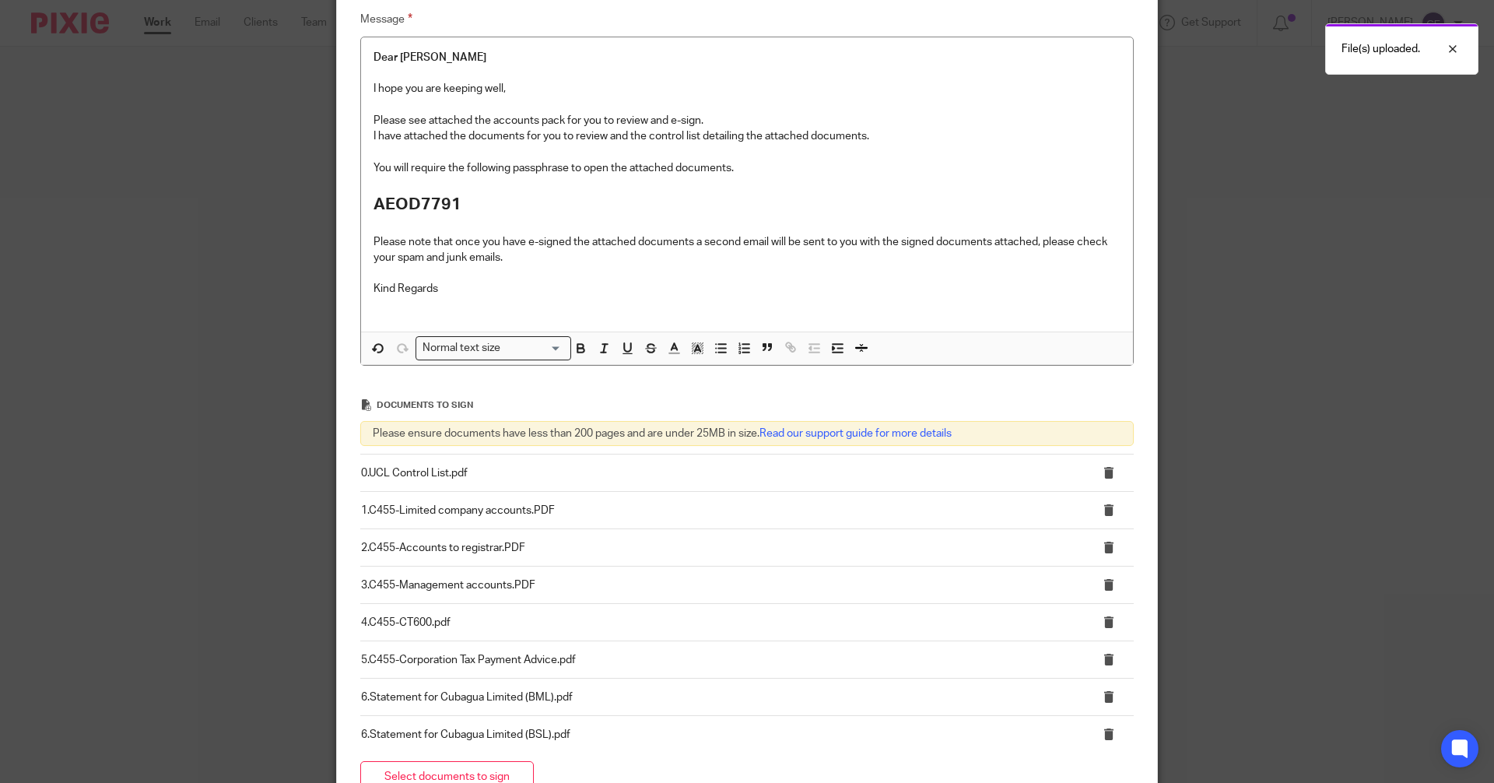
scroll to position [464, 0]
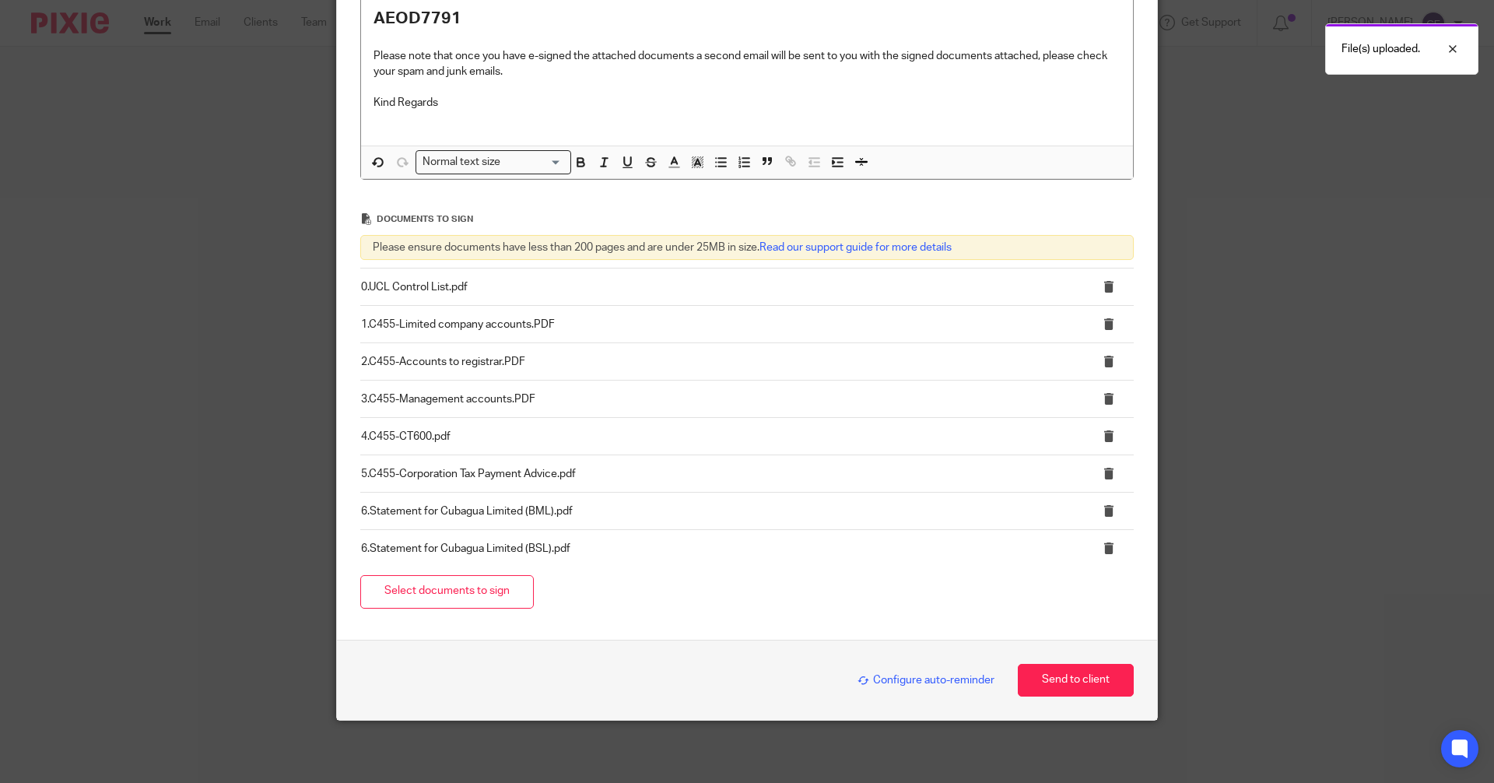
click at [934, 677] on span "Configure auto-reminder" at bounding box center [925, 680] width 137 height 11
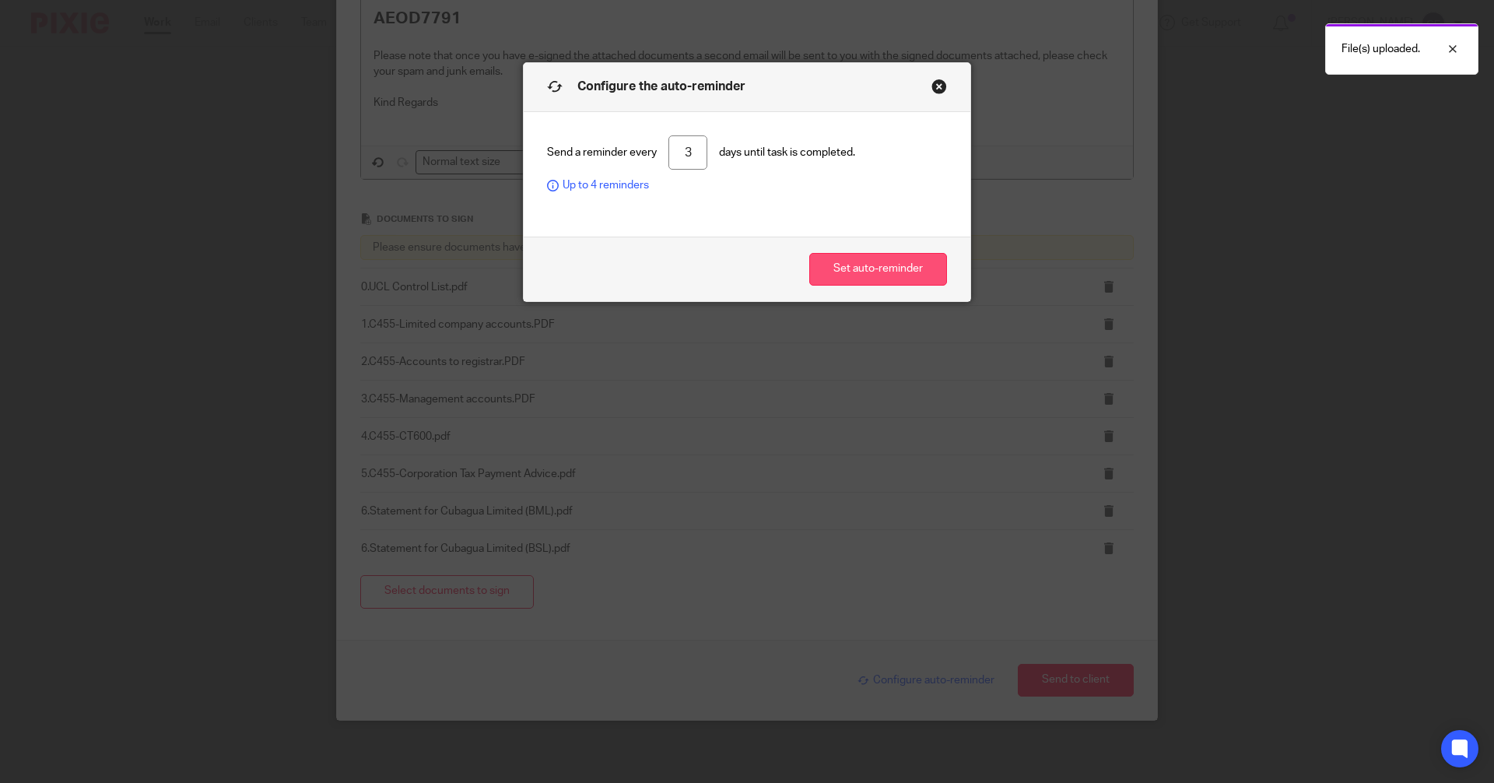
click at [859, 265] on button "Set auto-reminder" at bounding box center [878, 269] width 138 height 33
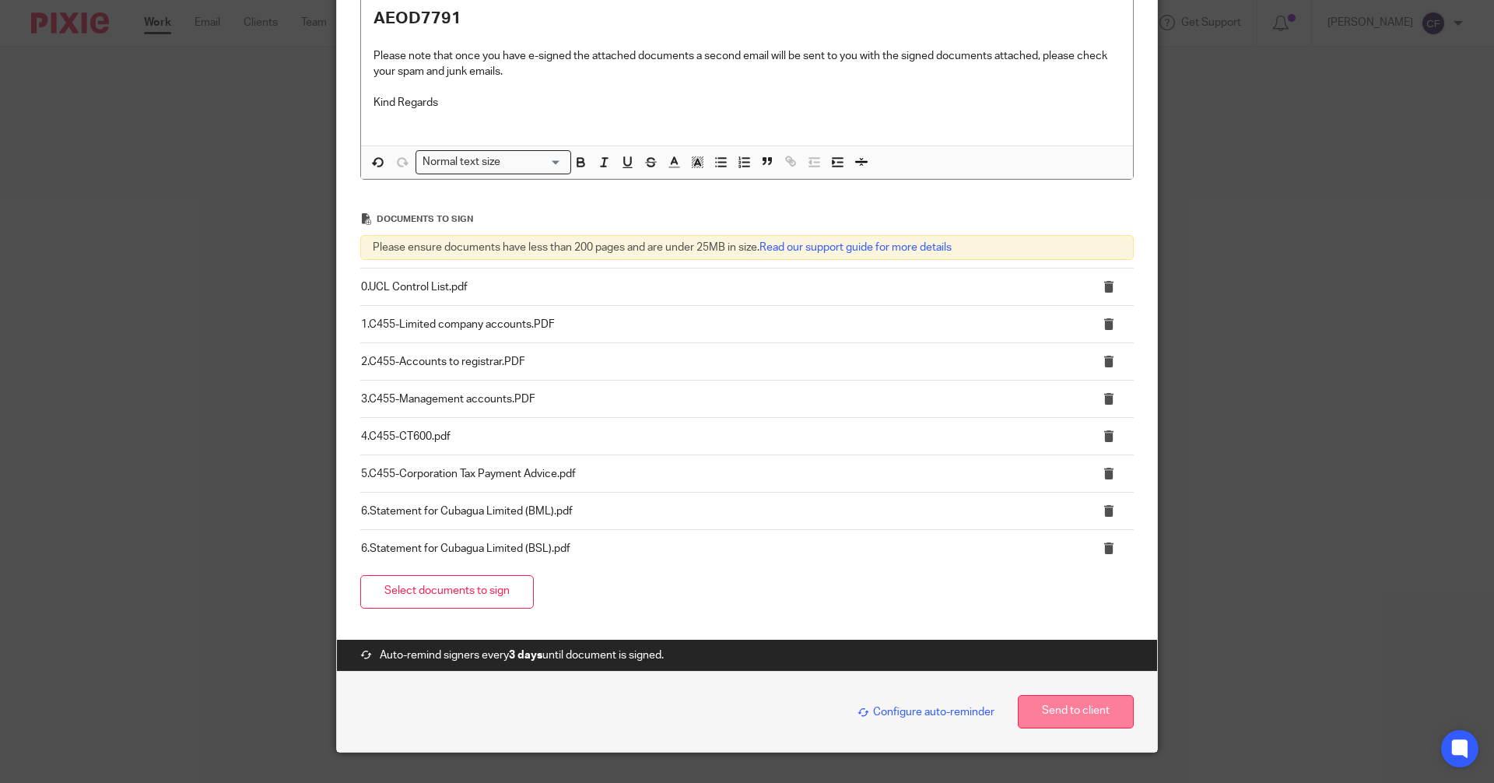
click at [1085, 714] on button "Send to client" at bounding box center [1076, 711] width 116 height 33
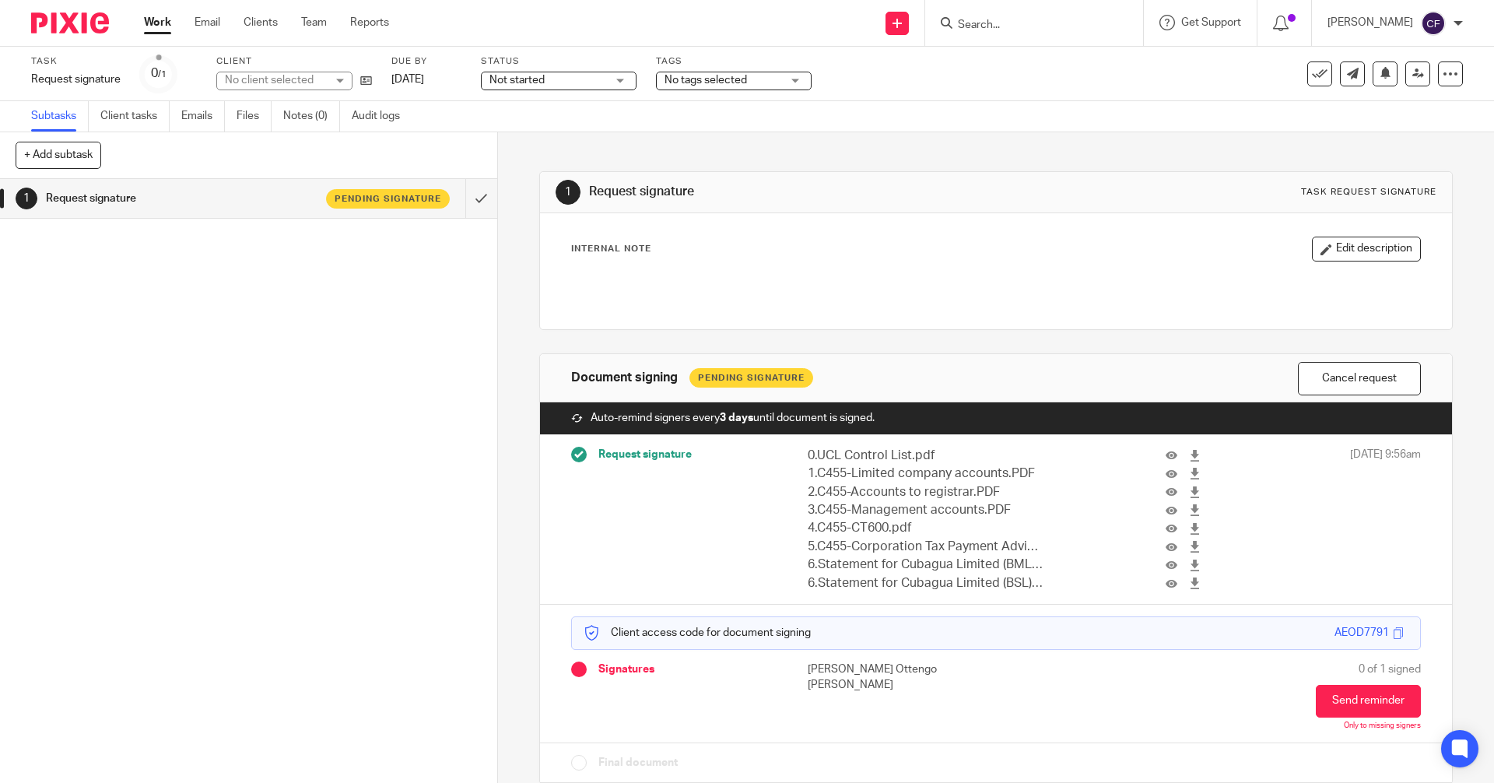
click at [728, 75] on span "No tags selected" at bounding box center [706, 80] width 82 height 11
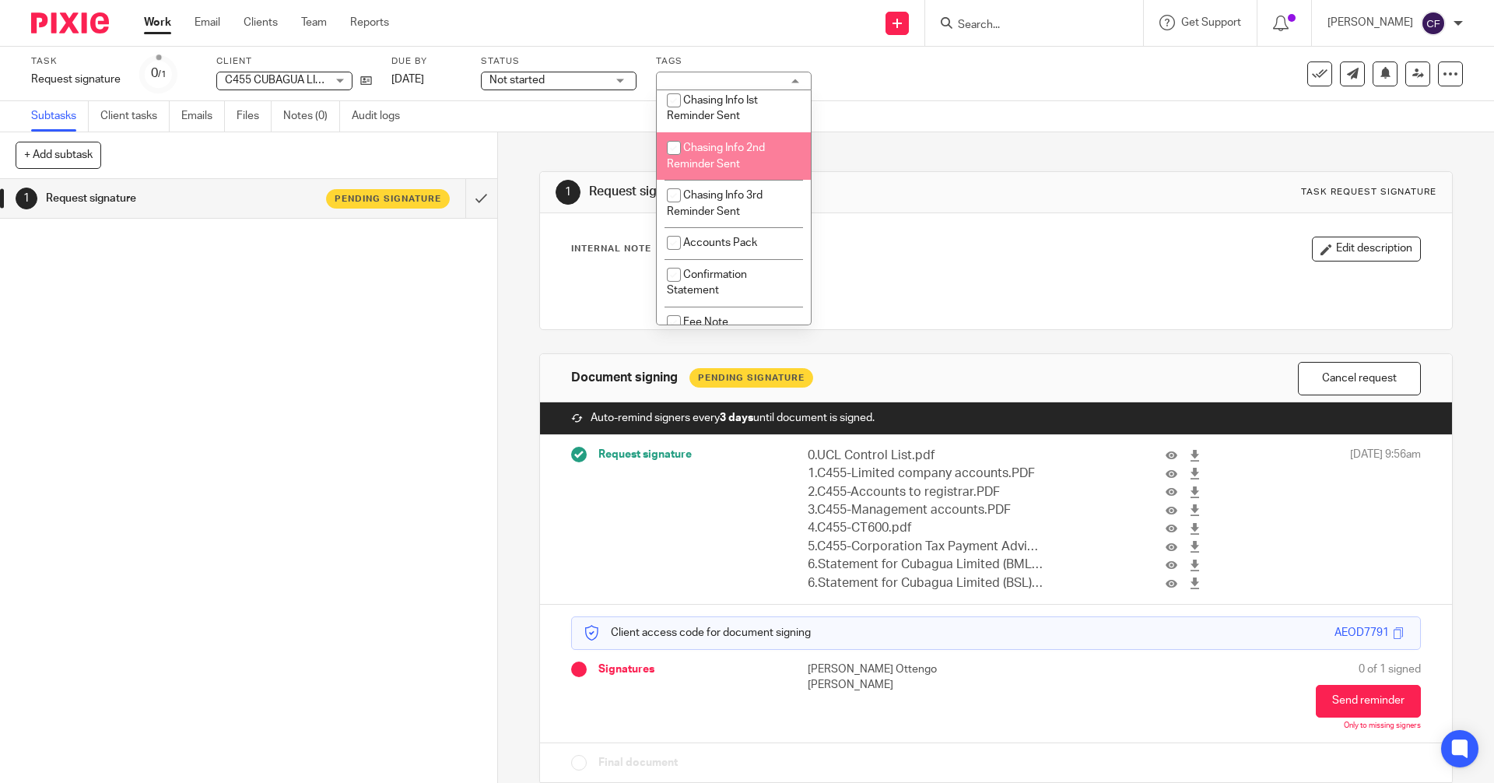
scroll to position [233, 0]
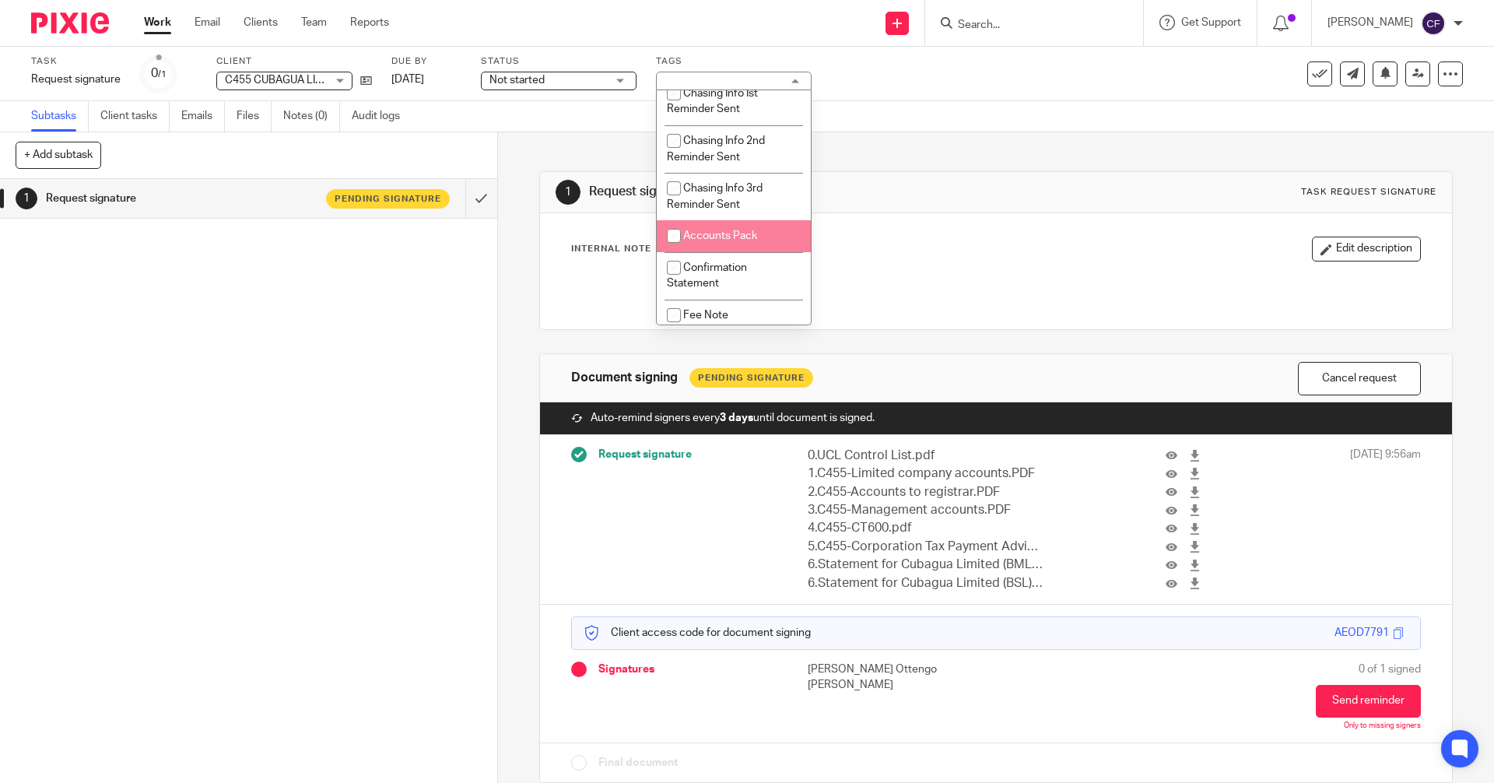
click at [731, 235] on span "Accounts Pack" at bounding box center [720, 235] width 74 height 11
checkbox input "true"
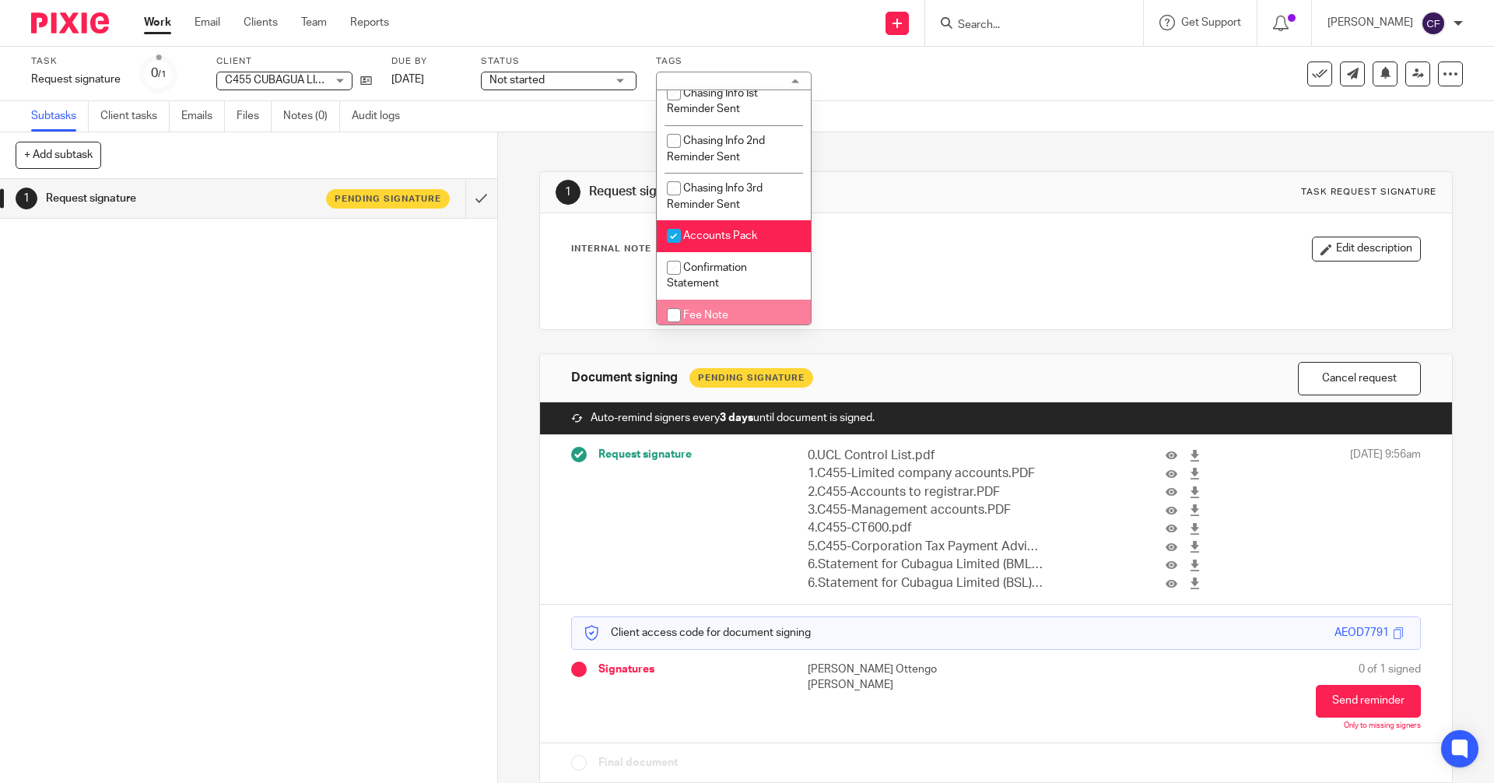
click at [247, 391] on div "1 Request signature Pending signature" at bounding box center [248, 481] width 497 height 604
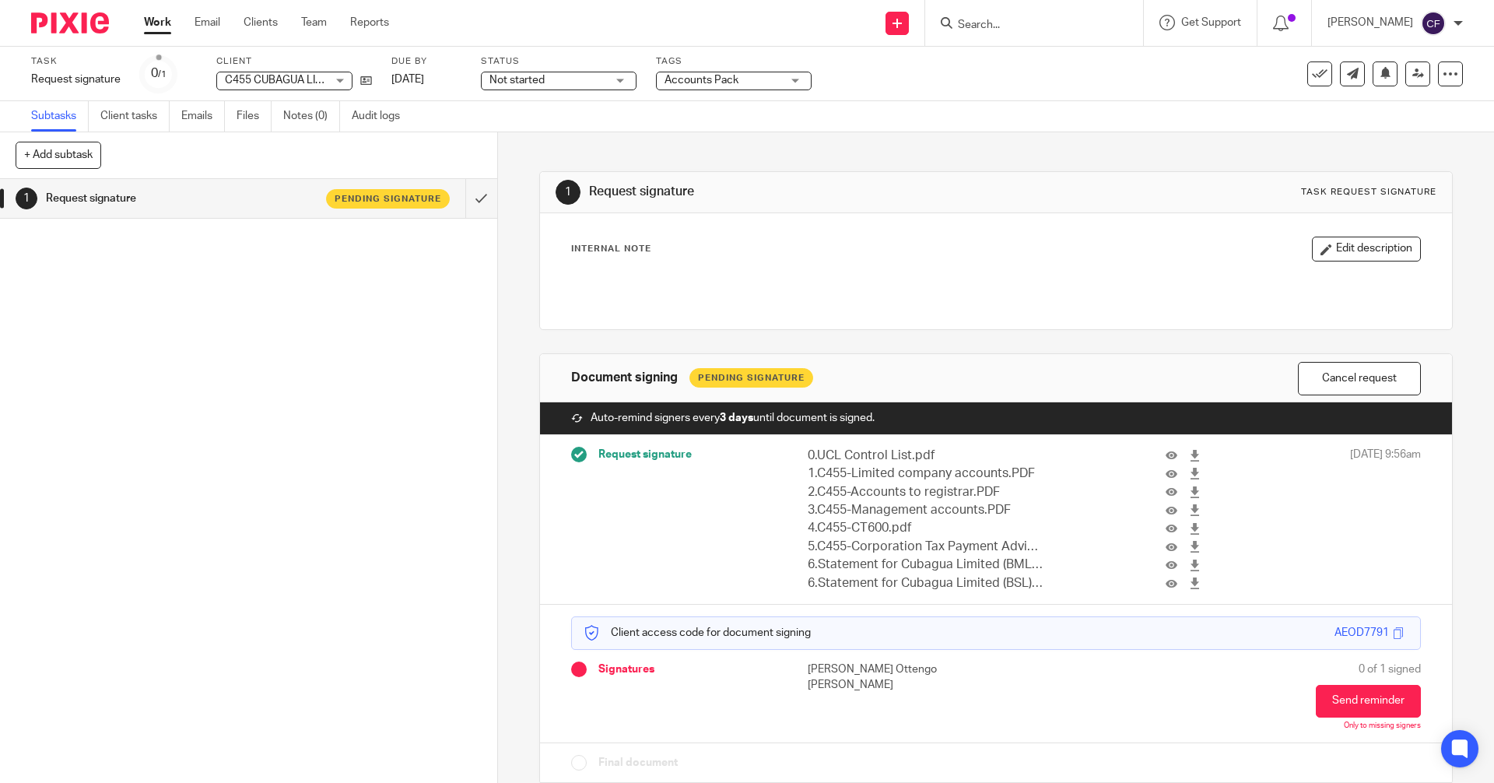
click at [973, 16] on form at bounding box center [1039, 22] width 166 height 19
click at [987, 25] on input "Search" at bounding box center [1026, 26] width 140 height 14
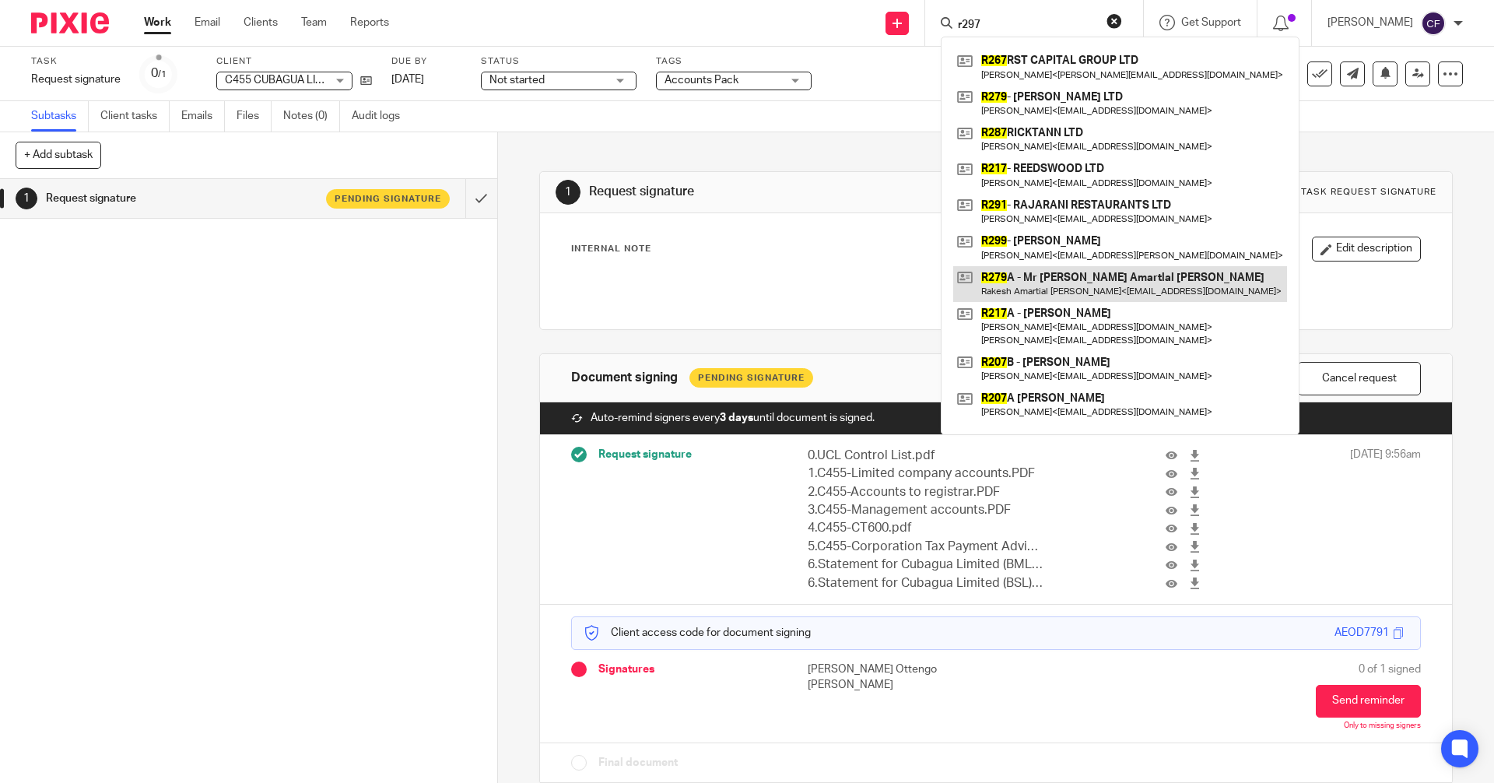
type input "r297"
click at [1048, 282] on link at bounding box center [1120, 284] width 334 height 36
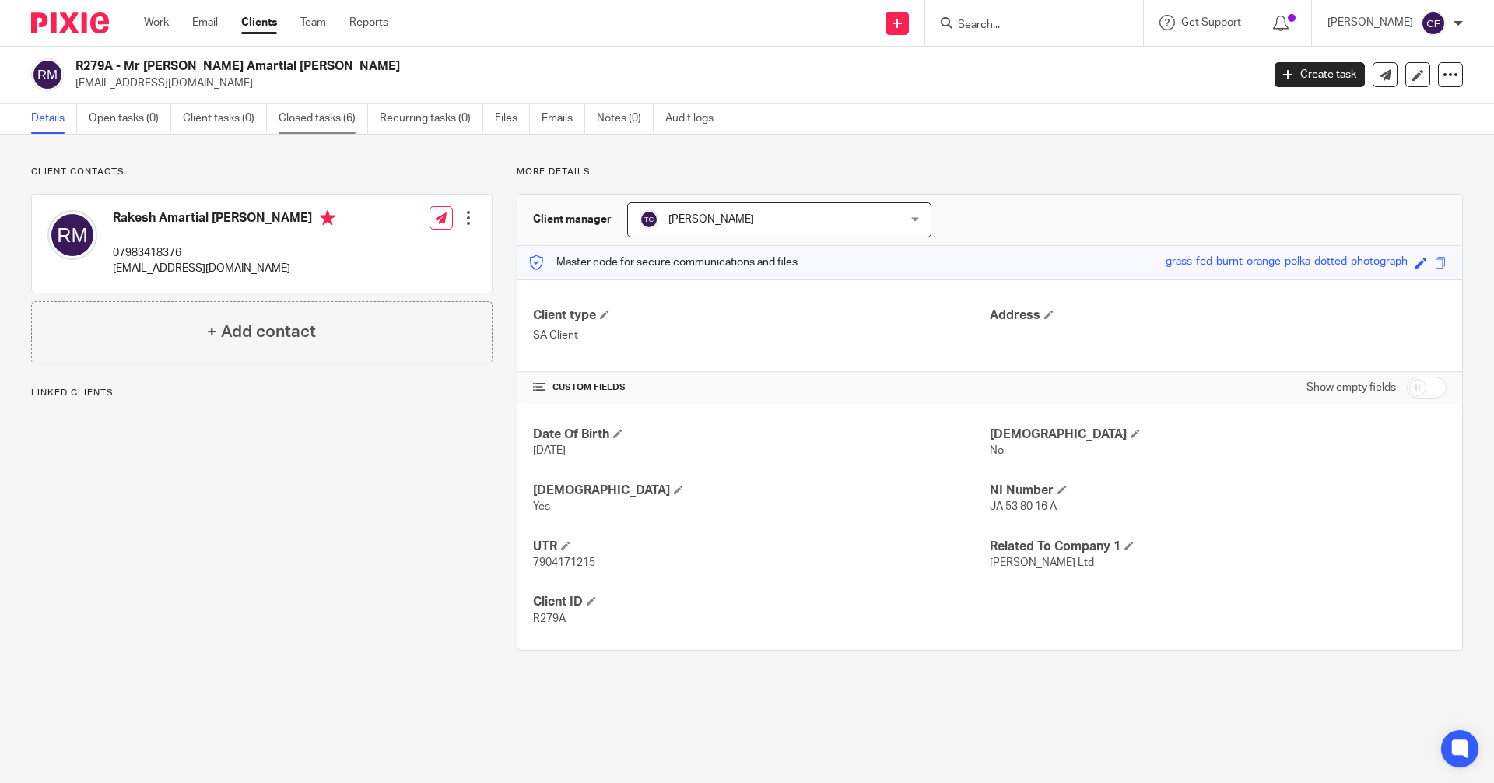
click at [314, 116] on link "Closed tasks (6)" at bounding box center [323, 118] width 89 height 30
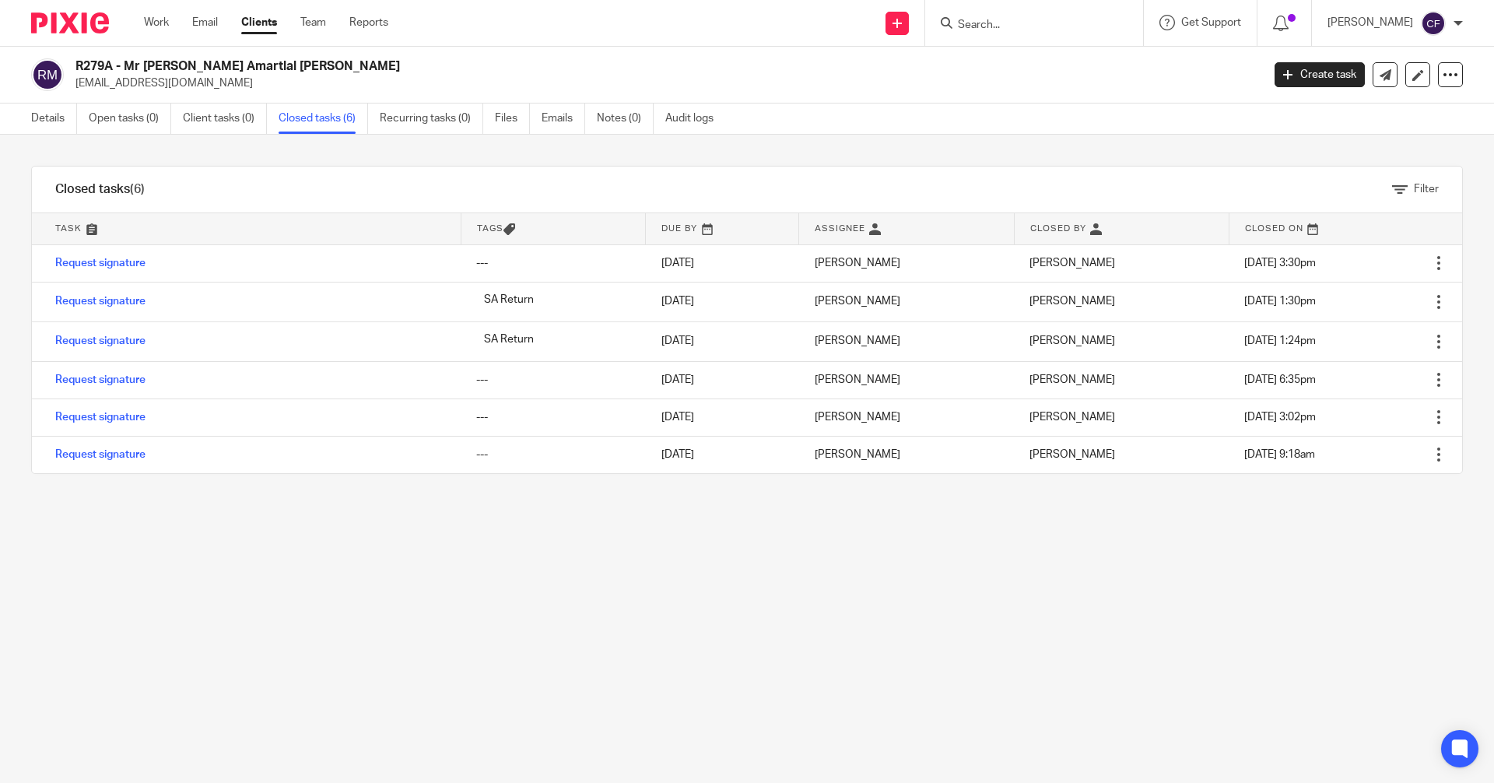
click at [994, 30] on input "Search" at bounding box center [1026, 26] width 140 height 14
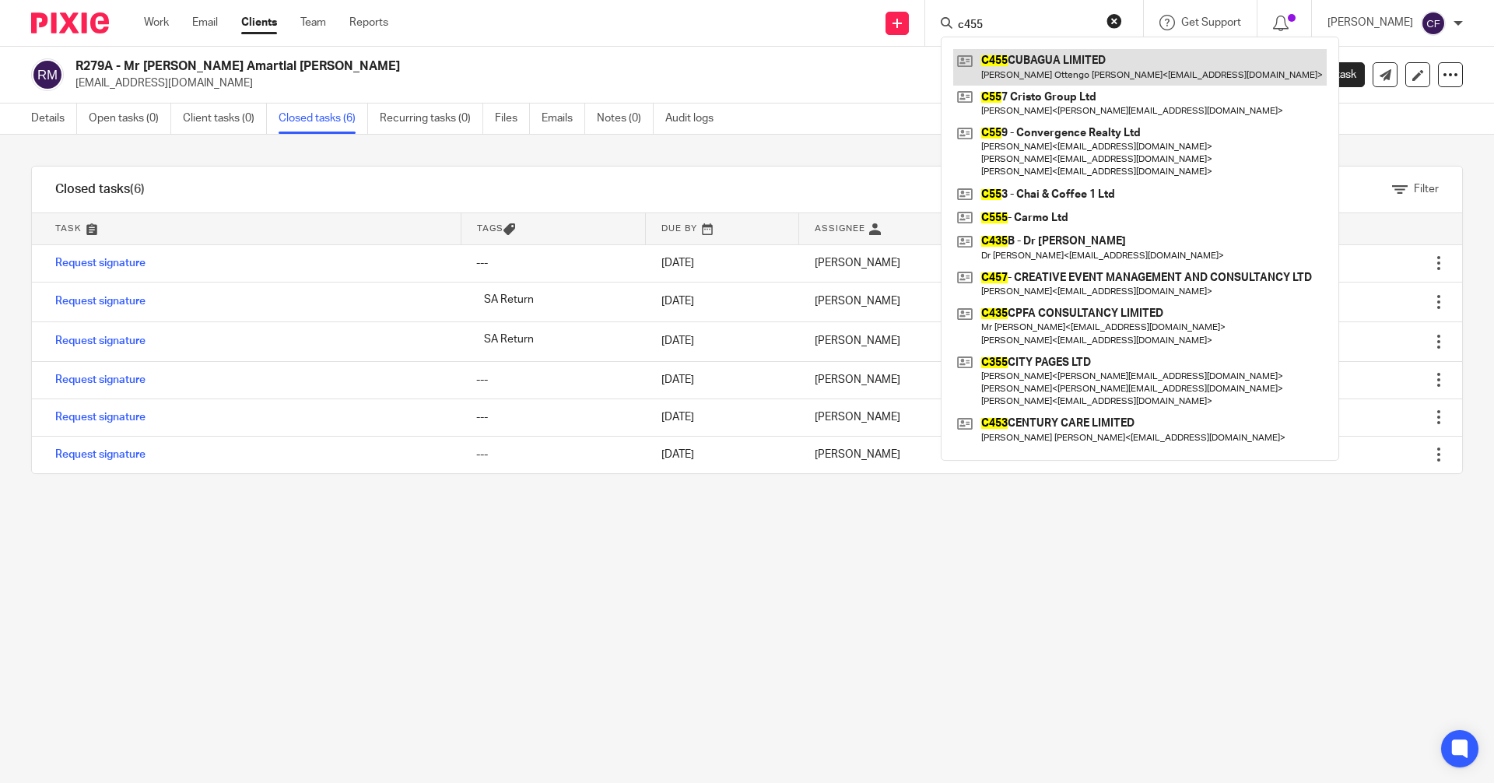
type input "c455"
click at [1068, 54] on link at bounding box center [1139, 67] width 373 height 36
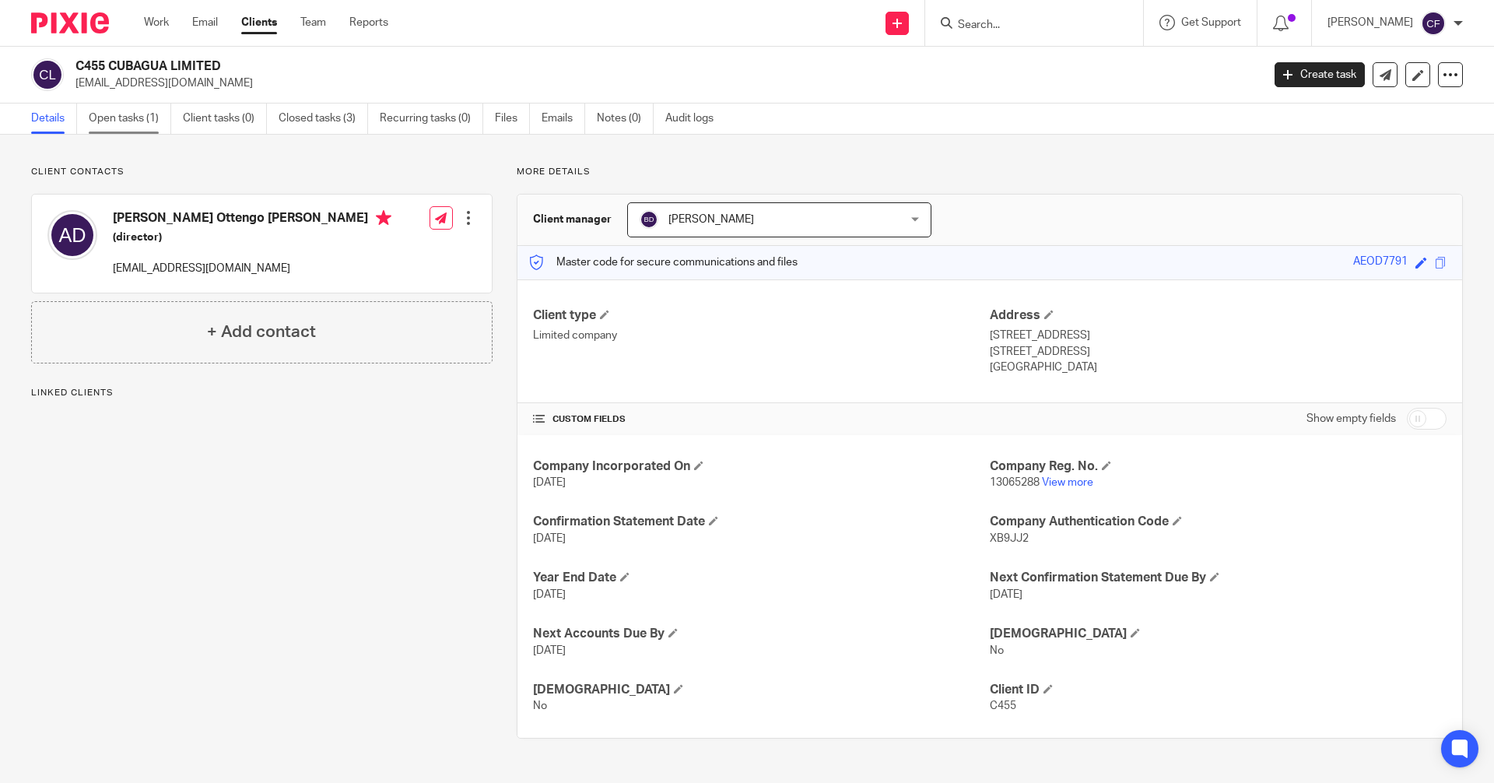
click at [132, 121] on link "Open tasks (1)" at bounding box center [130, 118] width 82 height 30
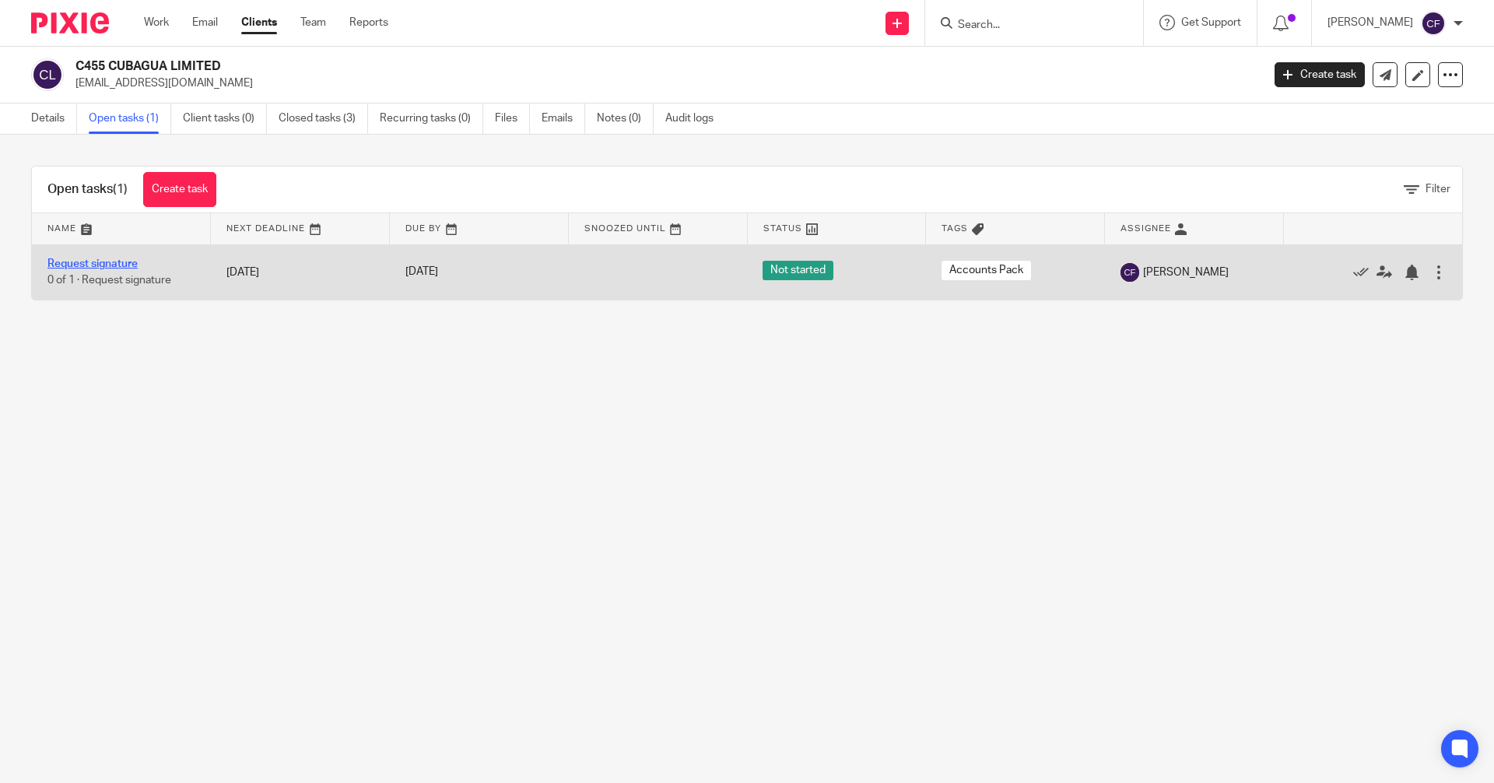
click at [95, 259] on link "Request signature" at bounding box center [92, 263] width 90 height 11
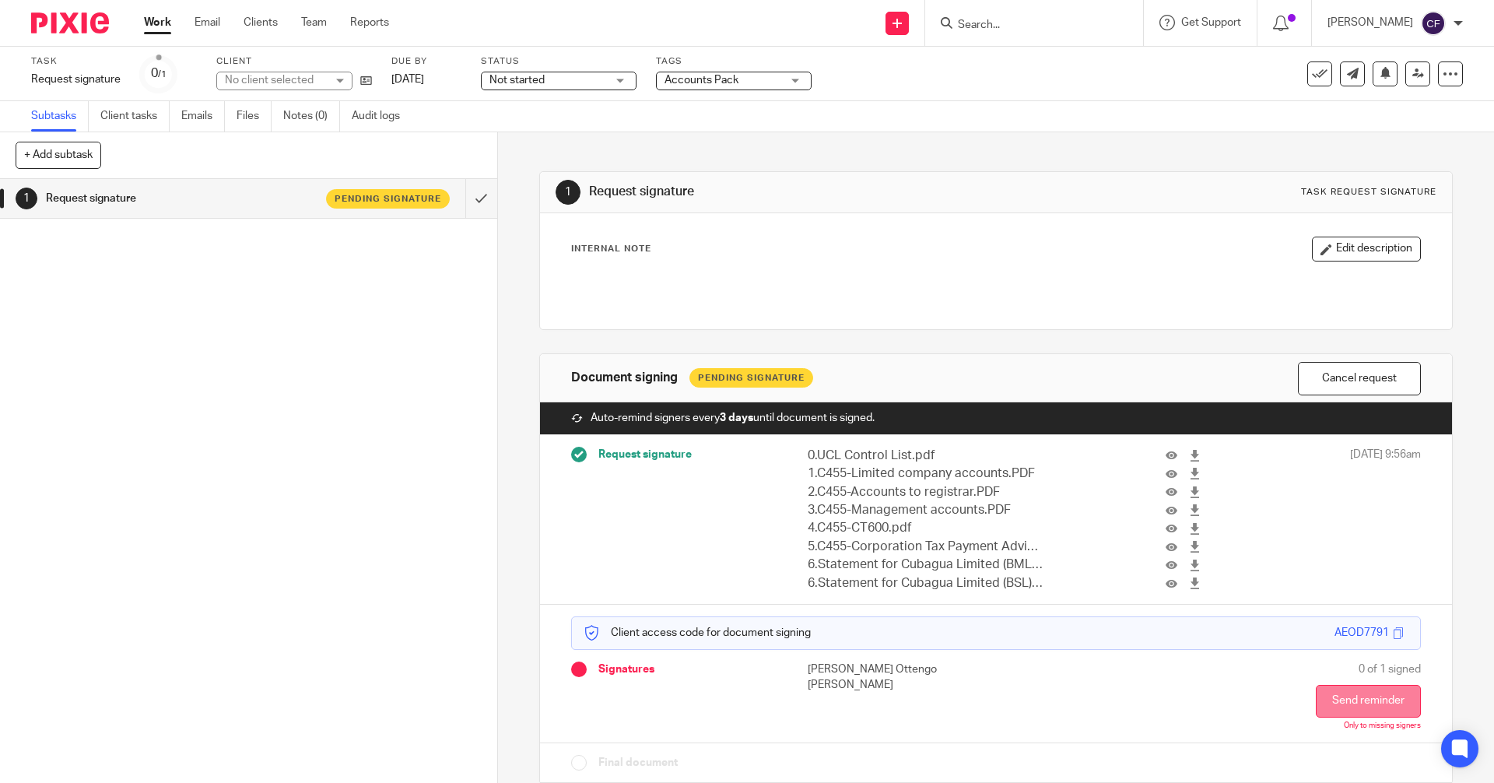
click at [1323, 705] on button "Send reminder" at bounding box center [1368, 701] width 105 height 33
click at [986, 18] on div "Reminder sent." at bounding box center [1112, 45] width 731 height 59
click at [996, 23] on input "Search" at bounding box center [1026, 26] width 140 height 14
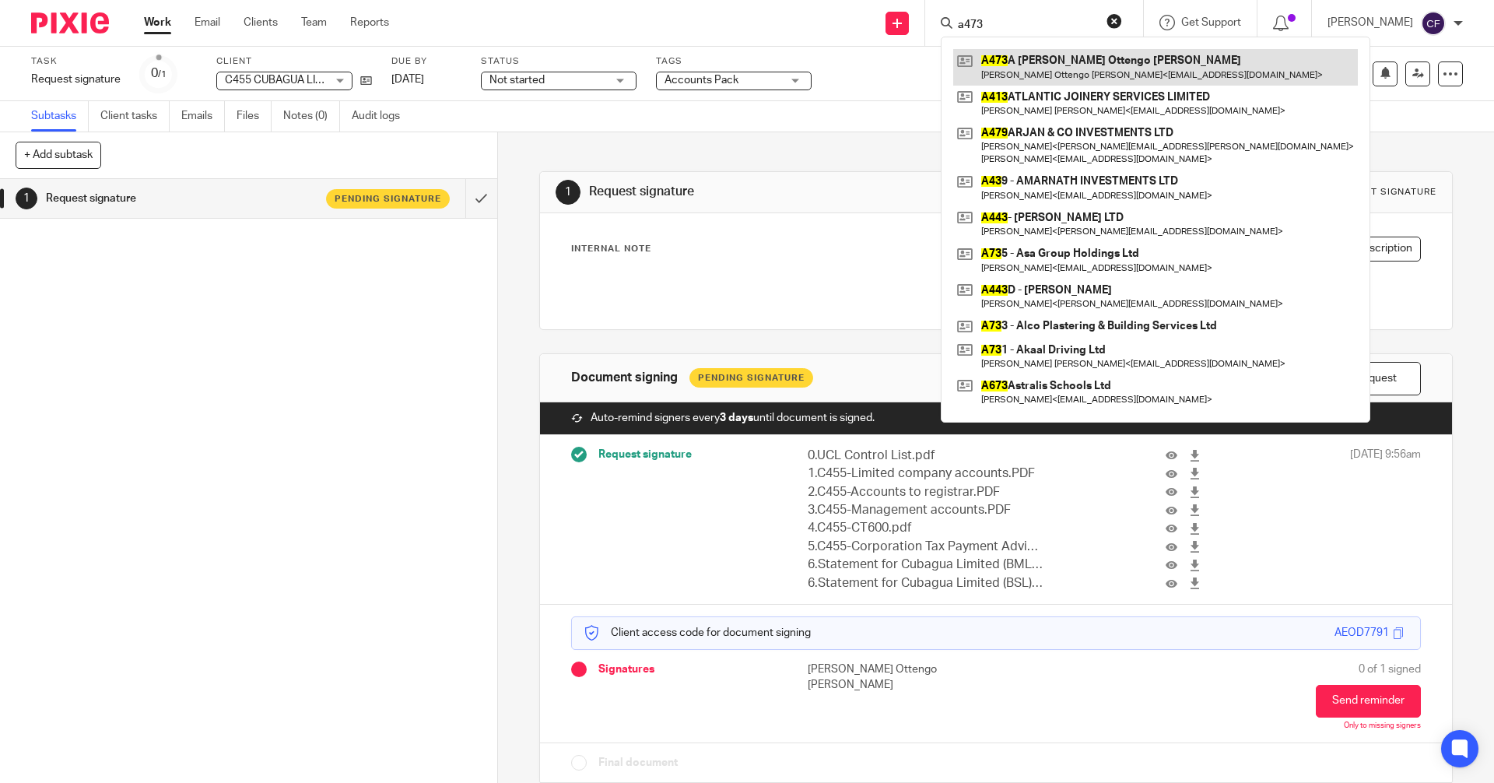
type input "a473"
click at [1057, 66] on link at bounding box center [1155, 67] width 405 height 36
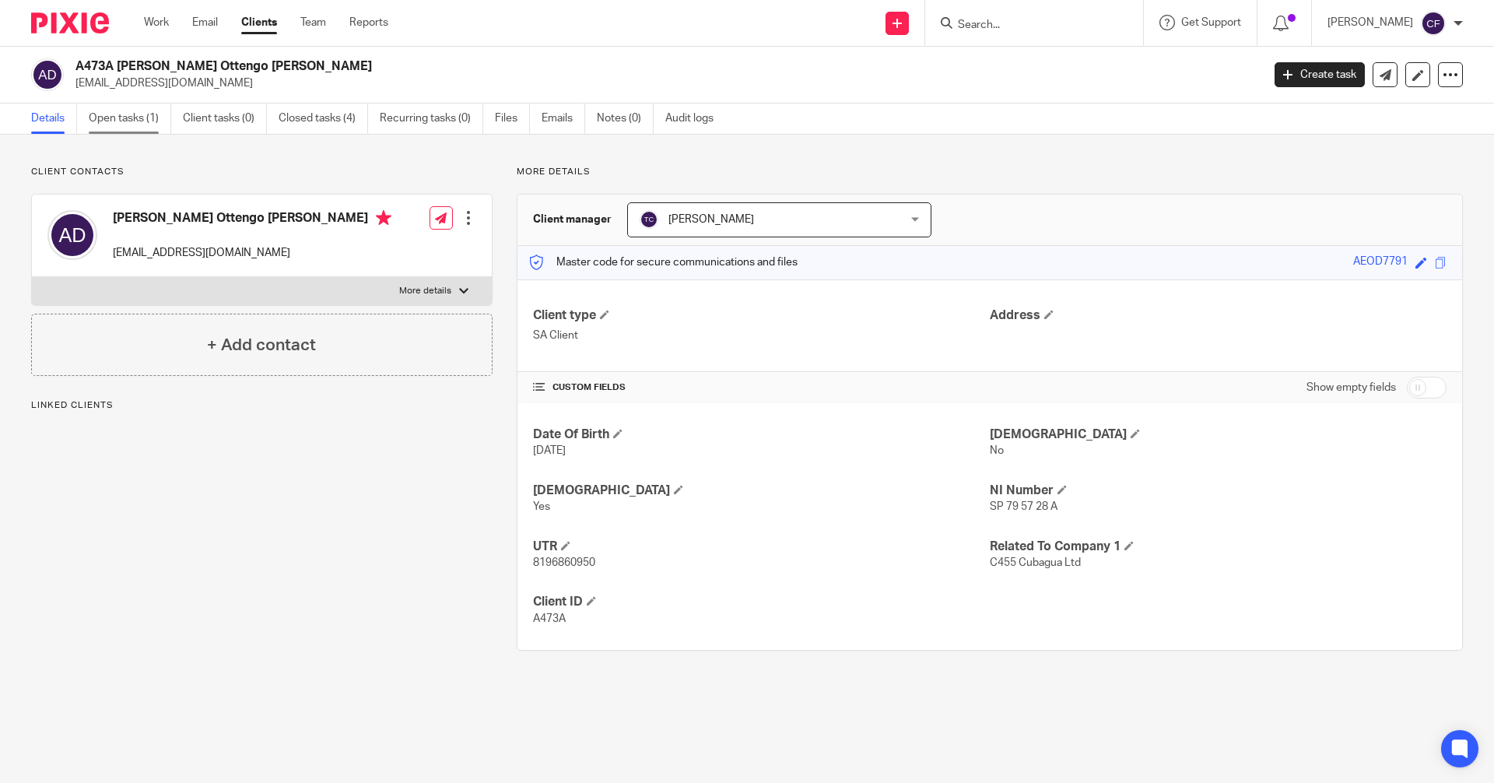
click at [127, 121] on link "Open tasks (1)" at bounding box center [130, 118] width 82 height 30
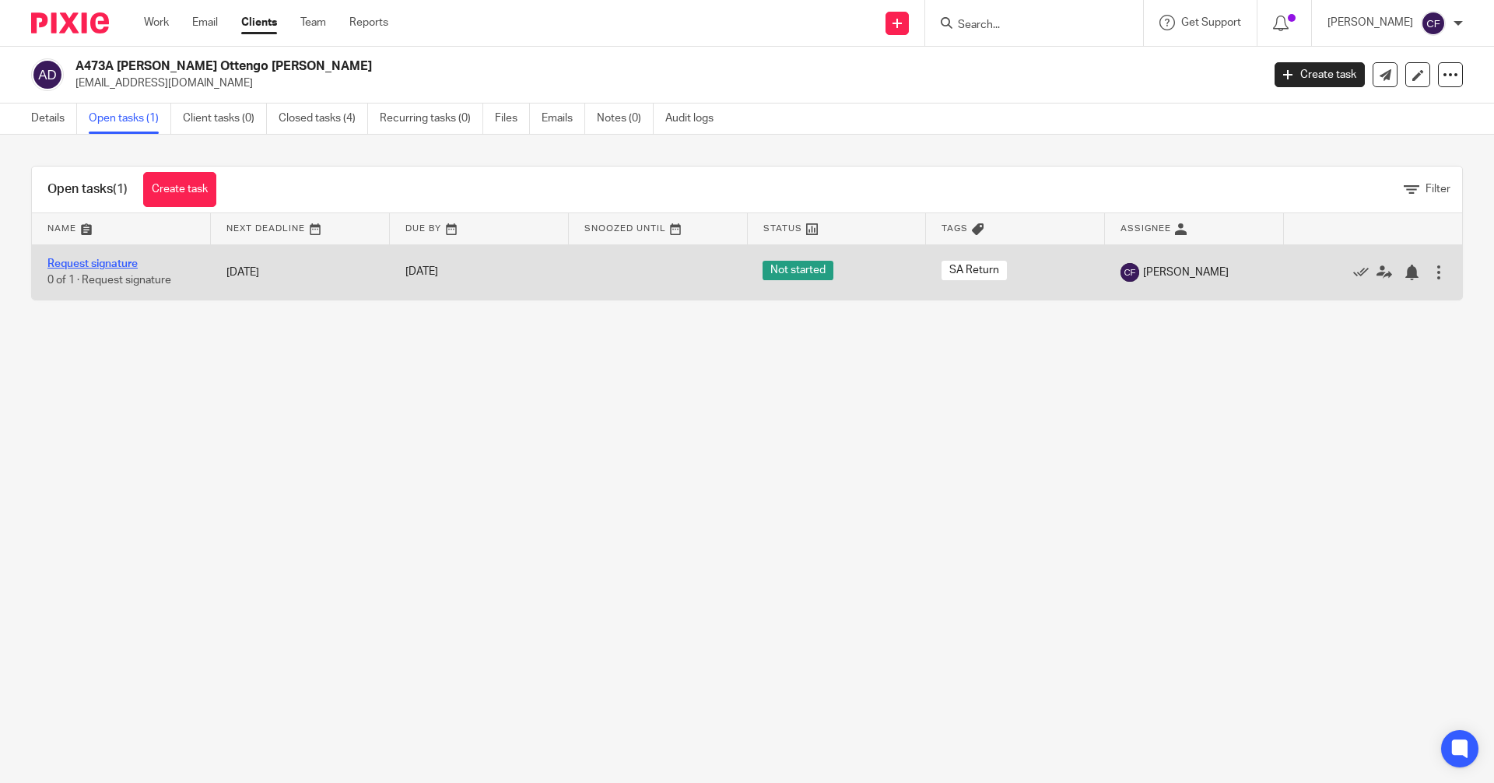
click at [86, 266] on link "Request signature" at bounding box center [92, 263] width 90 height 11
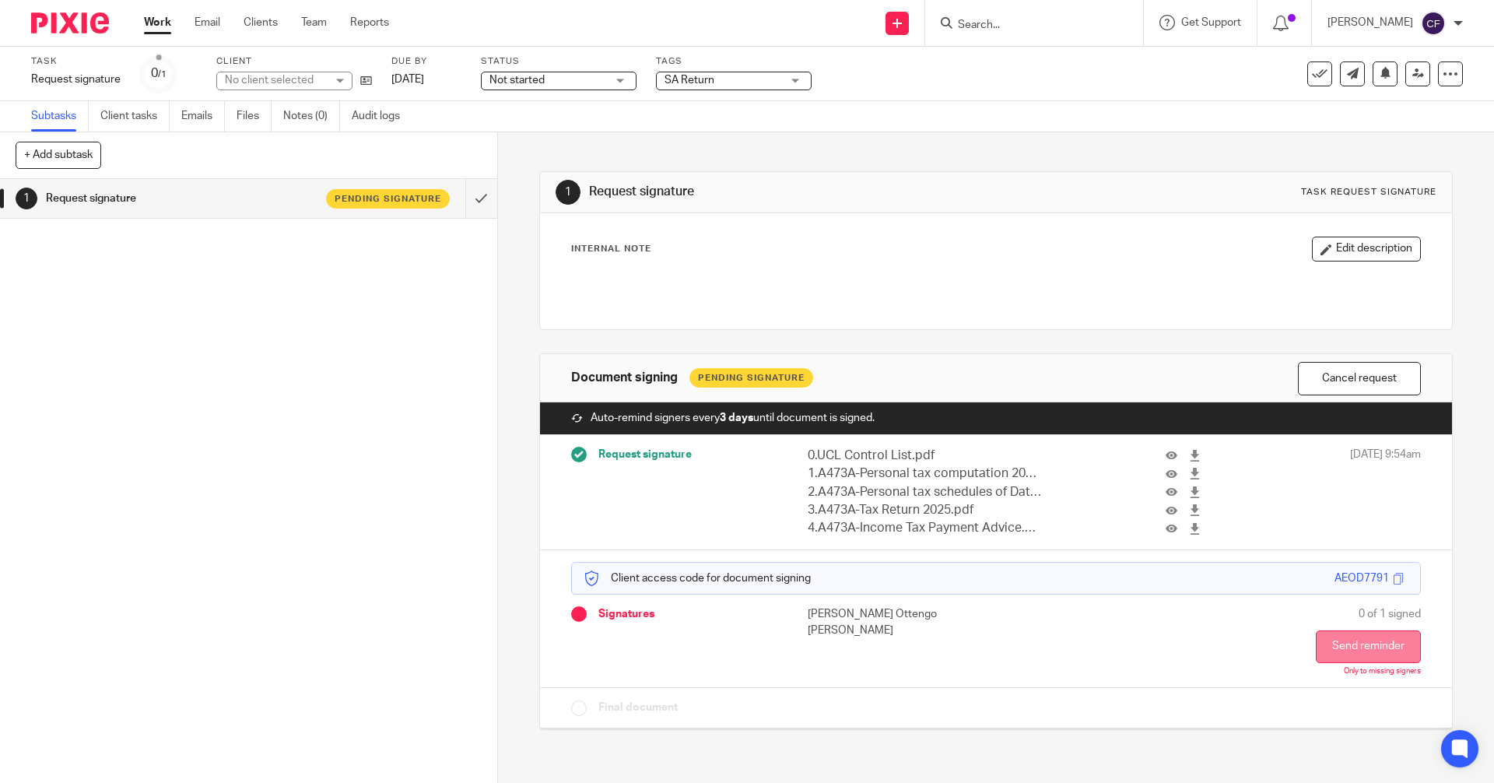
click at [1320, 647] on button "Send reminder" at bounding box center [1368, 646] width 105 height 33
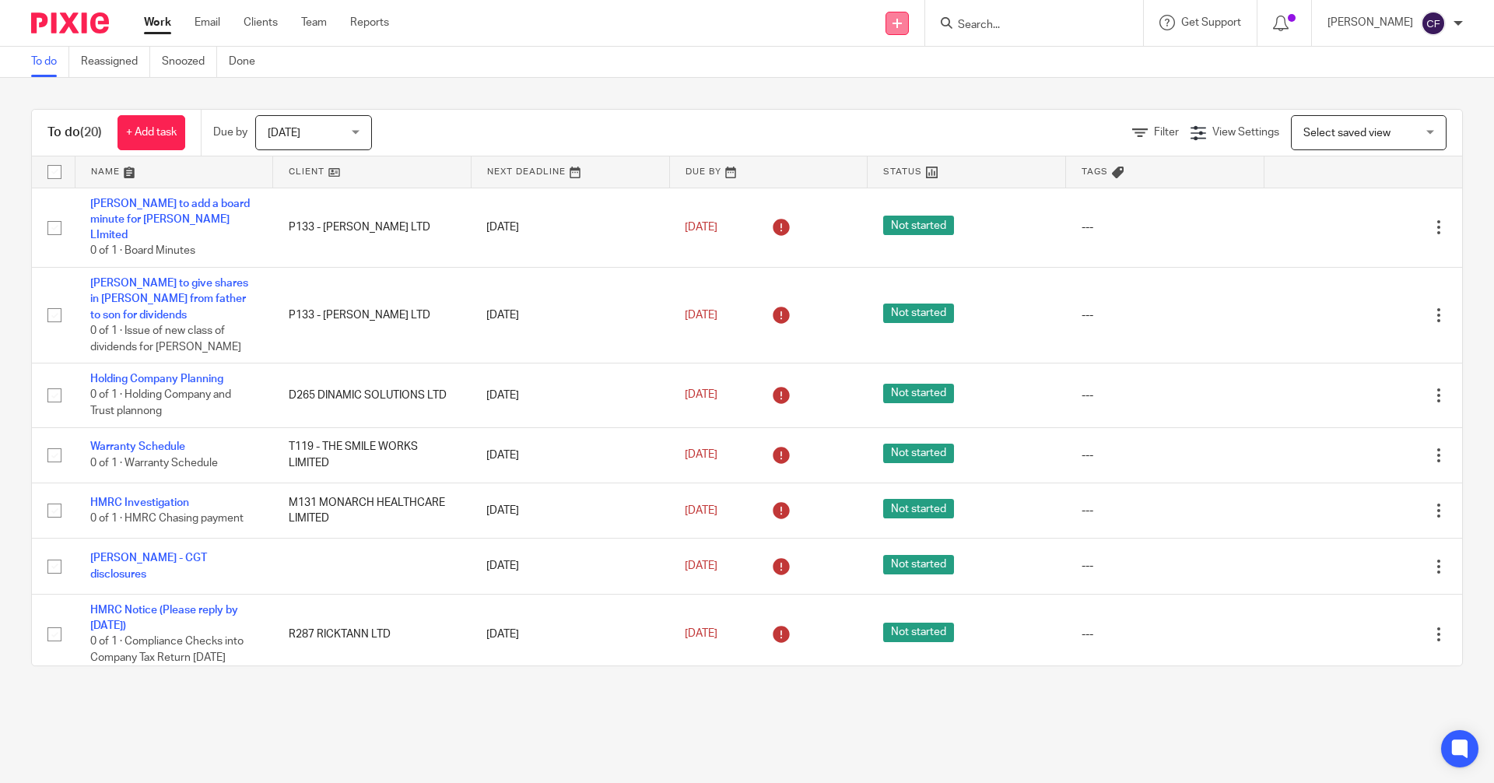
click at [902, 19] on icon at bounding box center [897, 23] width 9 height 9
click at [717, 13] on div "Send new email Create task Add client Request signature Get Support Contact Sup…" at bounding box center [953, 23] width 1082 height 46
click at [984, 26] on input "Search" at bounding box center [1026, 26] width 140 height 14
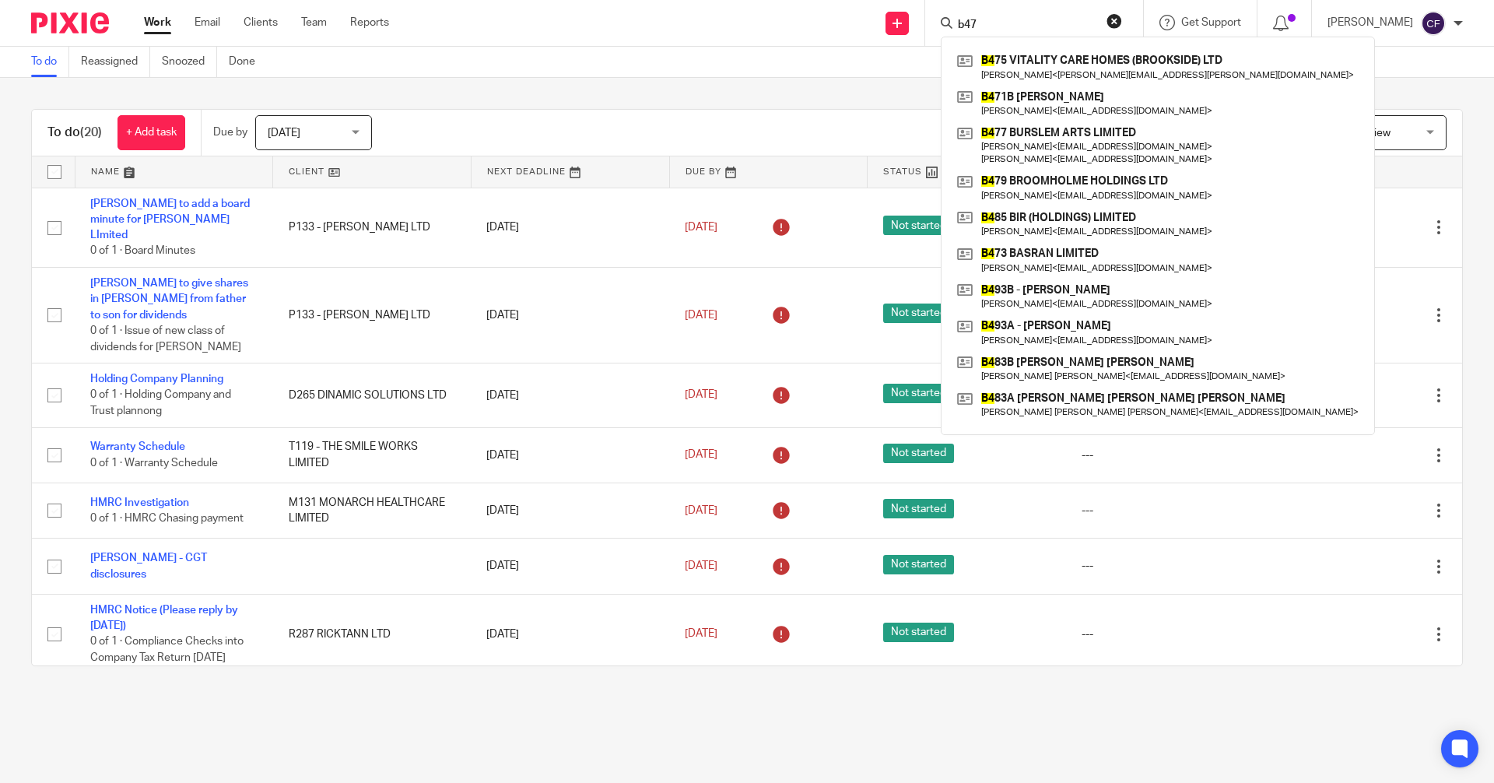
type input "b471"
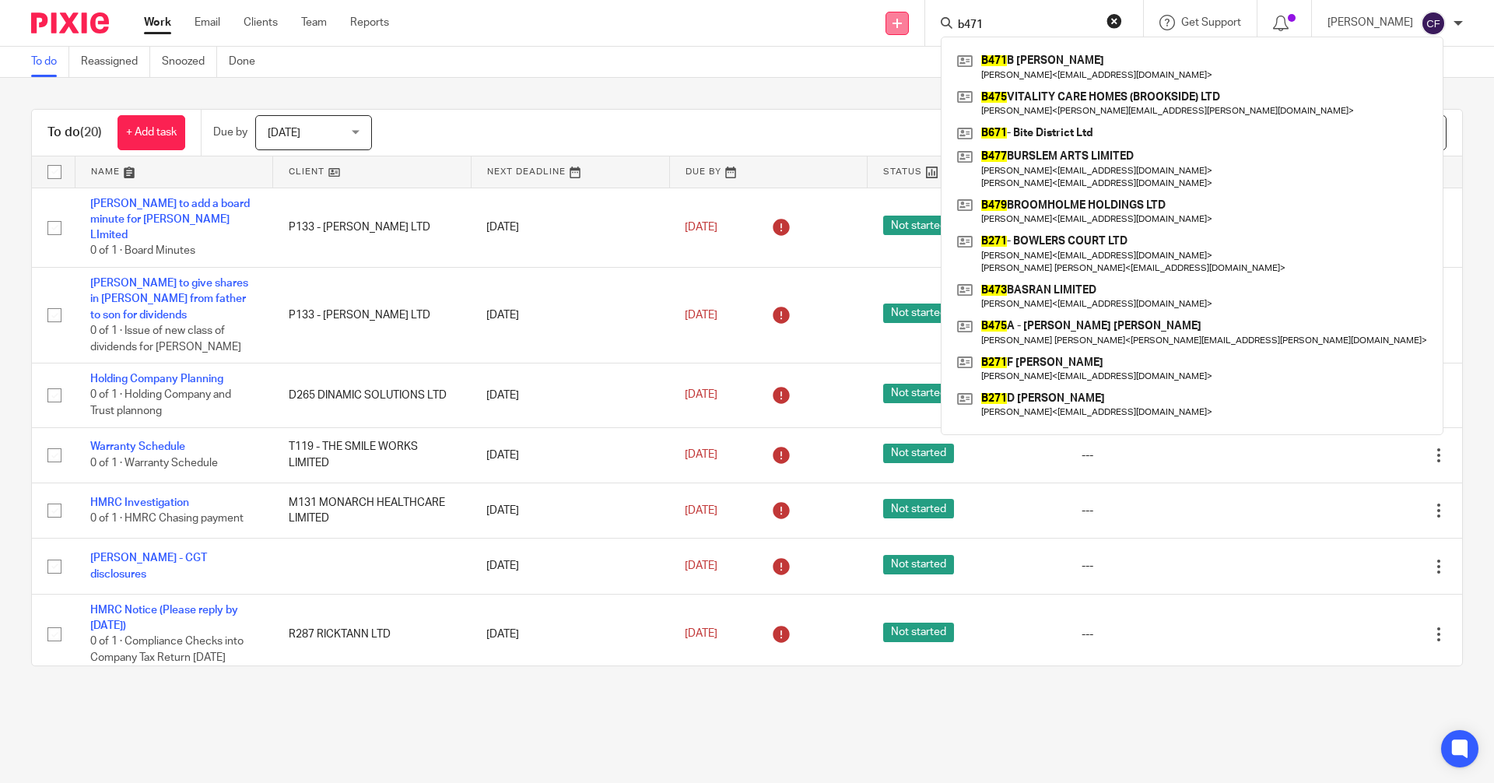
drag, startPoint x: 1016, startPoint y: 23, endPoint x: 920, endPoint y: 26, distance: 96.6
click at [920, 26] on div "Send new email Create task Add client Request signature b471 B471 B Mr Ifzal Ah…" at bounding box center [953, 23] width 1082 height 46
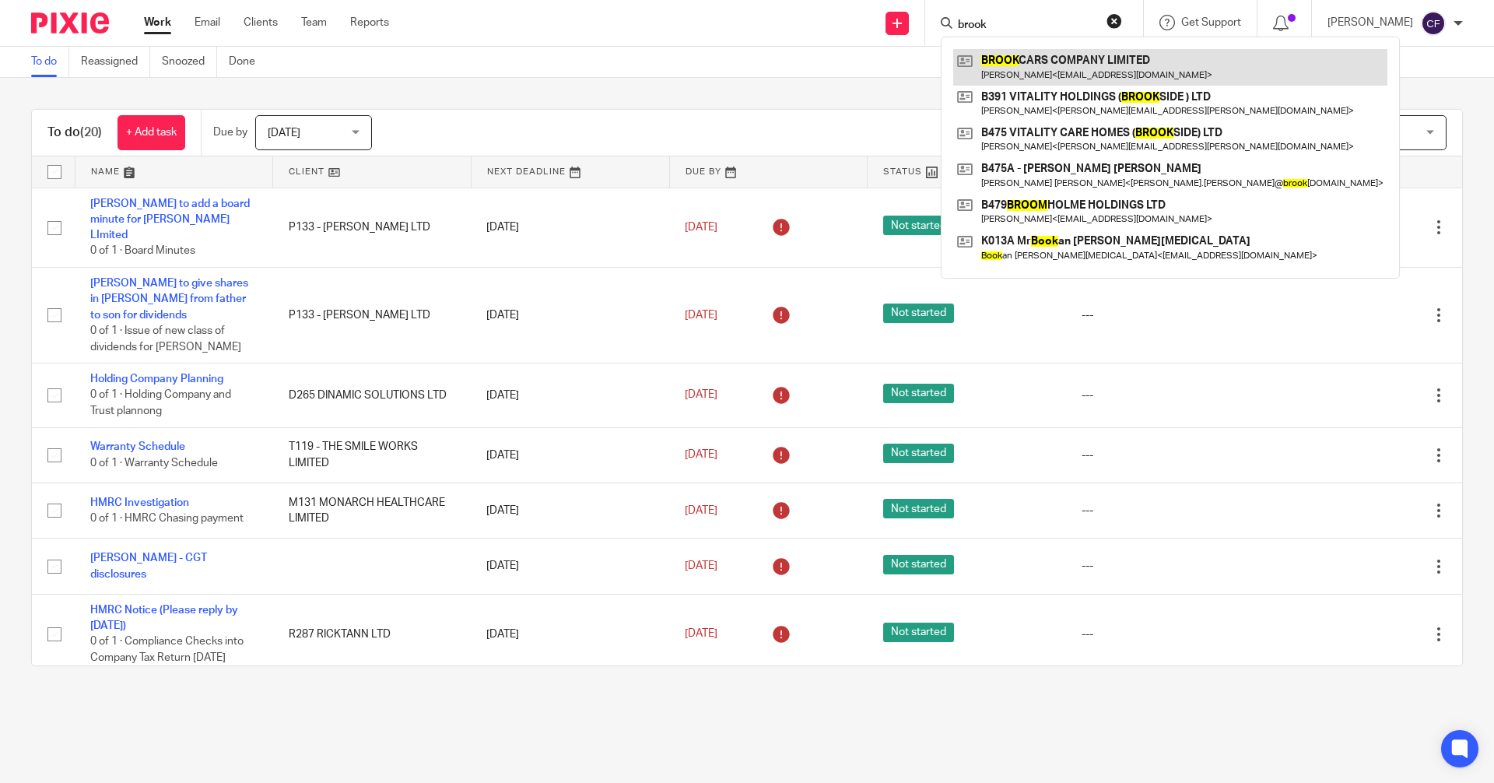
type input "brook"
click at [1036, 61] on link at bounding box center [1170, 67] width 434 height 36
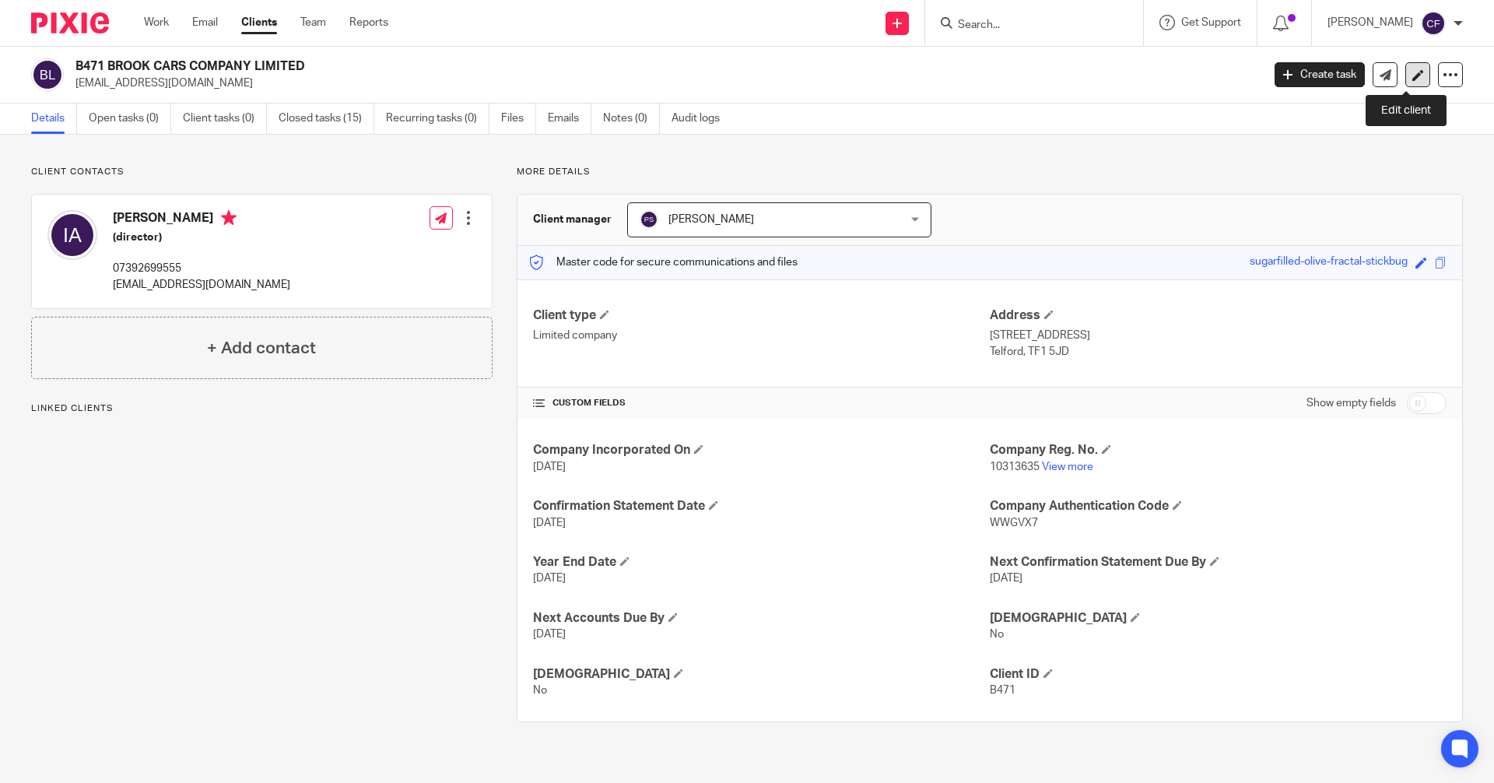
click at [1412, 80] on icon at bounding box center [1418, 75] width 12 height 12
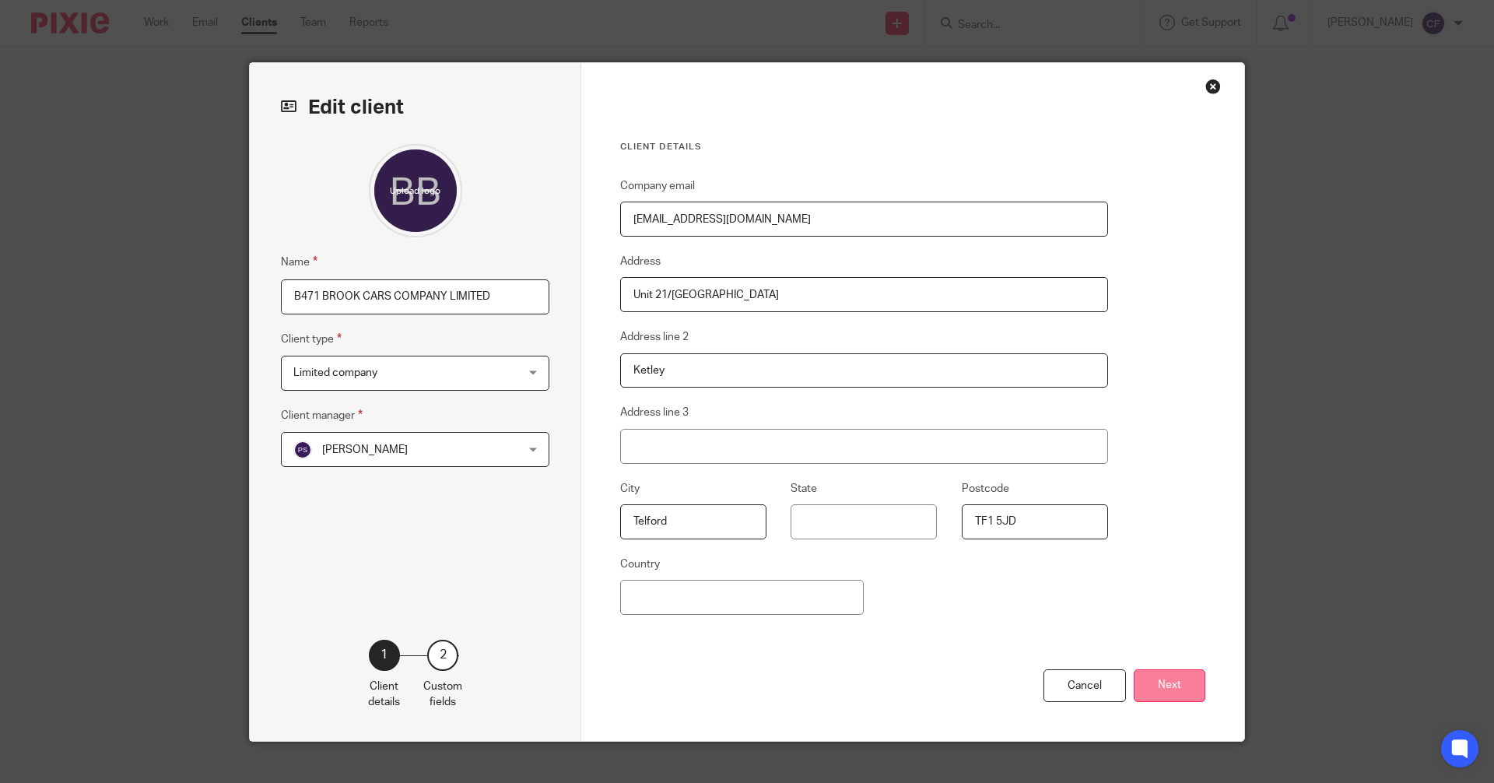
click at [1154, 679] on button "Next" at bounding box center [1170, 685] width 72 height 33
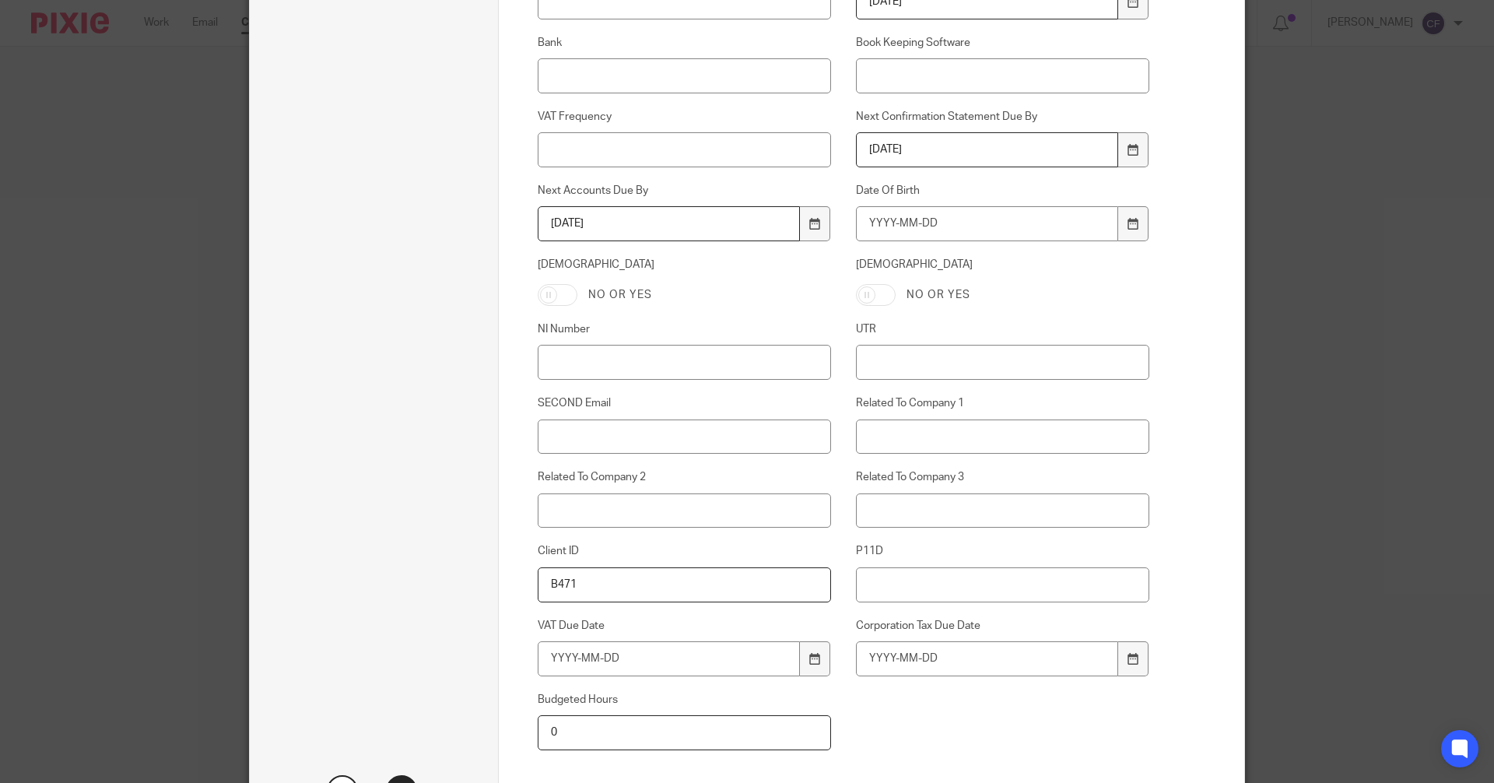
scroll to position [633, 0]
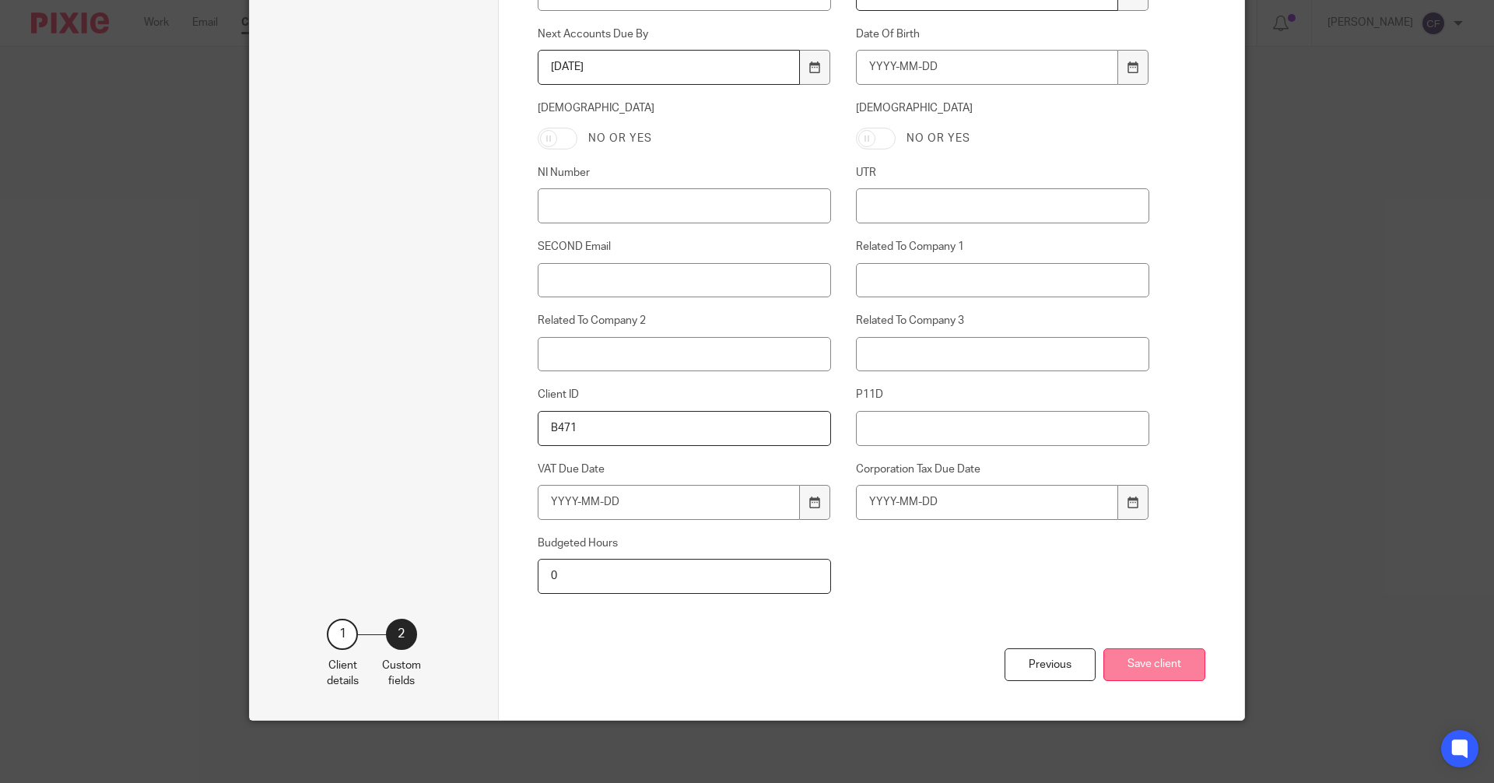
click at [1162, 668] on button "Save client" at bounding box center [1154, 664] width 102 height 33
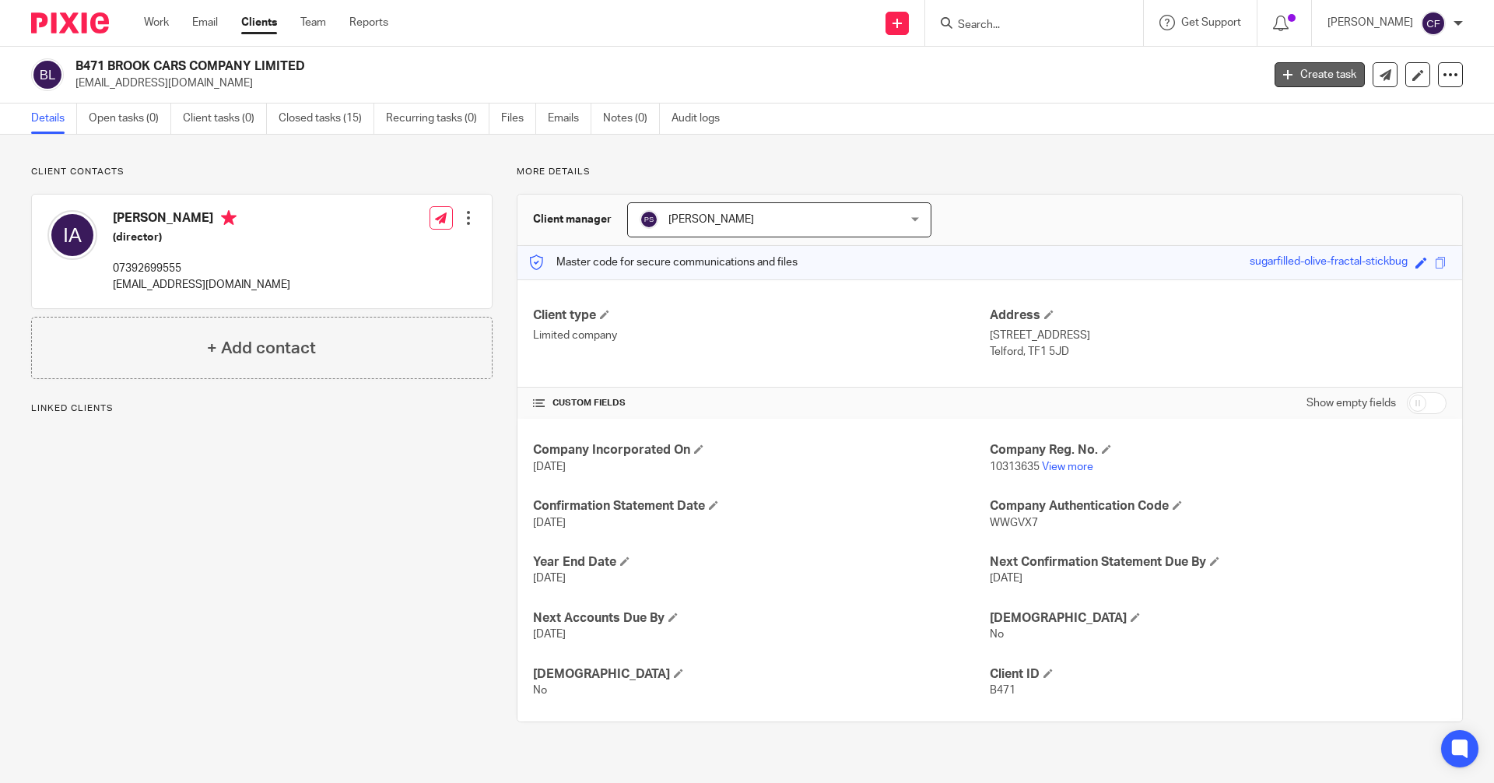
click at [1283, 75] on icon at bounding box center [1287, 74] width 9 height 9
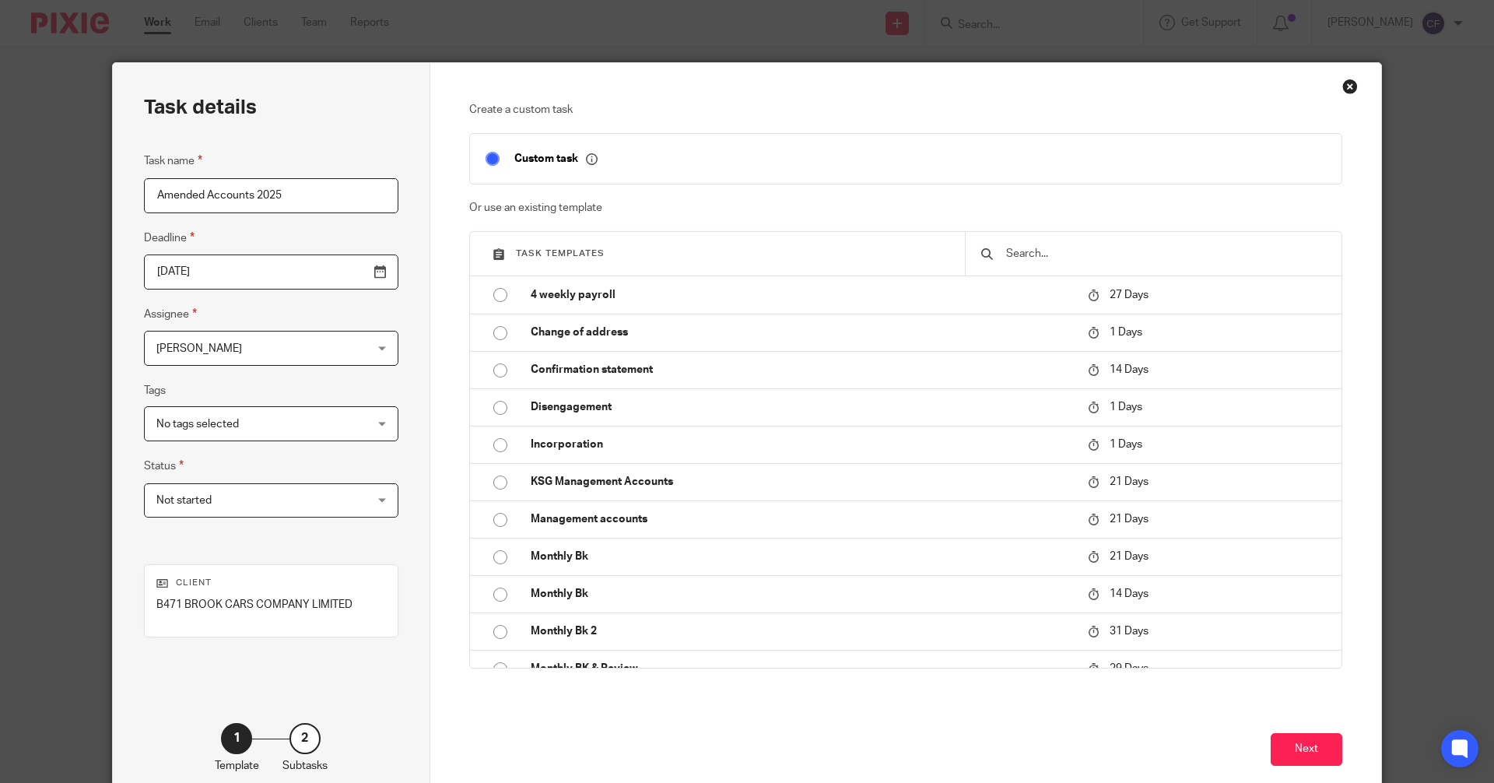
type input "Amended Accounts 2025"
click at [335, 268] on input "[DATE]" at bounding box center [271, 271] width 254 height 35
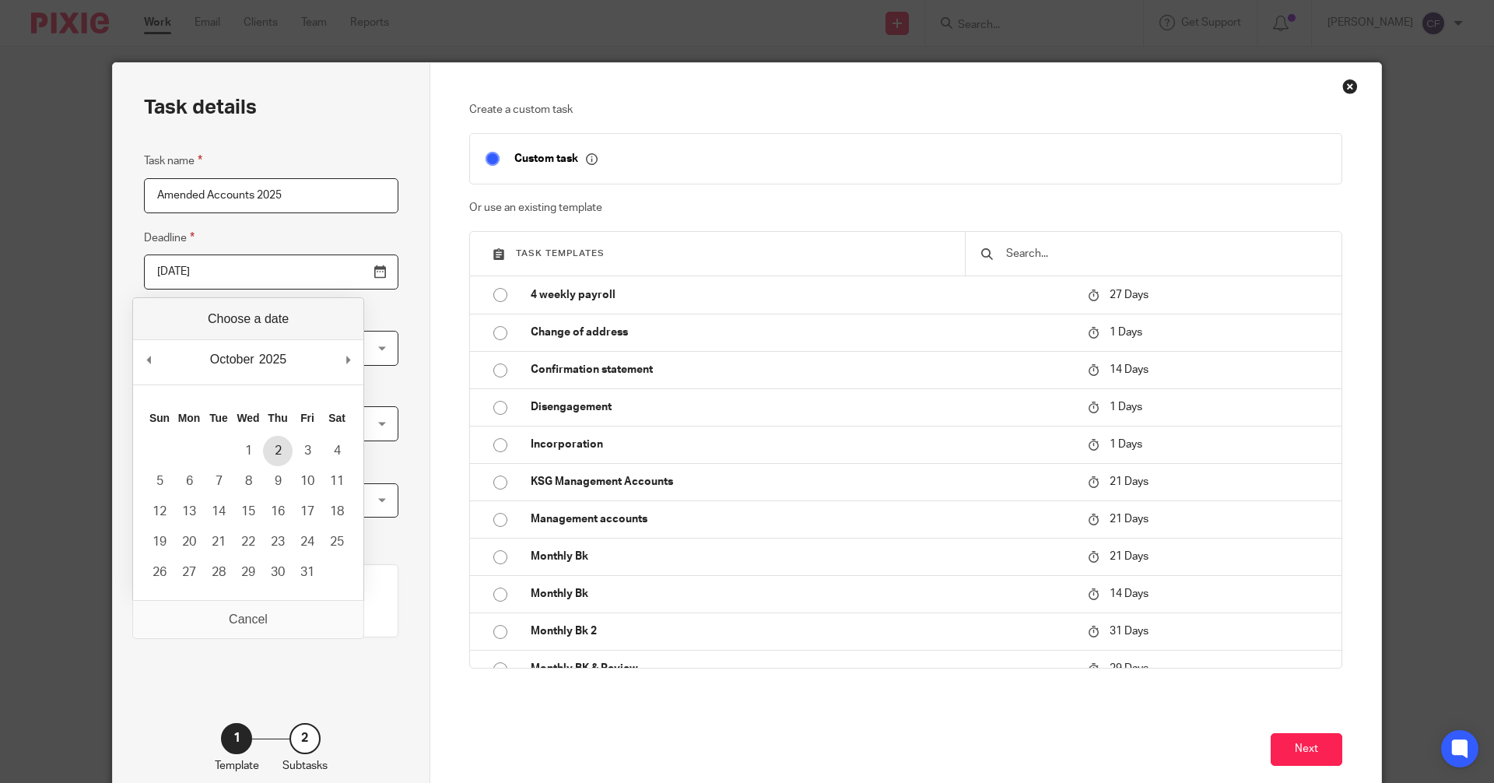
type input "[DATE]"
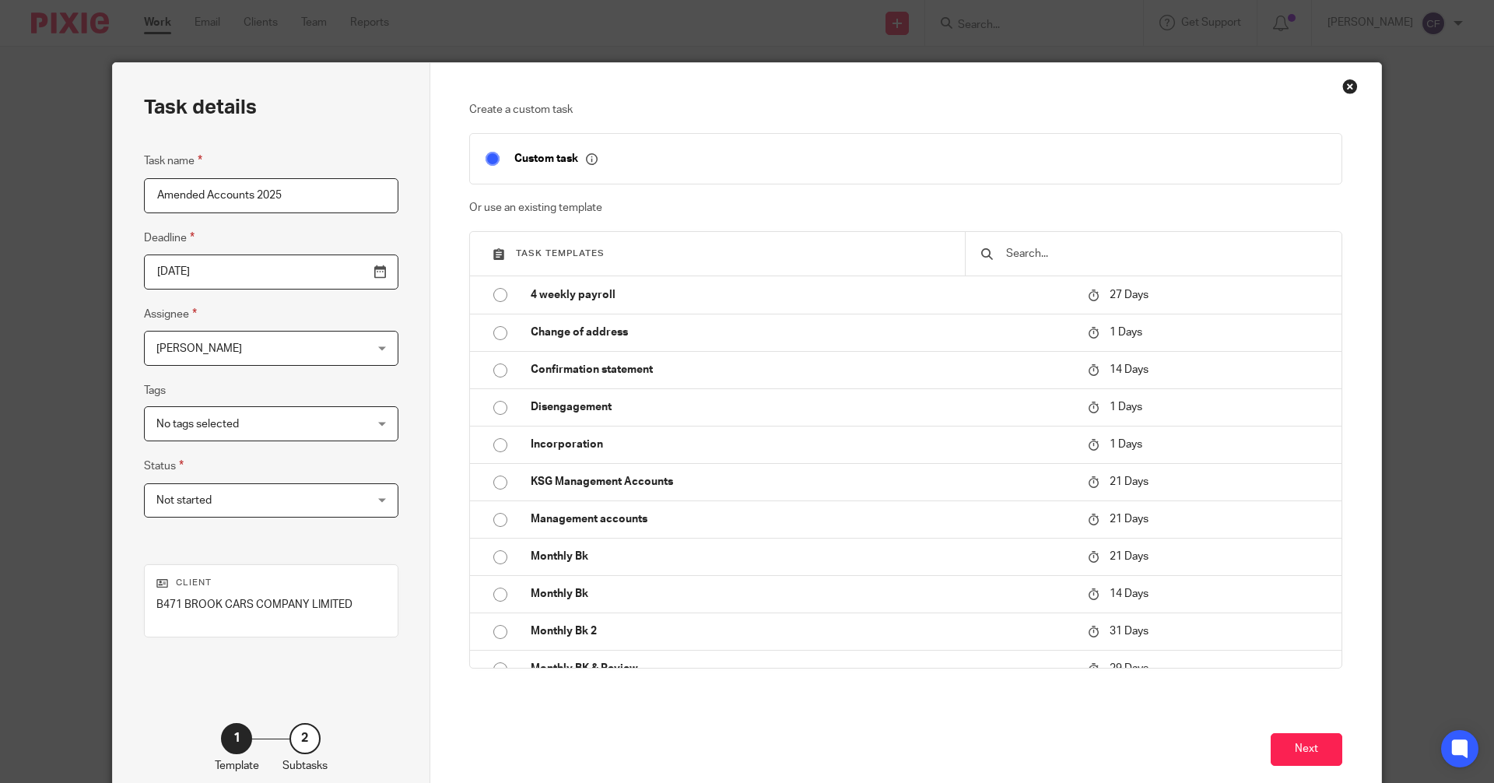
click at [228, 352] on span "[PERSON_NAME]" at bounding box center [252, 347] width 193 height 33
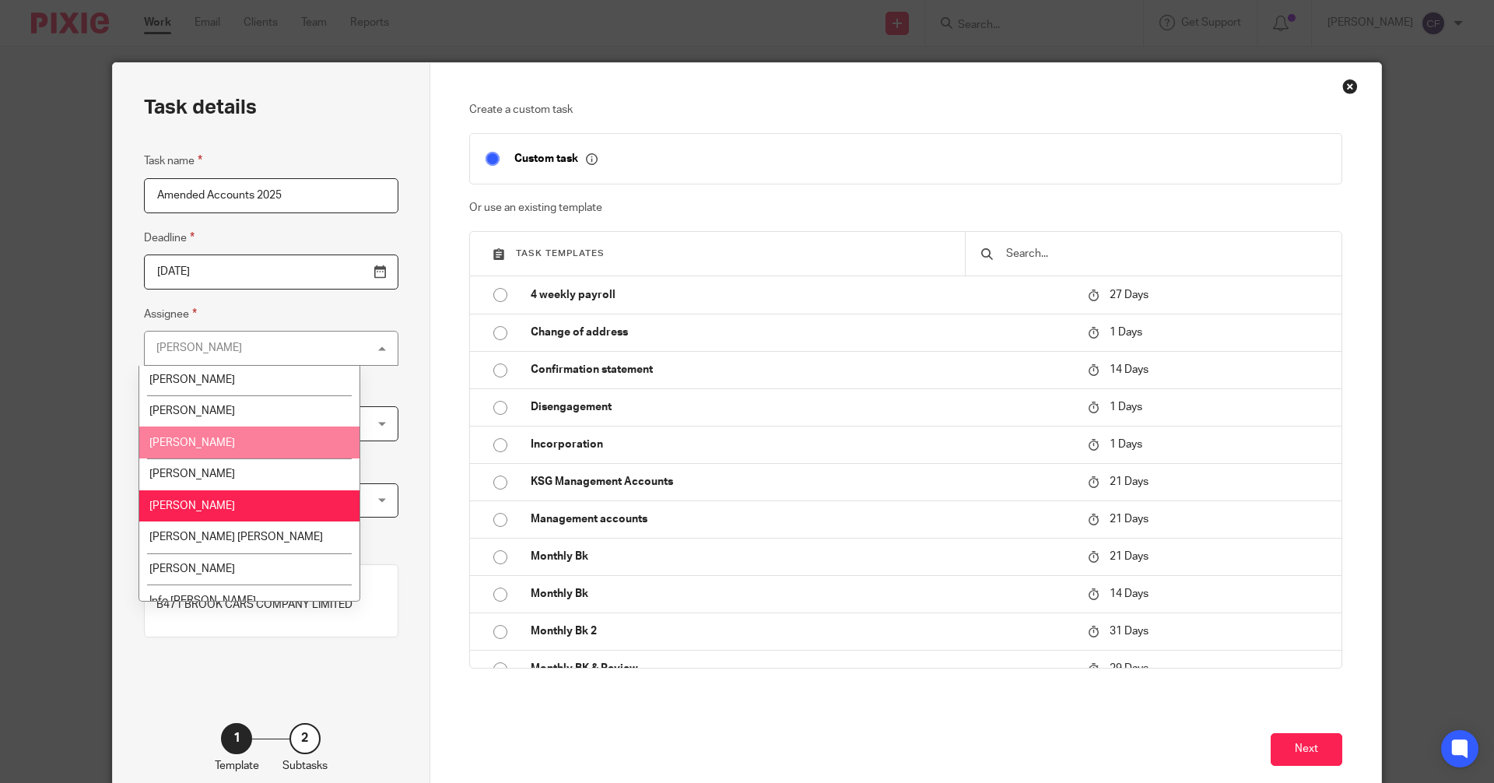
scroll to position [156, 0]
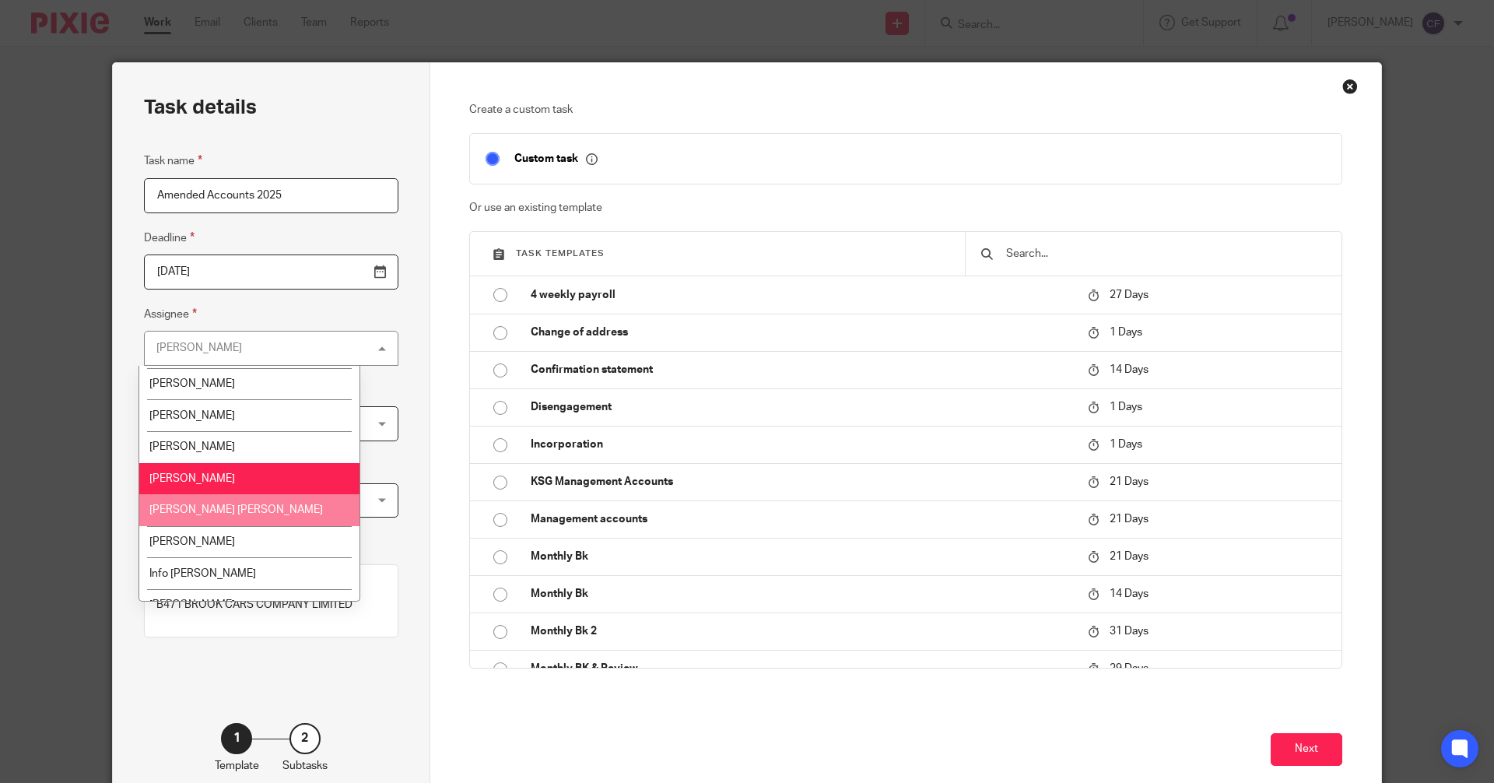
click at [216, 508] on li "[PERSON_NAME] [PERSON_NAME]" at bounding box center [249, 510] width 220 height 32
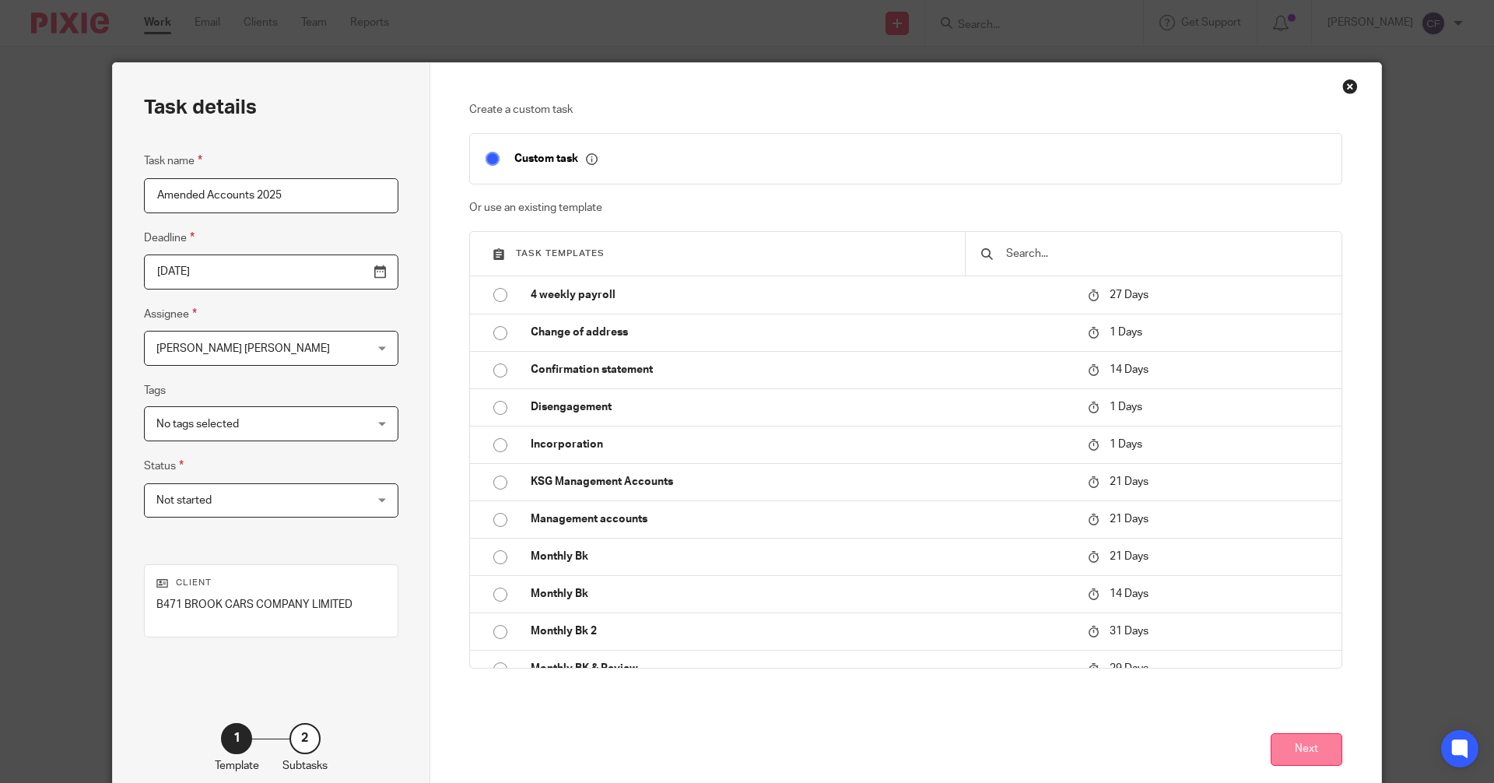
click at [1299, 750] on button "Next" at bounding box center [1307, 749] width 72 height 33
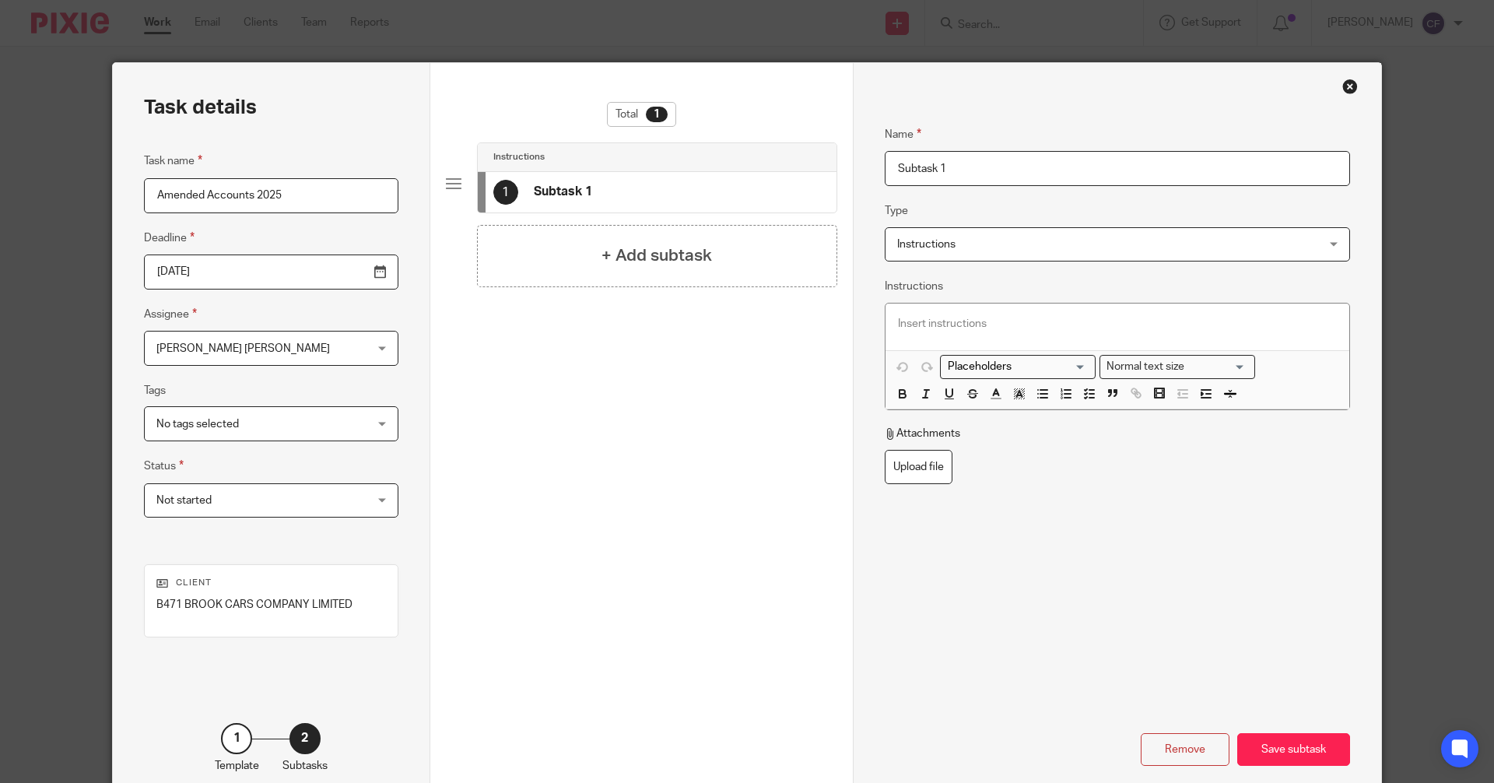
drag, startPoint x: 954, startPoint y: 165, endPoint x: 856, endPoint y: 173, distance: 98.4
click at [856, 173] on div "Name Subtask 1 Type Instructions Instructions Instructions Document signing - r…" at bounding box center [1117, 434] width 528 height 742
type input "Amended Accounts 2023"
click at [999, 251] on span "Instructions" at bounding box center [1078, 244] width 362 height 33
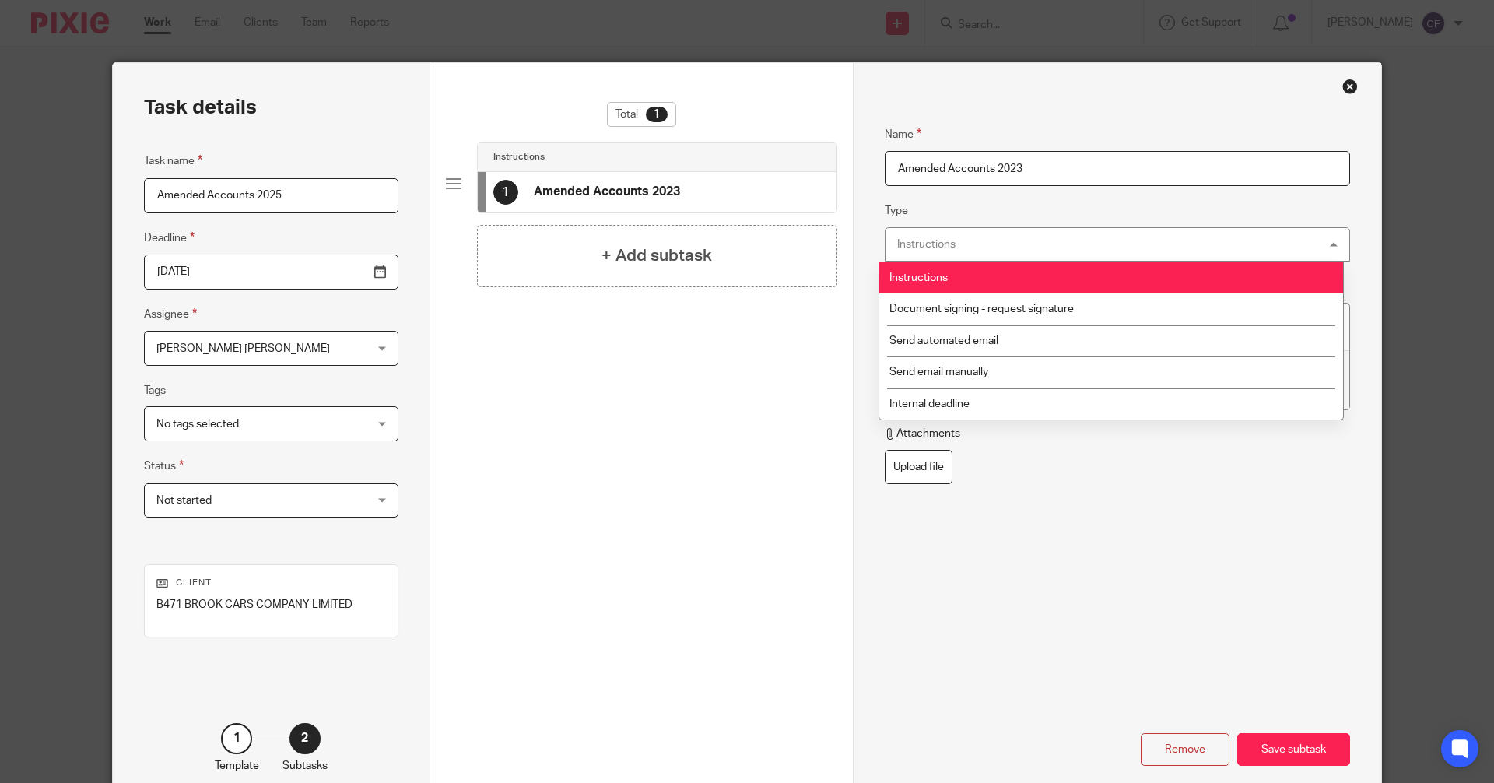
click at [999, 251] on div "Instructions Instructions" at bounding box center [1117, 244] width 465 height 35
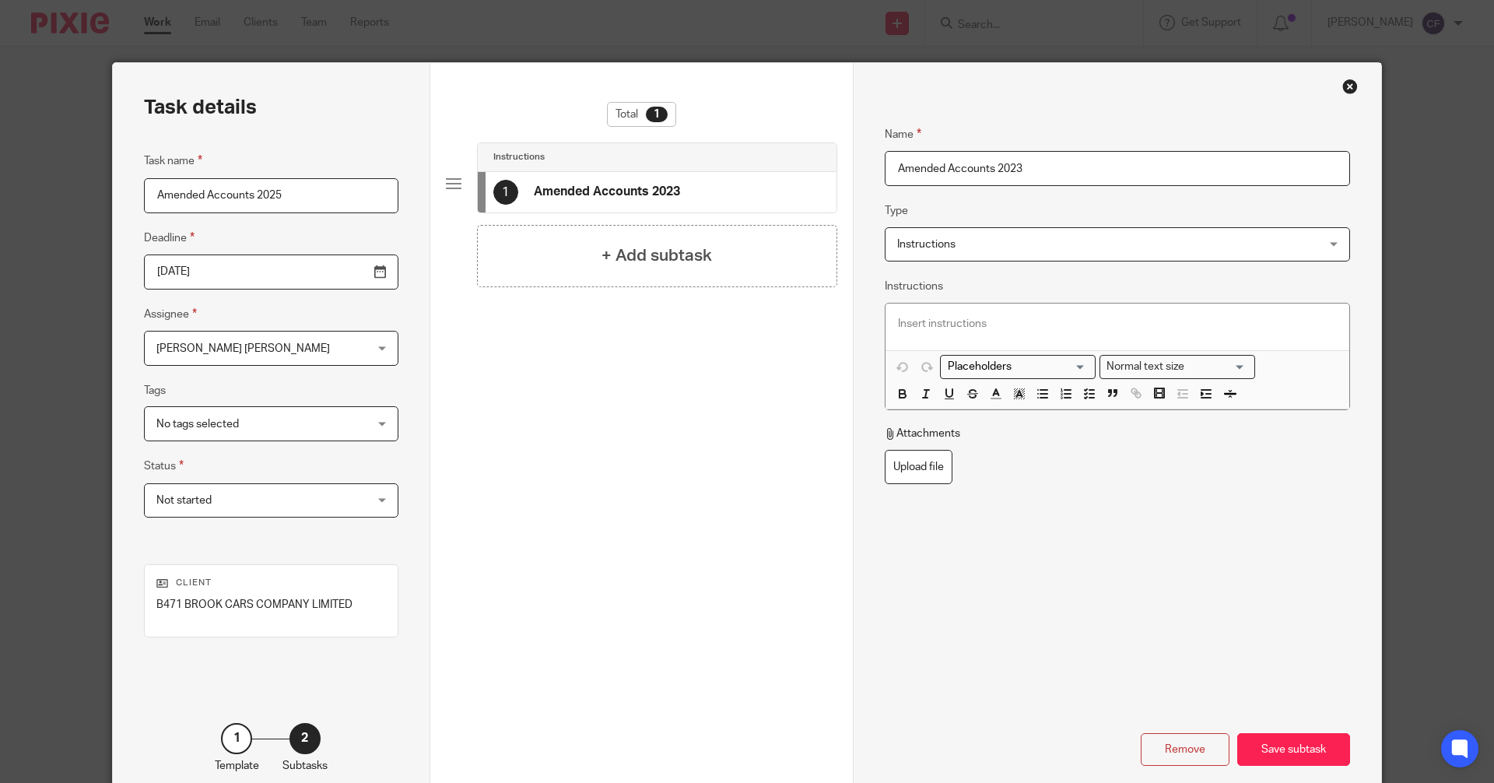
click at [948, 323] on p at bounding box center [1117, 324] width 439 height 16
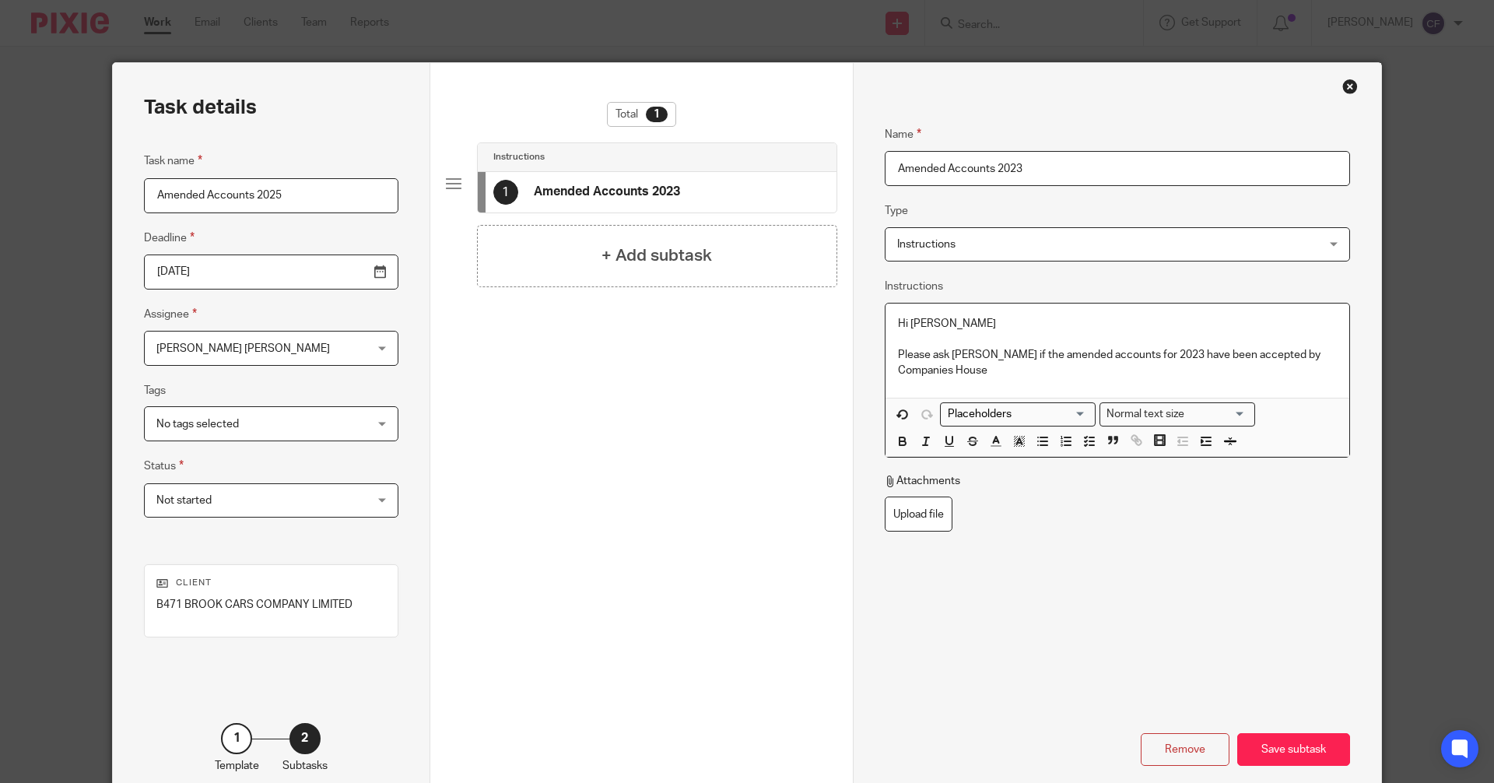
click at [1165, 587] on div "Name Amended Accounts 2023 Type Instructions Instructions Instructions Document…" at bounding box center [1117, 374] width 465 height 545
click at [1275, 742] on div "Save subtask" at bounding box center [1293, 749] width 113 height 33
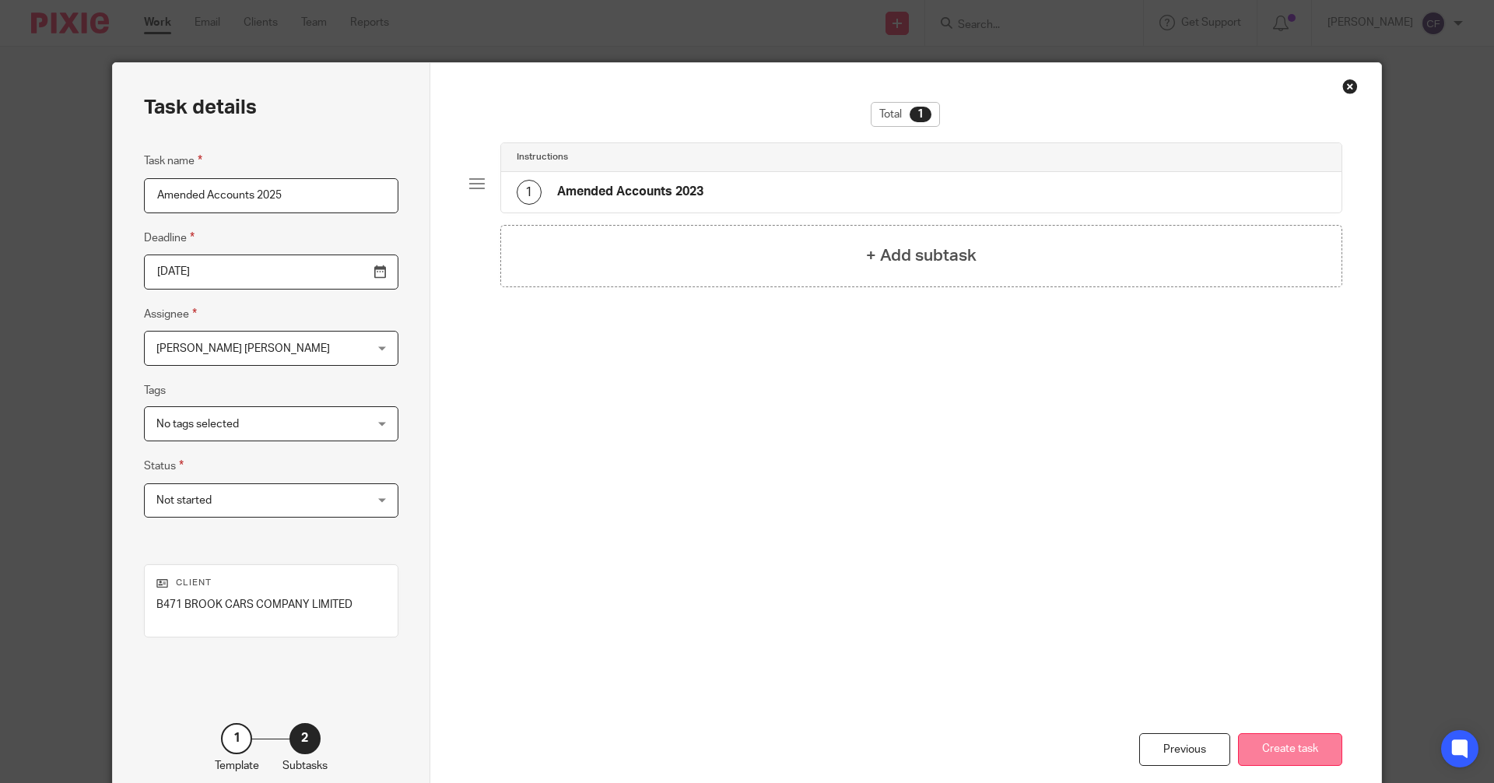
click at [1284, 752] on button "Create task" at bounding box center [1290, 749] width 104 height 33
